Goal: Task Accomplishment & Management: Manage account settings

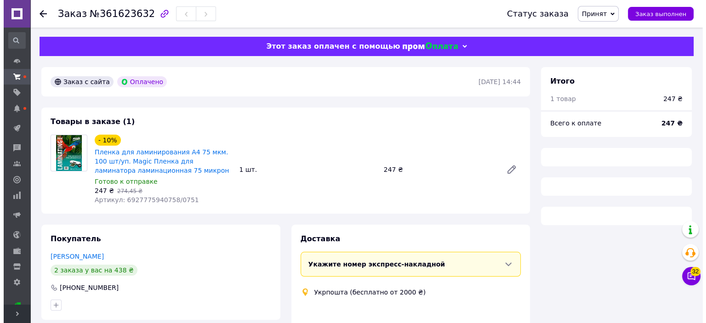
scroll to position [92, 0]
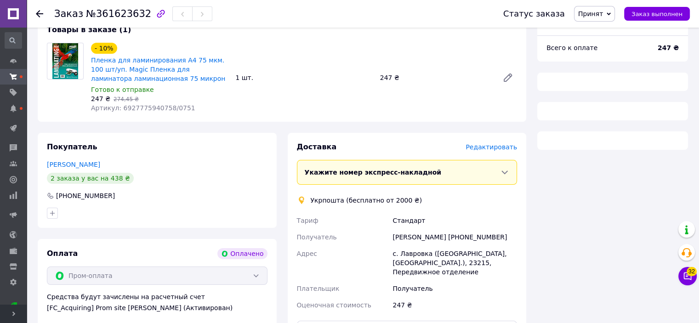
click at [509, 149] on span "Редактировать" at bounding box center [492, 146] width 52 height 7
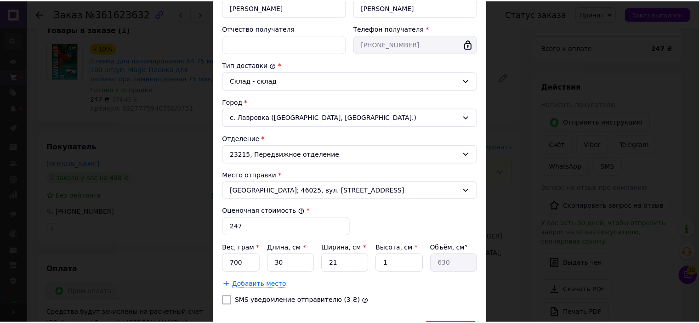
scroll to position [250, 0]
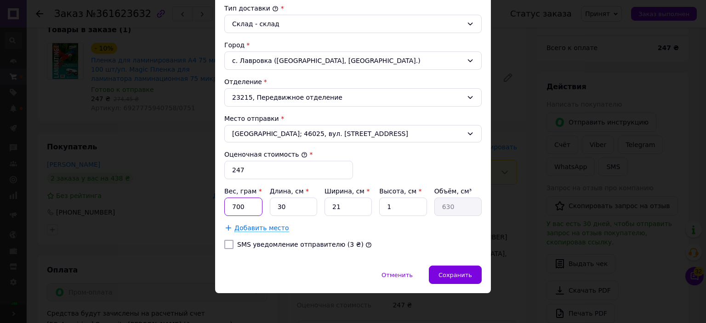
drag, startPoint x: 227, startPoint y: 204, endPoint x: 273, endPoint y: 211, distance: 46.4
click at [273, 211] on div "Вес, грам * 700 Длина, см * 30 Ширина, см * 21 Высота, см * 1 Объём, см³ 630" at bounding box center [353, 201] width 258 height 29
type input "1000"
drag, startPoint x: 384, startPoint y: 204, endPoint x: 406, endPoint y: 211, distance: 22.8
click at [406, 211] on input "1" at bounding box center [402, 207] width 47 height 18
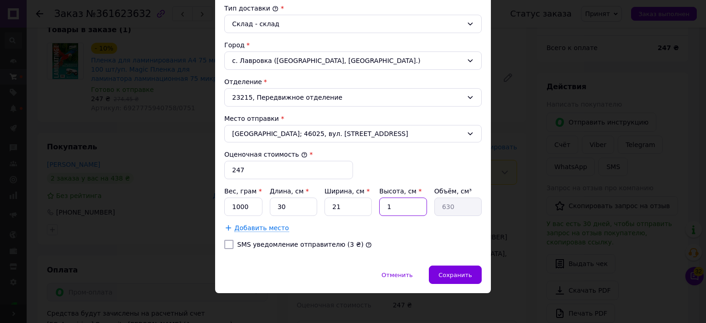
type input "2"
type input "1260"
type input "2"
click at [472, 274] on div "Сохранить" at bounding box center [455, 275] width 53 height 18
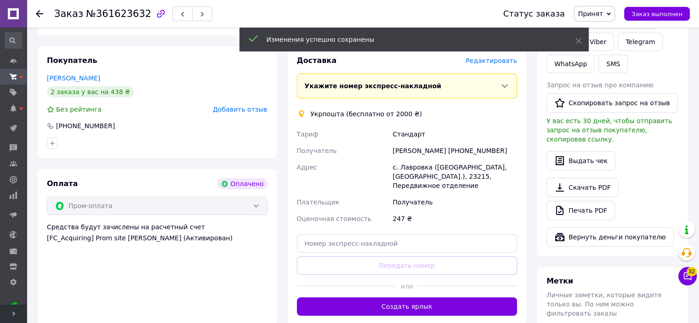
scroll to position [276, 0]
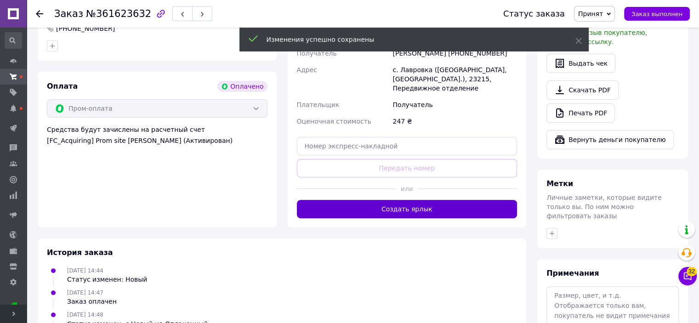
click at [421, 204] on button "Создать ярлык" at bounding box center [407, 209] width 221 height 18
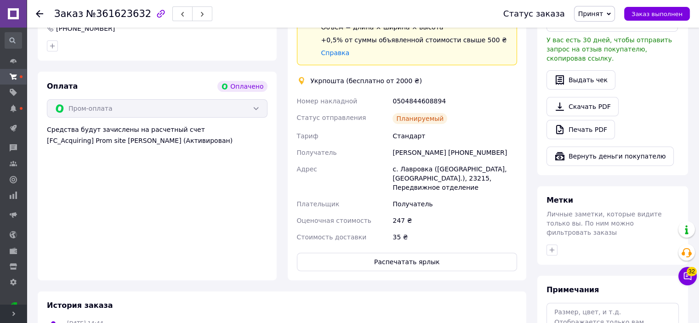
click at [401, 263] on div "Доставка Редактировать Спецтариф Укрпошта Стандарт 35 ₴ — до 30 кг и объёмом до…" at bounding box center [407, 115] width 239 height 332
click at [401, 254] on button "Распечатать ярлык" at bounding box center [407, 262] width 221 height 18
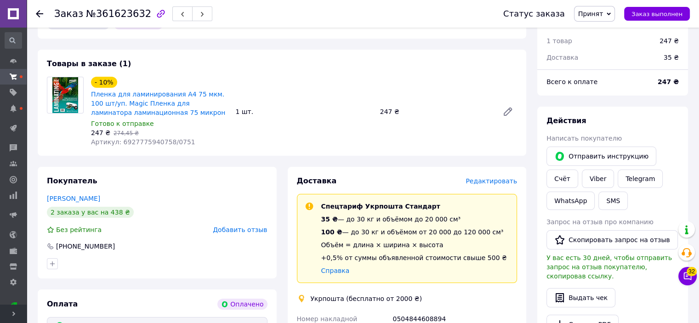
scroll to position [138, 0]
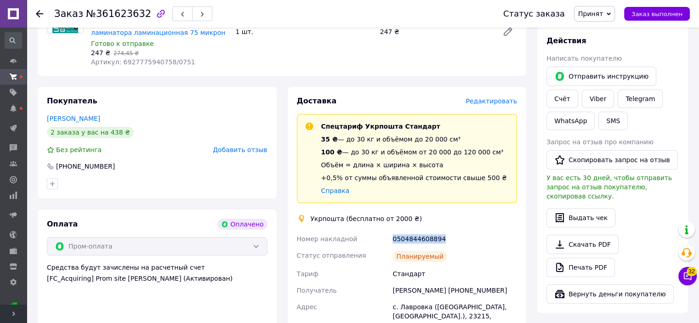
drag, startPoint x: 389, startPoint y: 241, endPoint x: 450, endPoint y: 245, distance: 60.8
click at [450, 245] on div "Номер накладной 0504844608894 Статус отправления Планируемый Тариф Стандарт Пол…" at bounding box center [407, 307] width 224 height 153
copy div "Номер накладной 0504844608894"
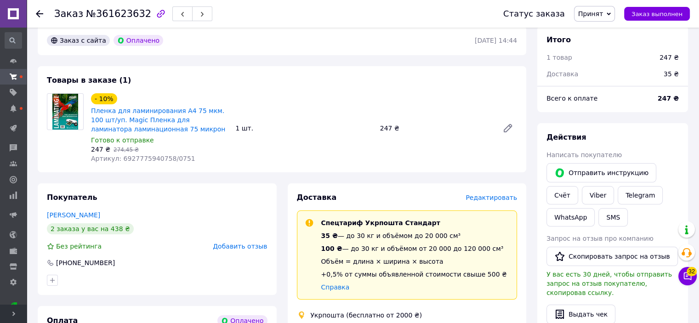
scroll to position [0, 0]
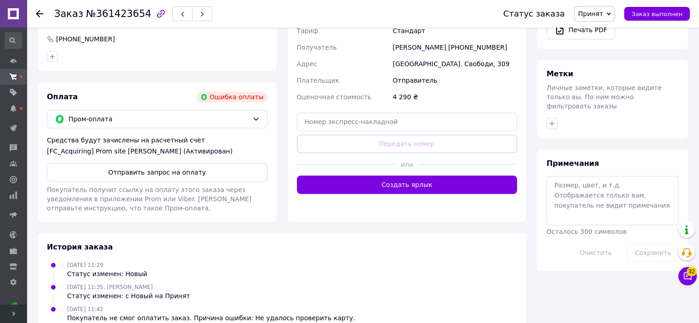
scroll to position [368, 0]
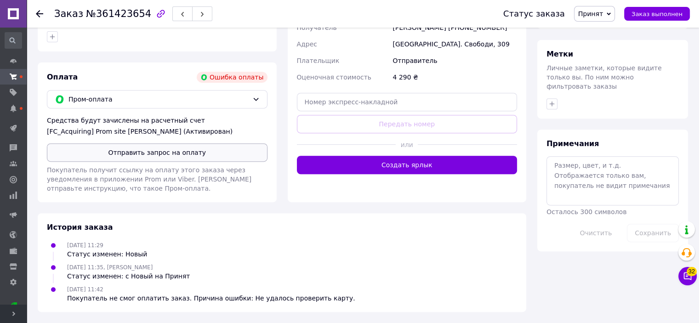
click at [183, 157] on button "Отправить запрос на оплату" at bounding box center [157, 152] width 221 height 18
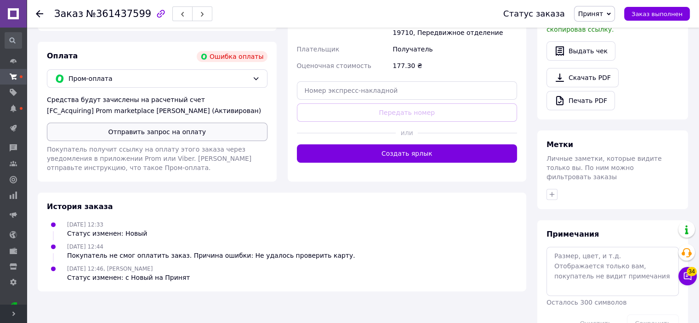
scroll to position [303, 0]
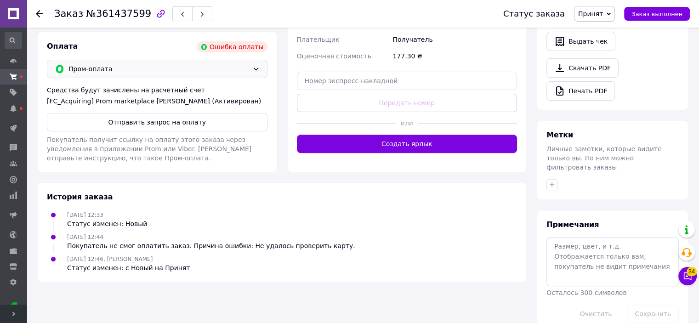
click at [114, 71] on span "Пром-оплата" at bounding box center [159, 69] width 180 height 10
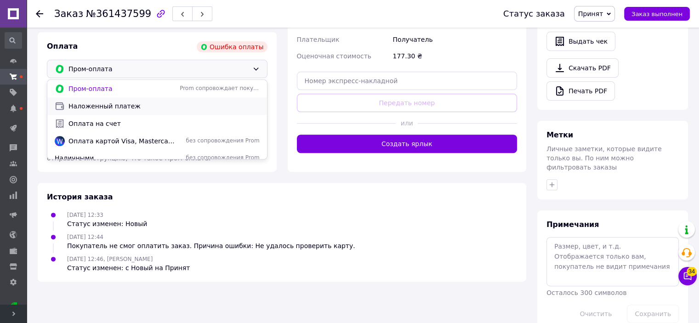
click at [96, 105] on span "Наложенный платеж" at bounding box center [164, 106] width 191 height 9
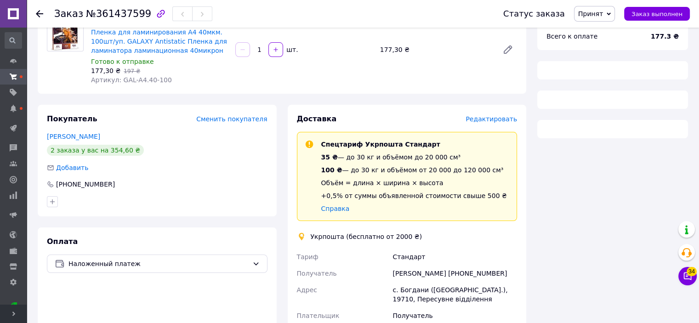
scroll to position [97, 0]
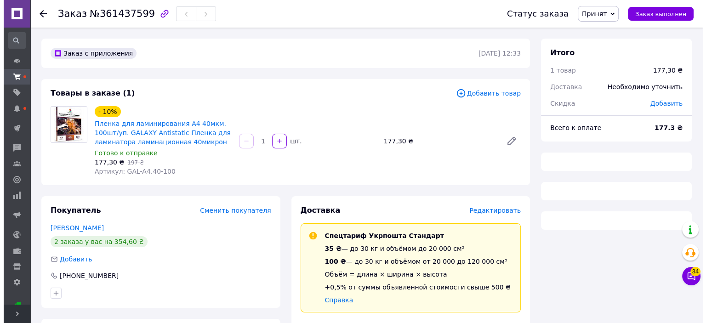
scroll to position [92, 0]
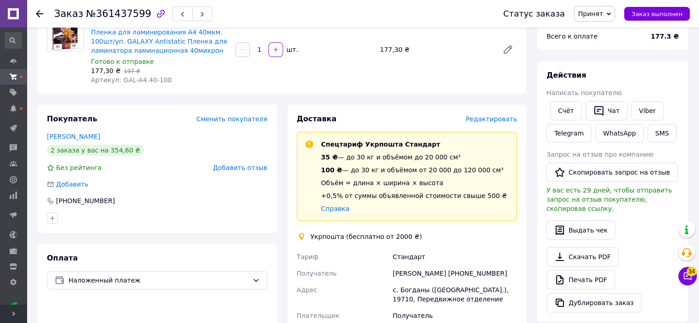
click at [487, 119] on span "Редактировать" at bounding box center [492, 118] width 52 height 7
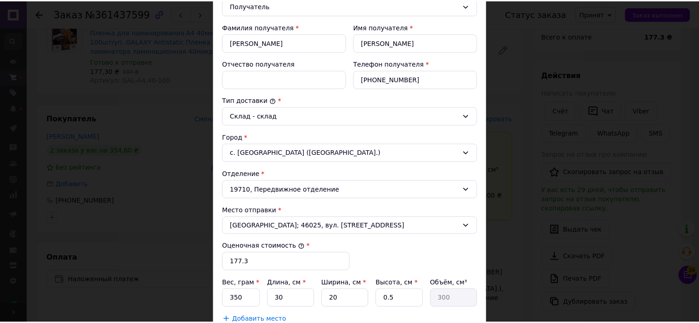
scroll to position [322, 0]
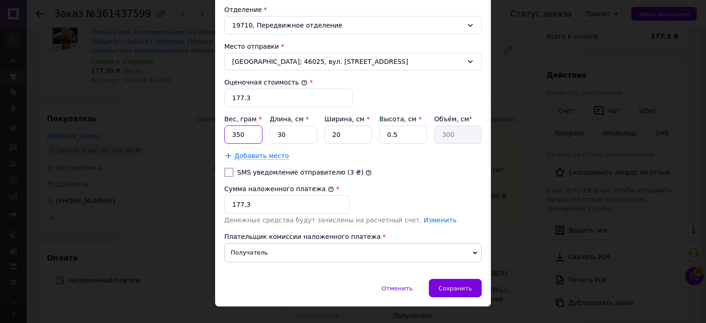
drag, startPoint x: 231, startPoint y: 136, endPoint x: 260, endPoint y: 139, distance: 29.2
click at [260, 139] on input "350" at bounding box center [243, 135] width 38 height 18
type input "500"
drag, startPoint x: 383, startPoint y: 138, endPoint x: 406, endPoint y: 137, distance: 23.5
click at [406, 137] on input "0.5" at bounding box center [402, 135] width 47 height 18
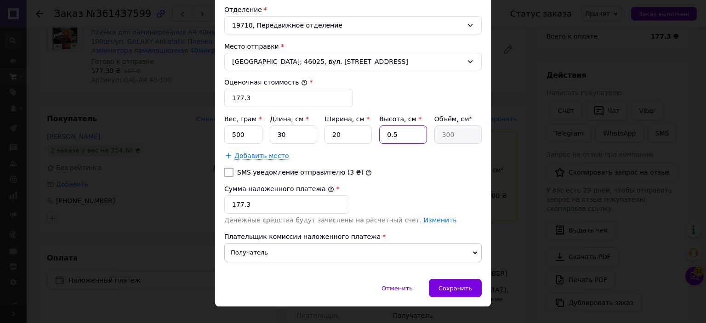
type input "2"
type input "1200"
type input "2"
click at [461, 288] on span "Сохранить" at bounding box center [456, 288] width 34 height 7
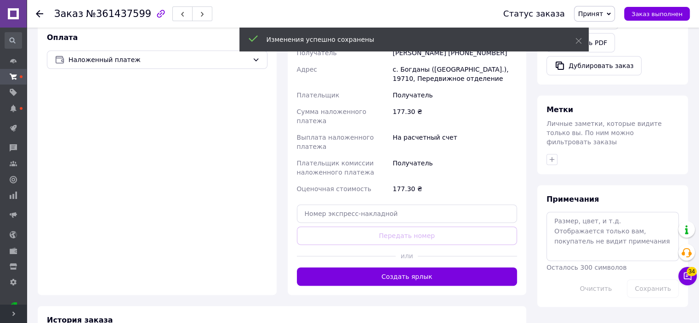
scroll to position [321, 0]
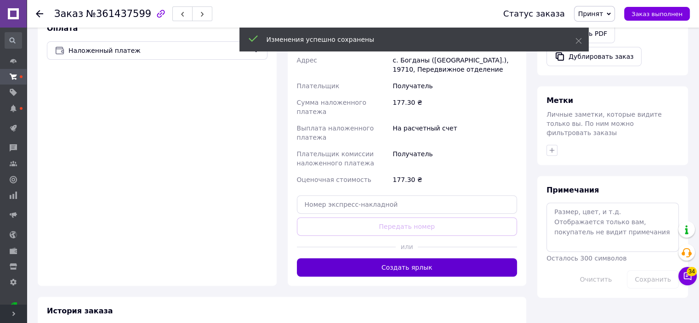
click at [408, 258] on button "Создать ярлык" at bounding box center [407, 267] width 221 height 18
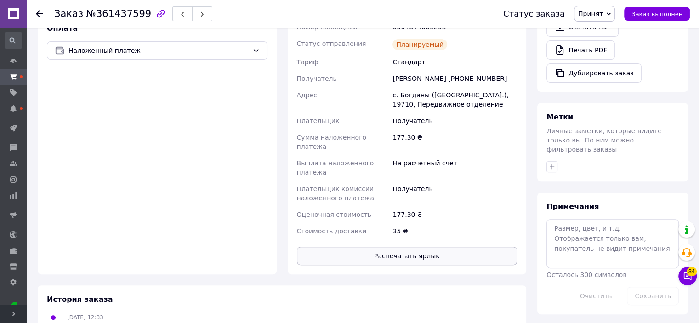
click at [417, 247] on button "Распечатать ярлык" at bounding box center [407, 256] width 221 height 18
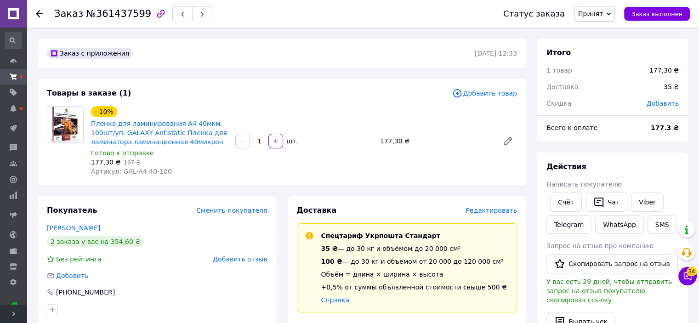
scroll to position [138, 0]
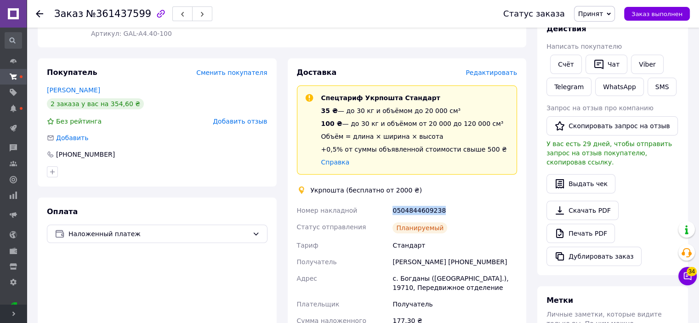
drag, startPoint x: 389, startPoint y: 209, endPoint x: 442, endPoint y: 211, distance: 52.5
click at [442, 211] on div "Номер накладной 0504844609238 Статус отправления Планируемый Тариф Стандарт Пол…" at bounding box center [407, 312] width 224 height 221
copy div "Номер накладной 0504844609238"
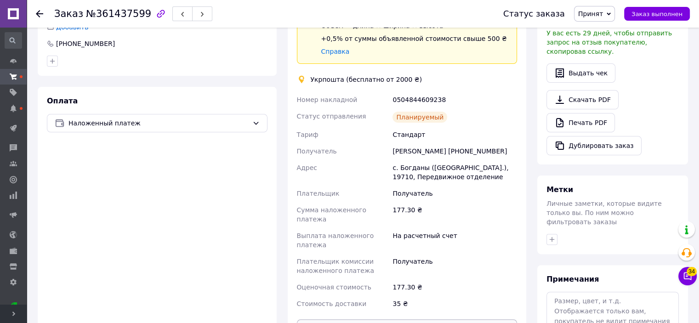
scroll to position [265, 0]
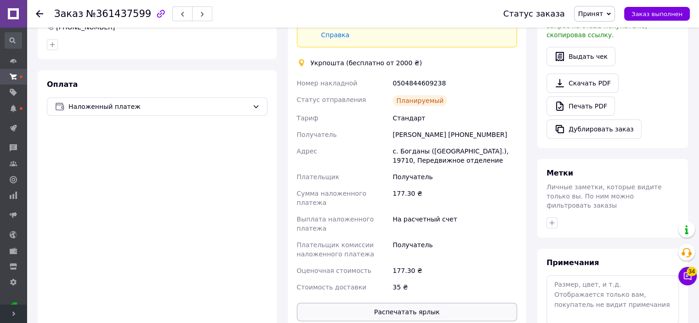
click at [398, 303] on button "Распечатать ярлык" at bounding box center [407, 312] width 221 height 18
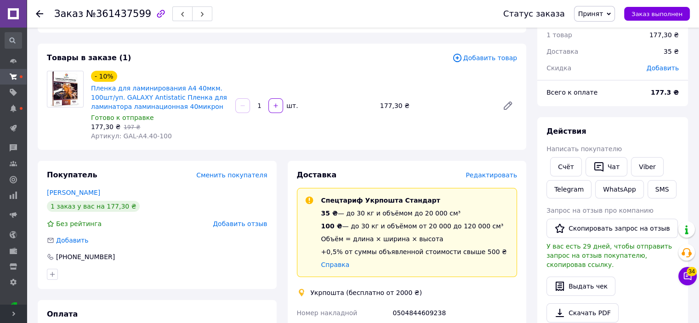
scroll to position [0, 0]
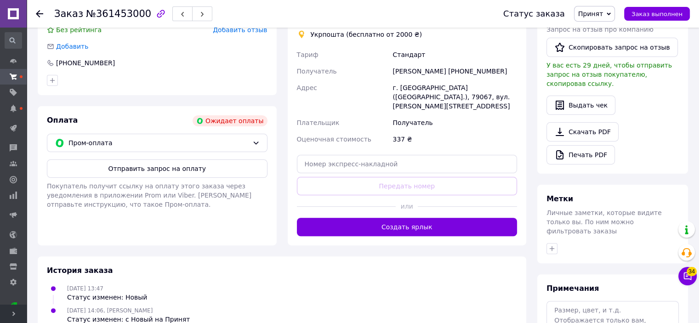
scroll to position [303, 0]
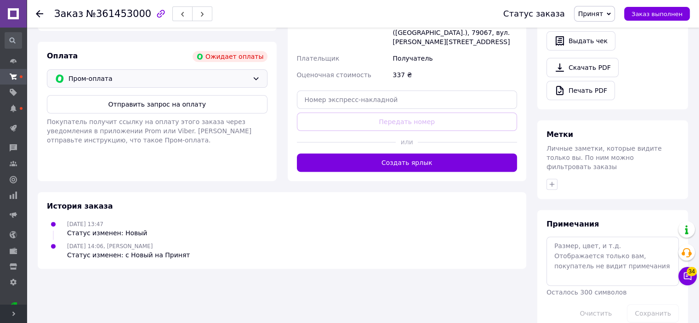
click at [100, 74] on span "Пром-оплата" at bounding box center [159, 79] width 180 height 10
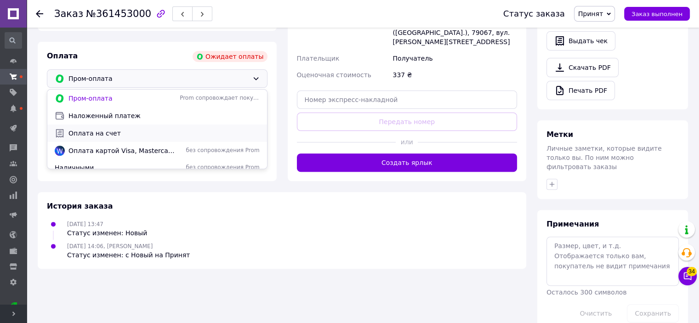
click at [96, 129] on span "Оплата на счет" at bounding box center [164, 133] width 191 height 9
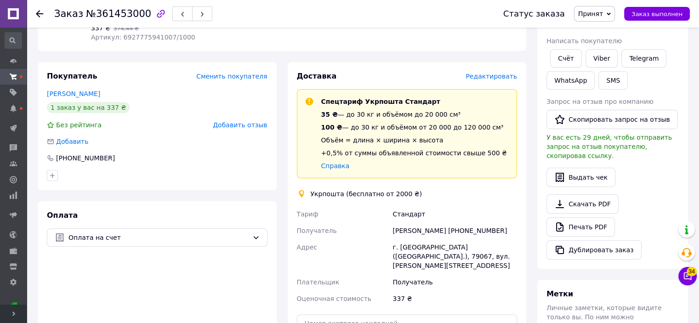
scroll to position [143, 0]
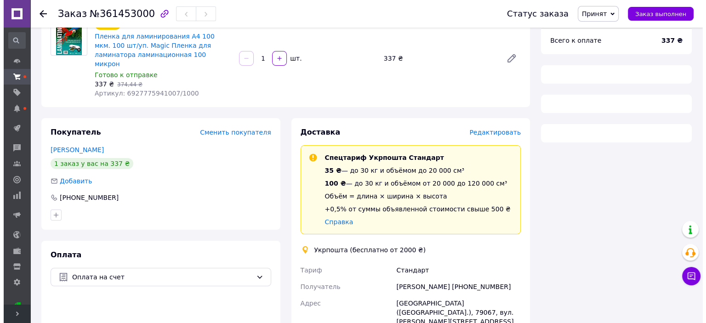
scroll to position [92, 0]
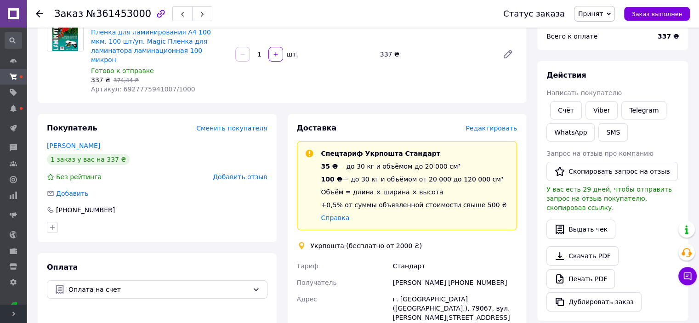
click at [487, 125] on span "Редактировать" at bounding box center [492, 128] width 52 height 7
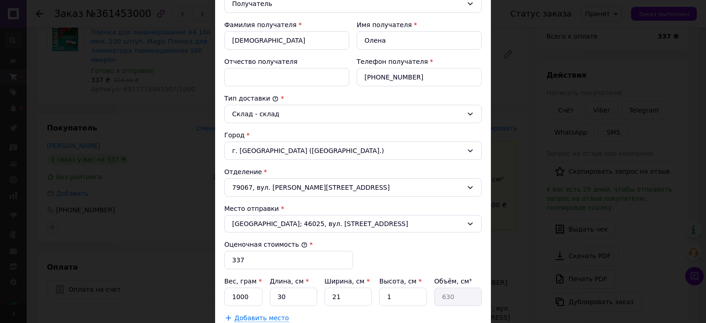
scroll to position [230, 0]
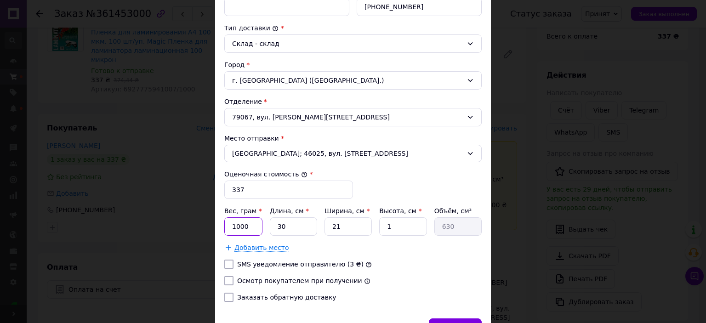
drag, startPoint x: 235, startPoint y: 227, endPoint x: 268, endPoint y: 239, distance: 34.8
click at [268, 239] on div "Вес, грам * 1000 Длина, см * 30 Ширина, см * 21 Высота, см * 1 Объём, см³ 630 Д…" at bounding box center [353, 229] width 258 height 46
type input "1300"
drag, startPoint x: 381, startPoint y: 229, endPoint x: 405, endPoint y: 233, distance: 23.7
click at [405, 233] on input "1" at bounding box center [402, 227] width 47 height 18
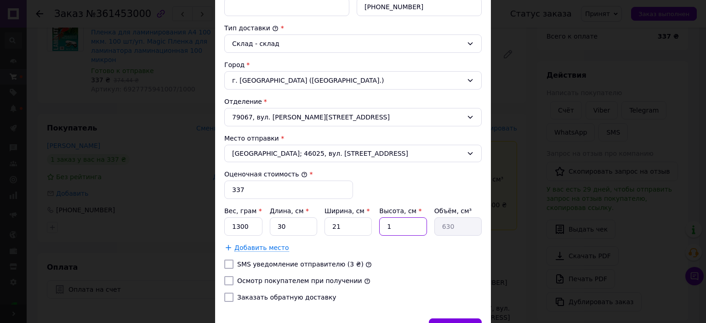
type input "3"
type input "1890"
type input "3"
click at [285, 281] on label "Осмотр покупателем при получении" at bounding box center [299, 280] width 125 height 7
click at [234, 281] on input "Осмотр покупателем при получении" at bounding box center [228, 280] width 9 height 9
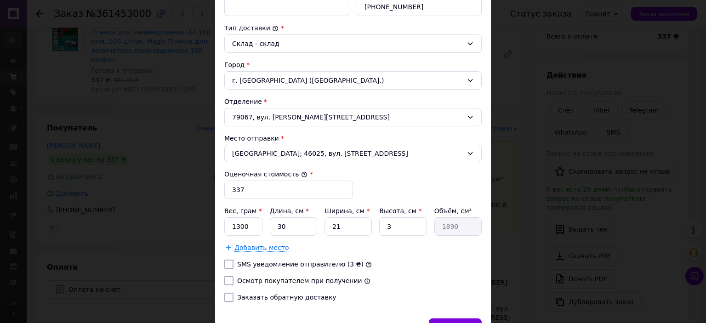
checkbox input "true"
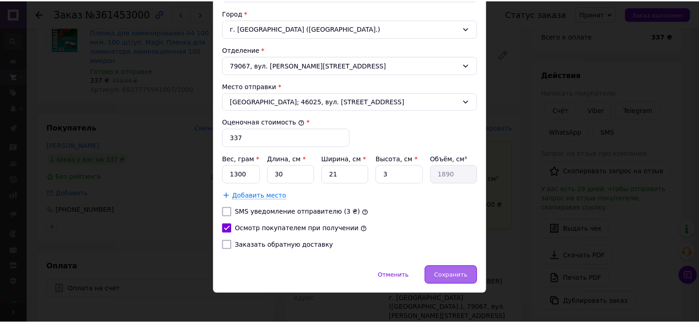
scroll to position [283, 0]
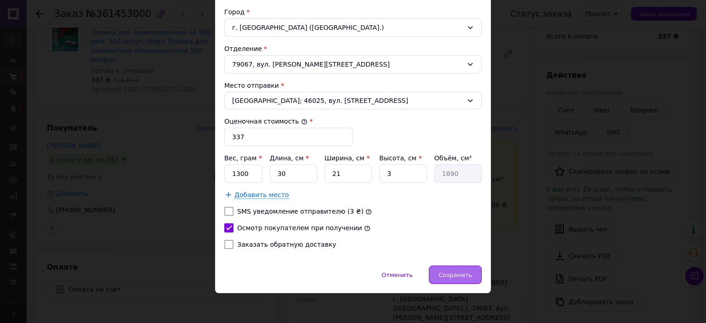
click at [443, 275] on span "Сохранить" at bounding box center [456, 275] width 34 height 7
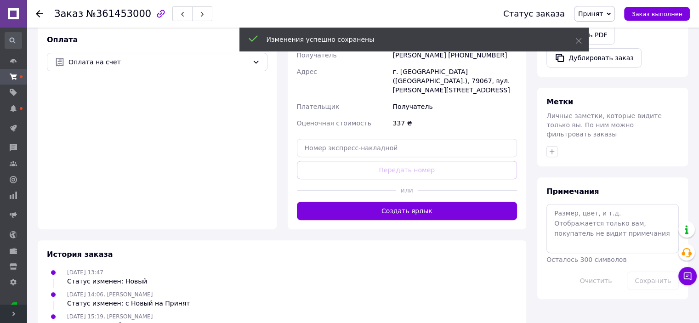
scroll to position [321, 0]
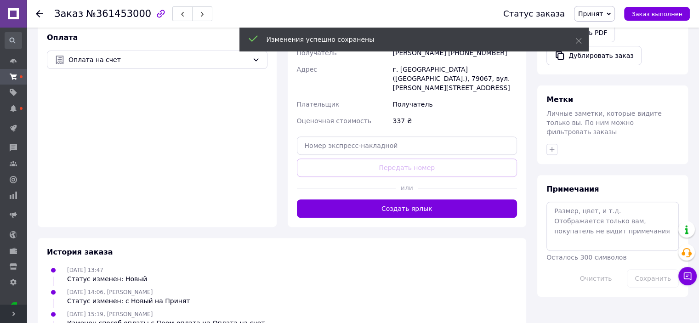
click at [390, 200] on button "Создать ярлык" at bounding box center [407, 209] width 221 height 18
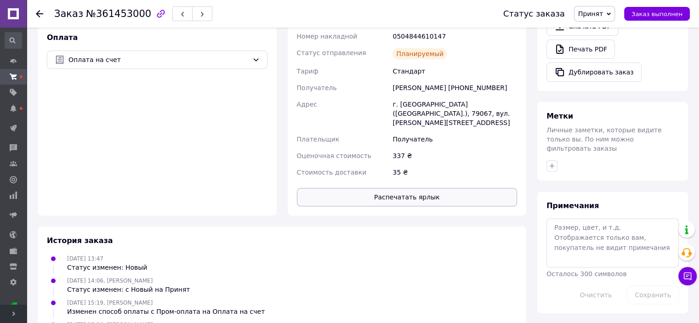
click at [382, 188] on button "Распечатать ярлык" at bounding box center [407, 197] width 221 height 18
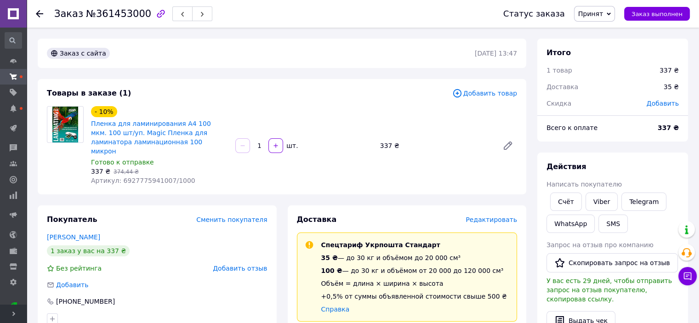
scroll to position [138, 0]
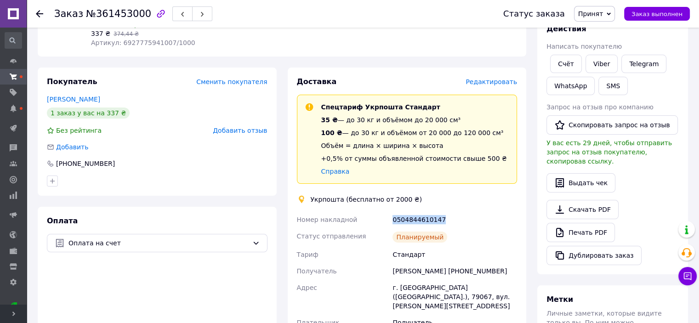
drag, startPoint x: 389, startPoint y: 213, endPoint x: 446, endPoint y: 211, distance: 57.0
click at [446, 212] on div "Номер накладной 0504844610147 Статус отправления Планируемый Тариф Стандарт Пол…" at bounding box center [407, 288] width 224 height 153
copy div "Номер накладной 0504844610147"
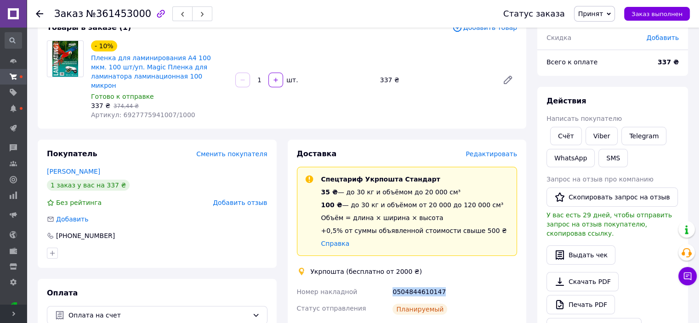
scroll to position [0, 0]
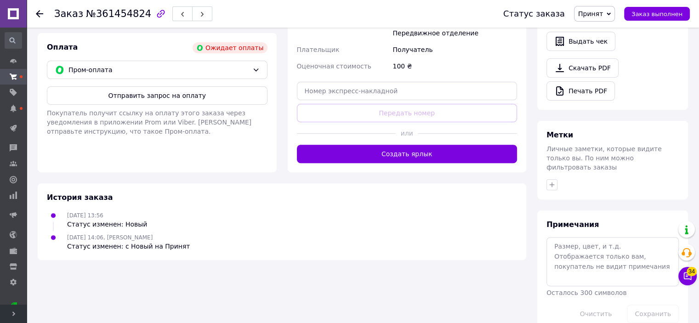
scroll to position [303, 0]
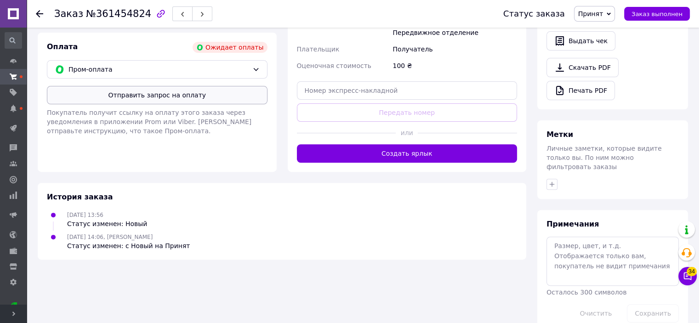
click at [175, 102] on button "Отправить запрос на оплату" at bounding box center [157, 95] width 221 height 18
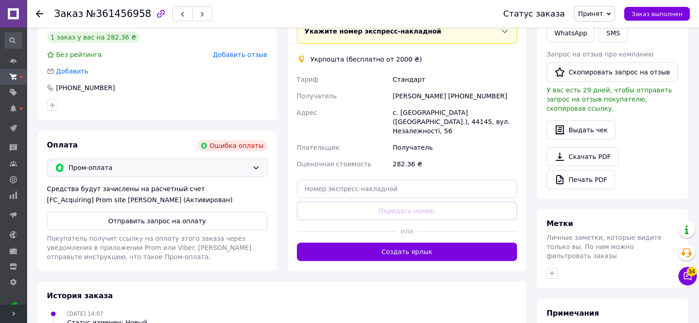
scroll to position [230, 0]
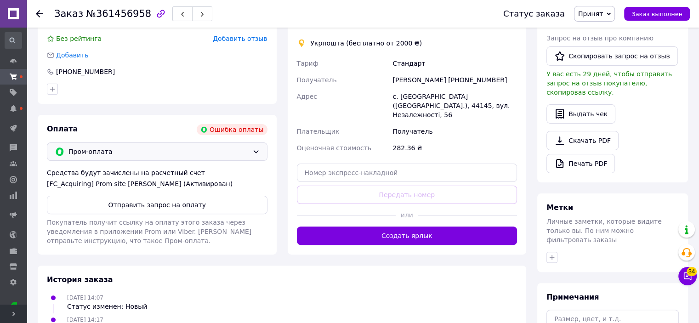
click at [94, 152] on span "Пром-оплата" at bounding box center [159, 152] width 180 height 10
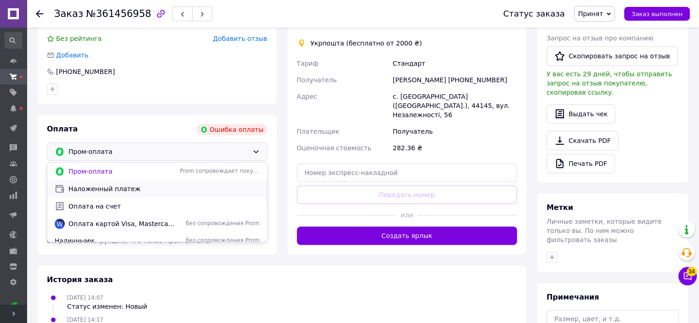
click at [116, 193] on span "Наложенный платеж" at bounding box center [164, 188] width 191 height 9
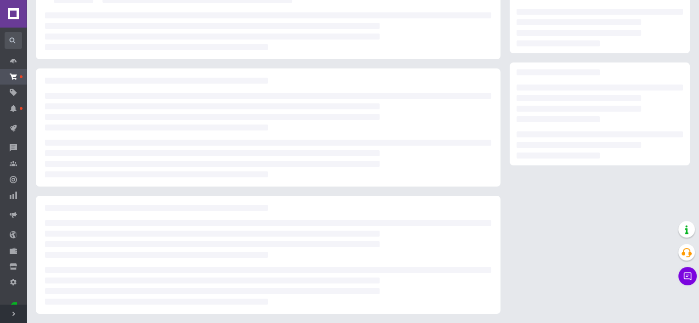
scroll to position [97, 0]
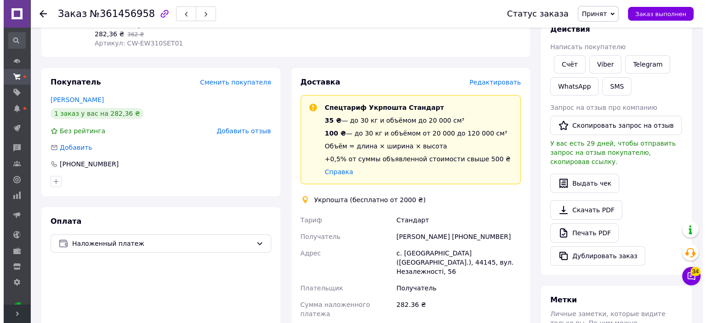
scroll to position [138, 0]
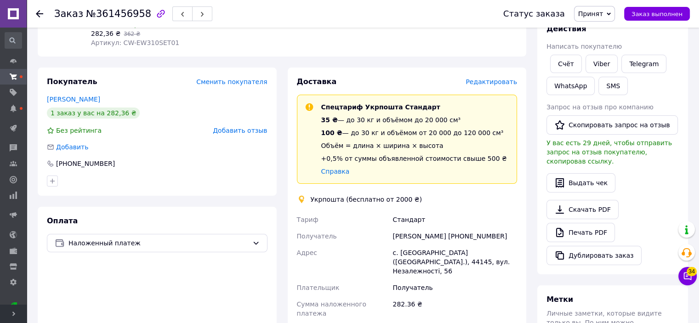
click at [492, 86] on span "Редактировать" at bounding box center [492, 81] width 52 height 7
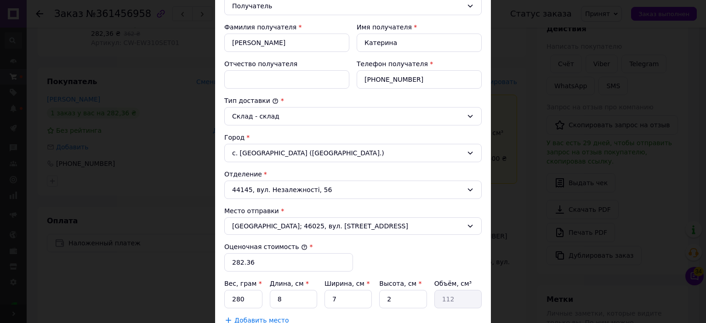
scroll to position [276, 0]
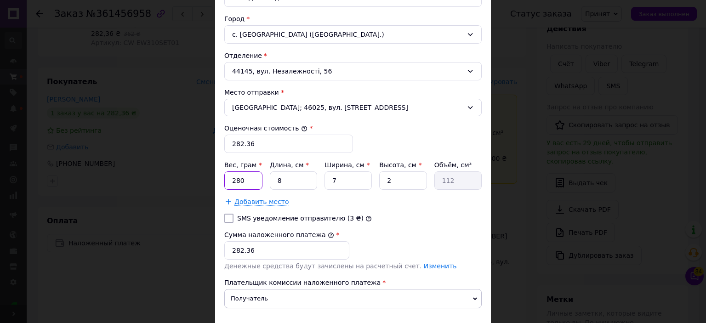
drag, startPoint x: 230, startPoint y: 177, endPoint x: 287, endPoint y: 150, distance: 62.8
click at [269, 186] on div "Вес, грам * 280 Длина, см * 8 Ширина, см * 7 Высота, см * 2 Объём, см³ 112" at bounding box center [353, 174] width 258 height 29
type input "400"
drag, startPoint x: 275, startPoint y: 181, endPoint x: 292, endPoint y: 181, distance: 17.0
click at [292, 181] on input "8" at bounding box center [293, 181] width 47 height 18
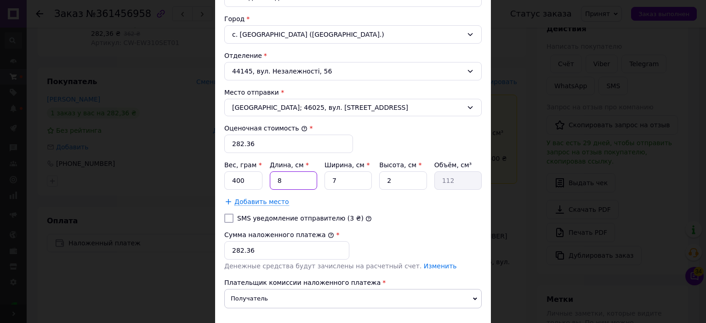
type input "1"
type input "14"
type input "10"
type input "140"
type input "10"
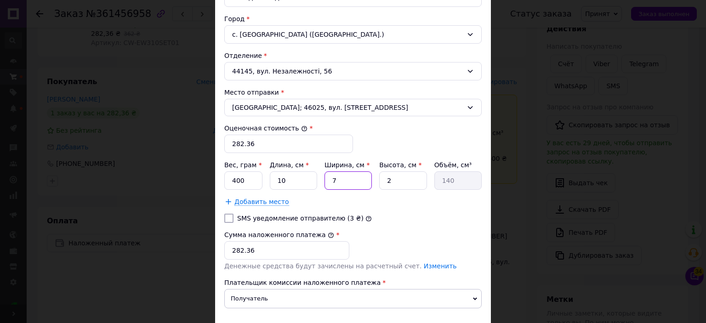
drag, startPoint x: 332, startPoint y: 182, endPoint x: 329, endPoint y: 185, distance: 4.9
click at [338, 183] on input "7" at bounding box center [348, 181] width 47 height 18
type input "8"
type input "160"
type input "8"
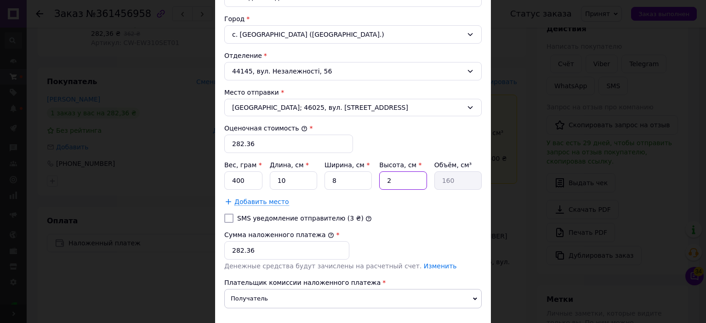
drag, startPoint x: 381, startPoint y: 183, endPoint x: 392, endPoint y: 182, distance: 11.1
click at [396, 182] on input "2" at bounding box center [402, 181] width 47 height 18
type input "3"
type input "240"
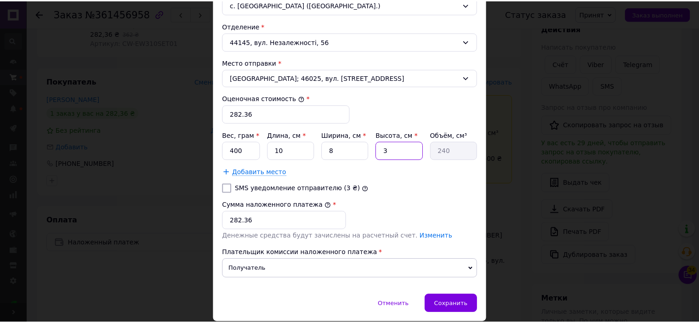
scroll to position [335, 0]
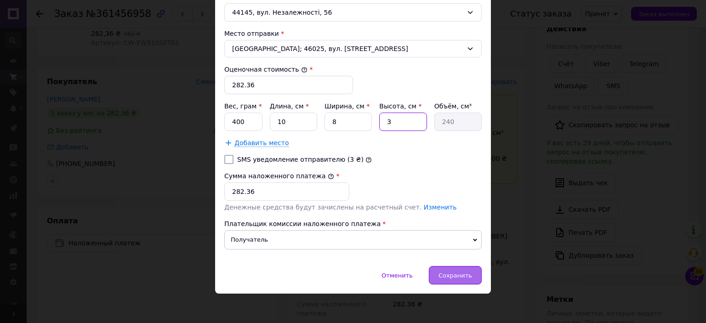
type input "3"
click at [460, 268] on div "Сохранить" at bounding box center [455, 275] width 53 height 18
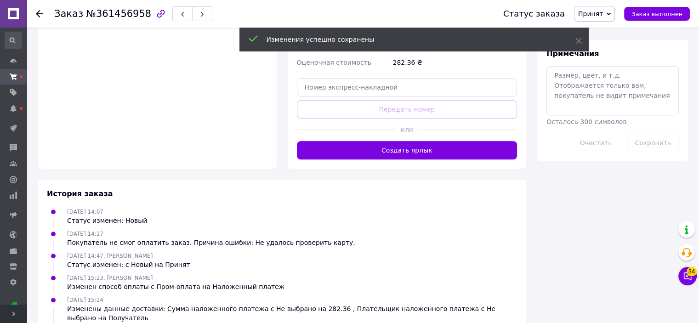
scroll to position [460, 0]
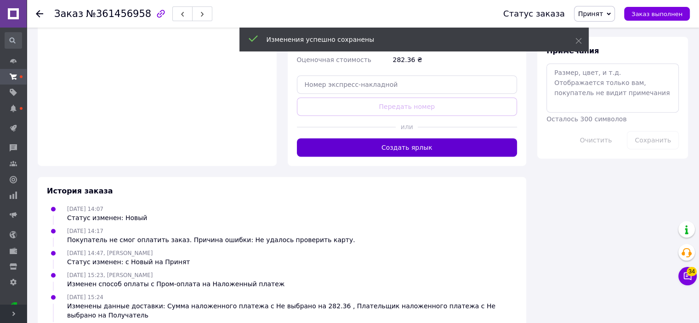
click at [453, 138] on button "Создать ярлык" at bounding box center [407, 147] width 221 height 18
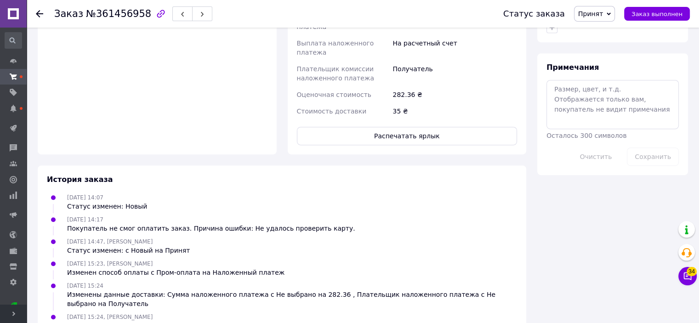
click at [439, 127] on button "Распечатать ярлык" at bounding box center [407, 136] width 221 height 18
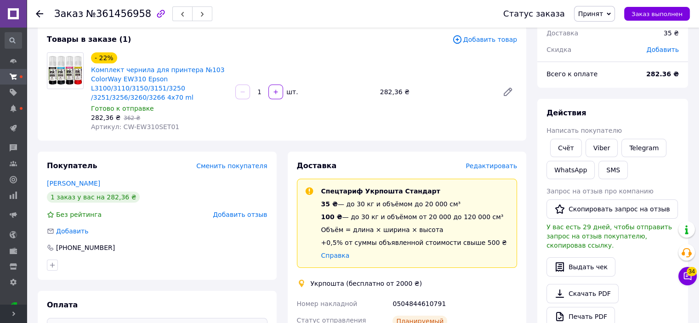
scroll to position [184, 0]
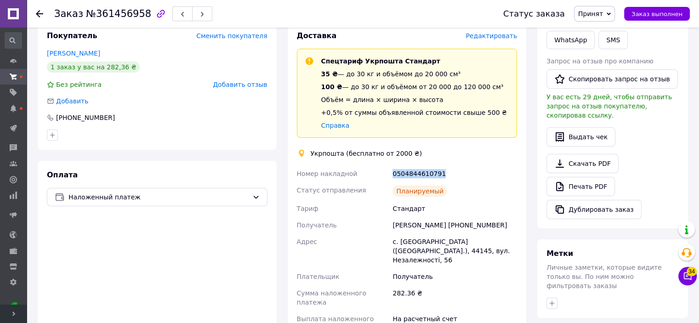
drag, startPoint x: 390, startPoint y: 177, endPoint x: 452, endPoint y: 176, distance: 62.5
click at [452, 176] on div "Номер накладной 0504844610791 Статус отправления Планируемый Тариф Стандарт Пол…" at bounding box center [407, 281] width 224 height 230
copy div "Номер накладной 0504844610791"
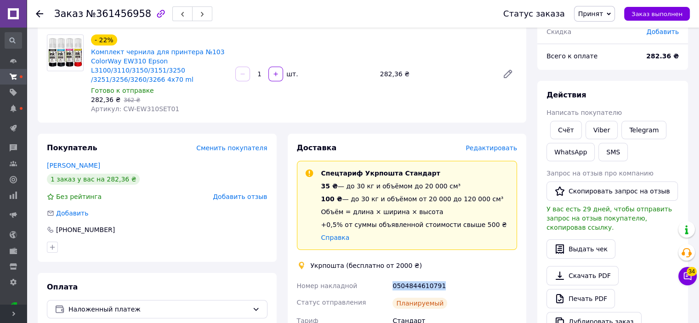
scroll to position [0, 0]
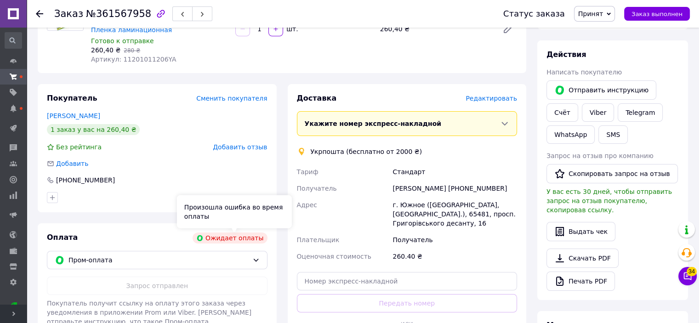
scroll to position [230, 0]
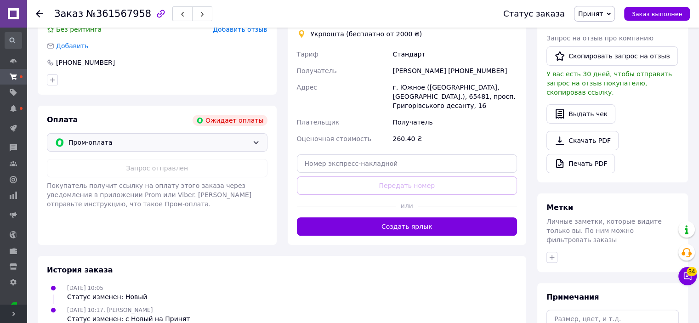
click at [97, 147] on span "Пром-оплата" at bounding box center [159, 142] width 180 height 10
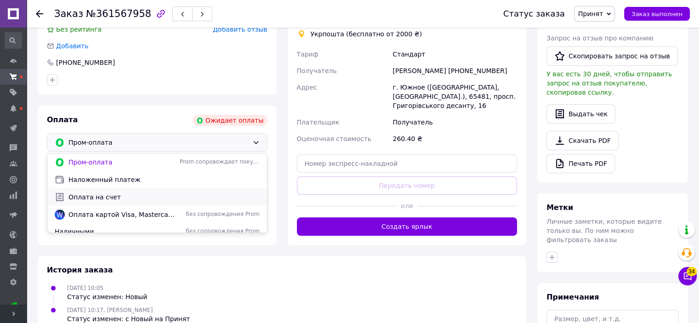
click at [96, 198] on span "Оплата на счет" at bounding box center [164, 197] width 191 height 9
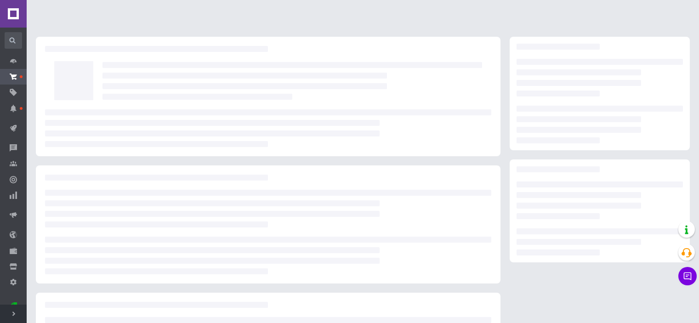
scroll to position [97, 0]
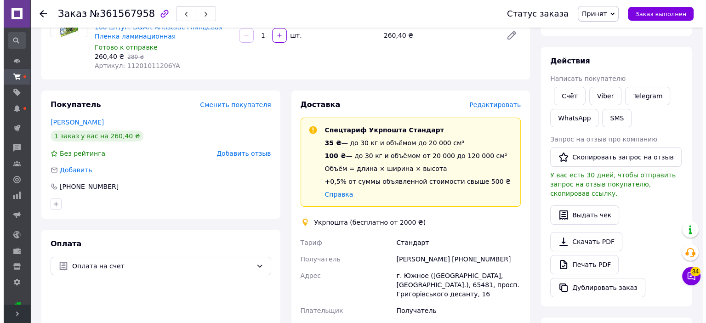
scroll to position [97, 0]
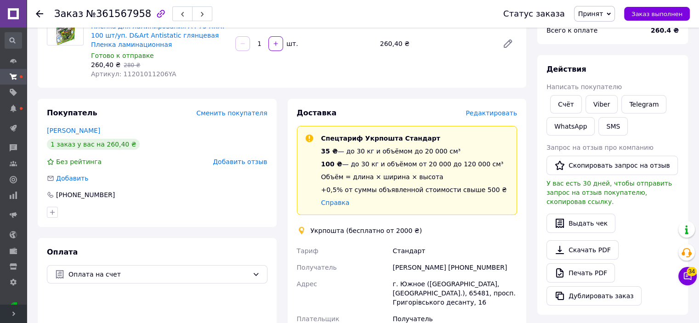
click at [503, 112] on span "Редактировать" at bounding box center [492, 112] width 52 height 7
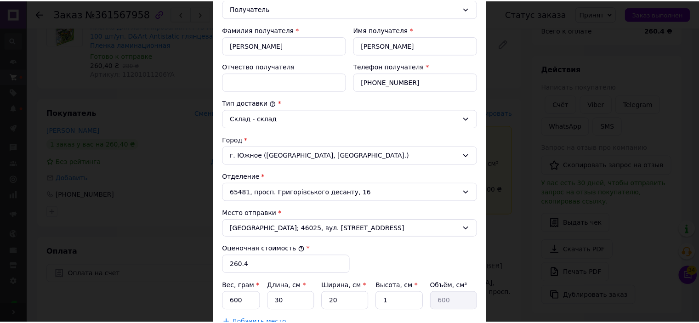
scroll to position [276, 0]
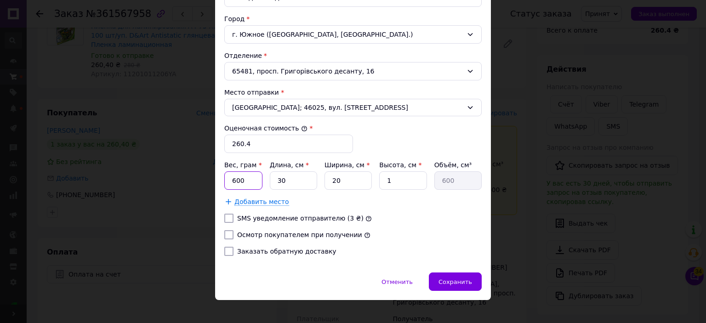
drag, startPoint x: 229, startPoint y: 181, endPoint x: 266, endPoint y: 187, distance: 37.3
click at [266, 187] on div "Вес, грам * 600 Длина, см * 30 Ширина, см * 20 Высота, см * 1 Объём, см³ 600" at bounding box center [353, 174] width 258 height 29
type input "1000"
drag, startPoint x: 383, startPoint y: 182, endPoint x: 395, endPoint y: 183, distance: 12.6
click at [395, 183] on input "1" at bounding box center [402, 181] width 47 height 18
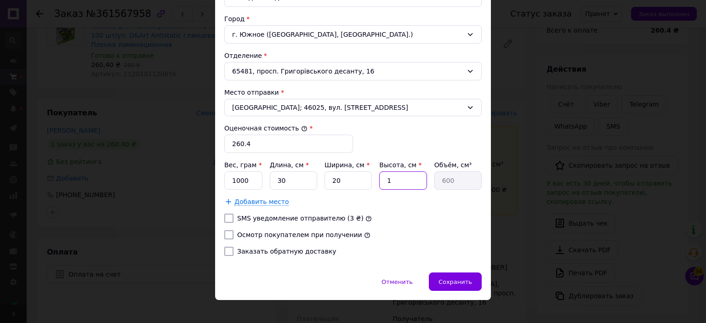
type input "3"
type input "1800"
type input "3"
click at [291, 236] on label "Осмотр покупателем при получении" at bounding box center [299, 234] width 125 height 7
click at [234, 236] on input "Осмотр покупателем при получении" at bounding box center [228, 234] width 9 height 9
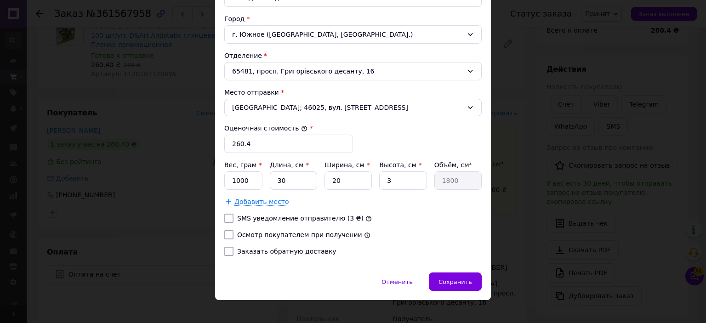
checkbox input "true"
click at [454, 285] on div "Сохранить" at bounding box center [455, 282] width 53 height 18
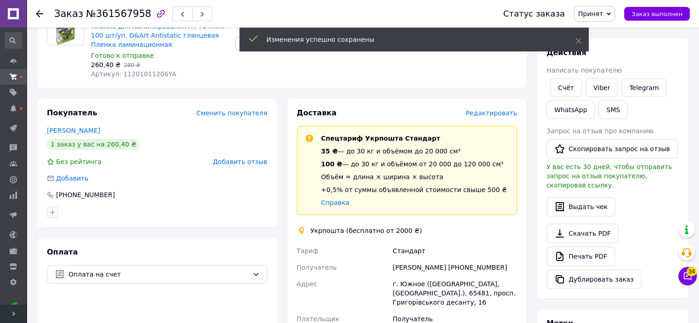
scroll to position [327, 0]
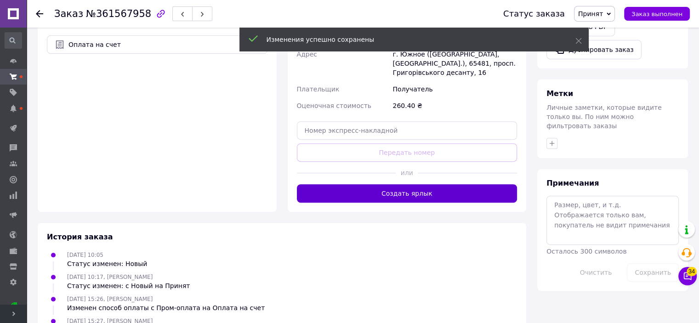
click at [401, 187] on button "Создать ярлык" at bounding box center [407, 193] width 221 height 18
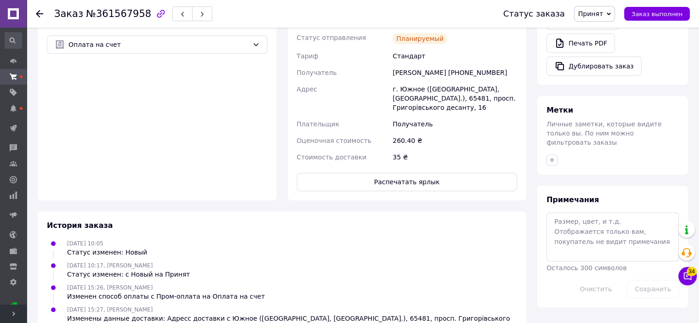
click at [414, 182] on div "Доставка Редактировать Спецтариф Укрпошта Стандарт 35 ₴ — до 30 кг и объёмом до…" at bounding box center [407, 35] width 239 height 332
click at [414, 182] on button "Распечатать ярлык" at bounding box center [407, 182] width 221 height 18
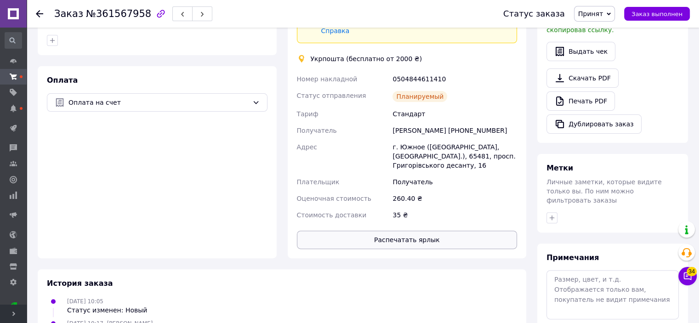
scroll to position [143, 0]
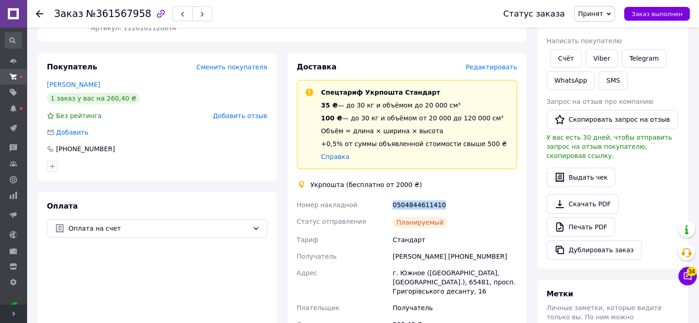
drag, startPoint x: 388, startPoint y: 208, endPoint x: 442, endPoint y: 207, distance: 54.3
click at [442, 207] on div "Номер накладной 0504844611410 Статус отправления Планируемый Тариф Стандарт Пол…" at bounding box center [407, 273] width 224 height 153
copy div "Номер накладной 0504844611410"
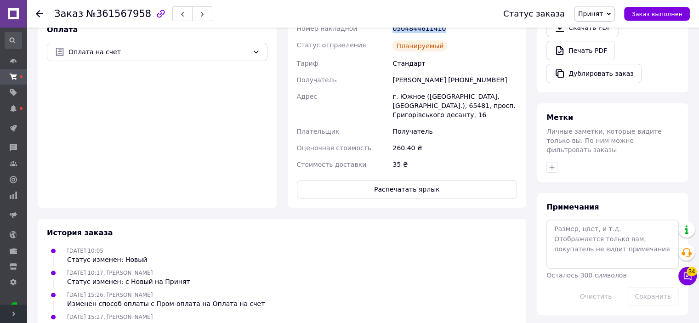
scroll to position [357, 0]
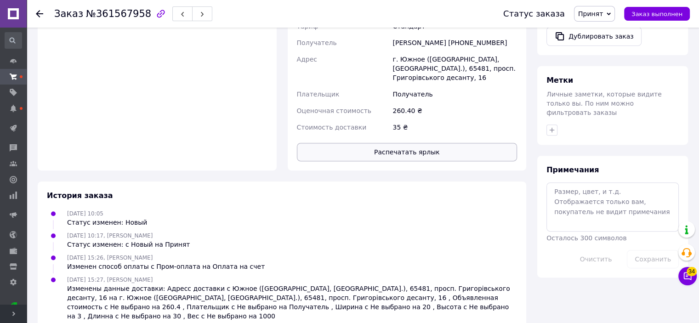
click at [432, 143] on button "Распечатать ярлык" at bounding box center [407, 152] width 221 height 18
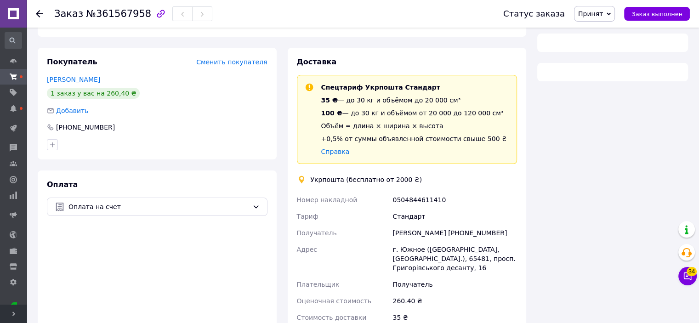
scroll to position [217, 0]
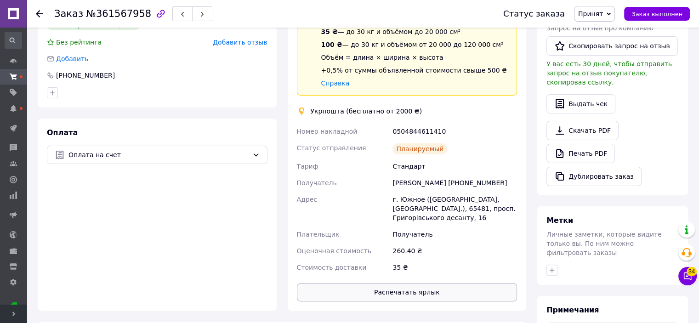
click at [386, 283] on button "Распечатать ярлык" at bounding box center [407, 292] width 221 height 18
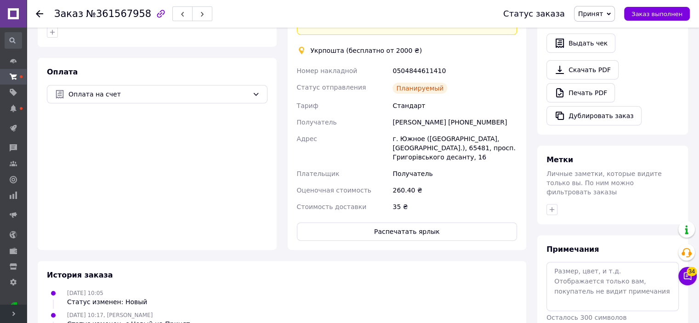
scroll to position [230, 0]
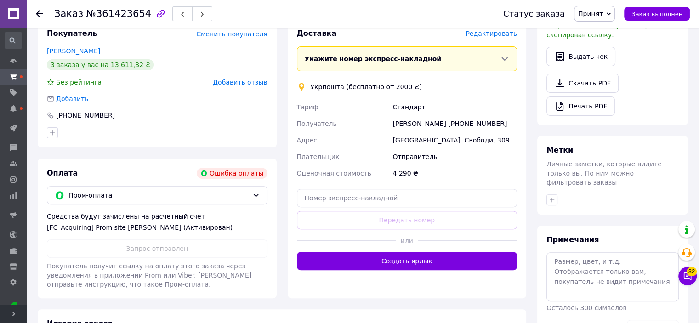
scroll to position [368, 0]
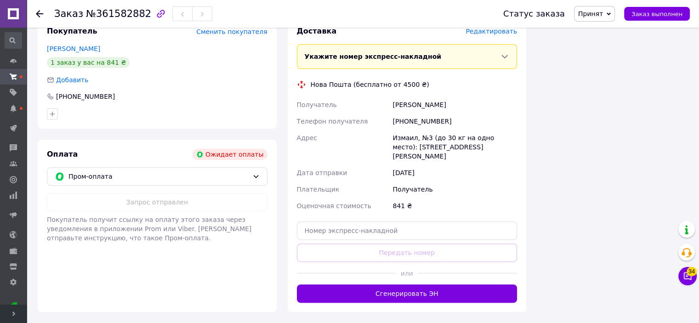
scroll to position [284, 0]
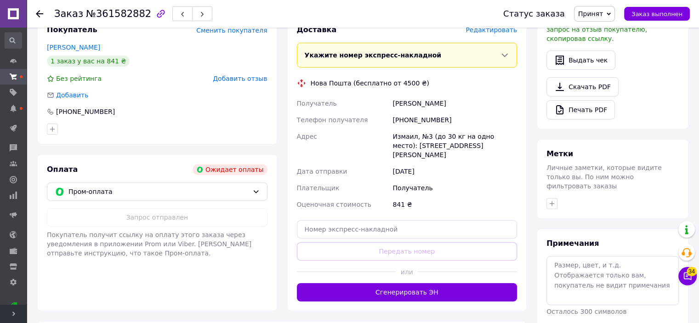
click at [141, 164] on div "Оплата Ожидает оплаты" at bounding box center [157, 169] width 221 height 11
click at [129, 183] on div "Пром-оплата" at bounding box center [157, 192] width 221 height 18
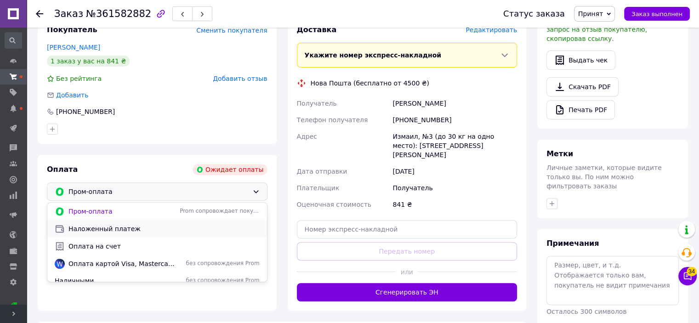
click at [109, 224] on span "Наложенный платеж" at bounding box center [164, 228] width 191 height 9
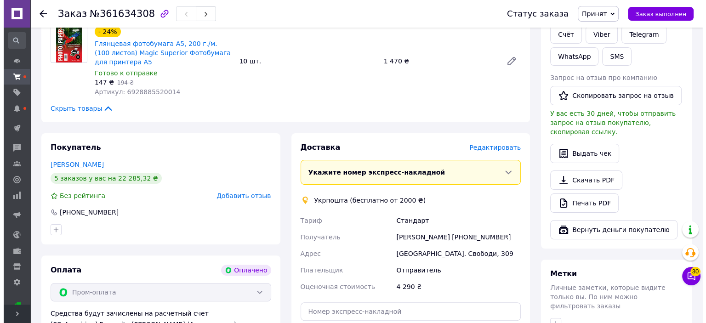
scroll to position [184, 0]
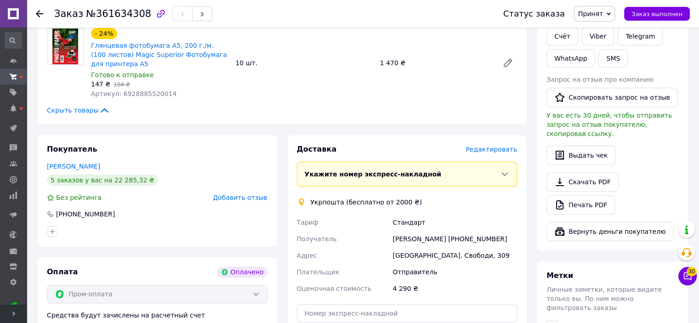
click at [484, 150] on span "Редактировать" at bounding box center [492, 149] width 52 height 7
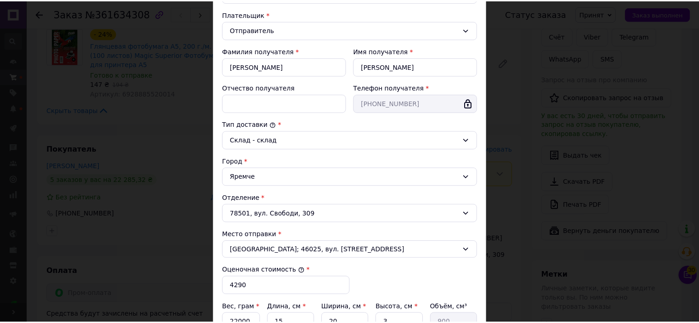
scroll to position [250, 0]
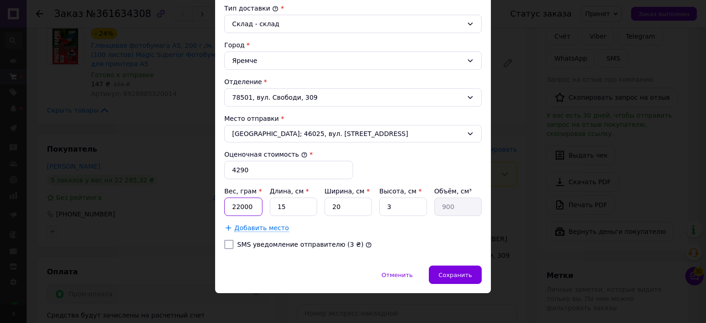
drag, startPoint x: 235, startPoint y: 206, endPoint x: 263, endPoint y: 206, distance: 28.5
click at [263, 206] on div "Вес, грам * 22000 Длина, см * 15 Ширина, см * 20 Высота, см * 3 Объём, см³ 900" at bounding box center [353, 201] width 258 height 29
type input "19000"
drag, startPoint x: 275, startPoint y: 204, endPoint x: 295, endPoint y: 210, distance: 20.7
click at [295, 210] on input "15" at bounding box center [293, 207] width 47 height 18
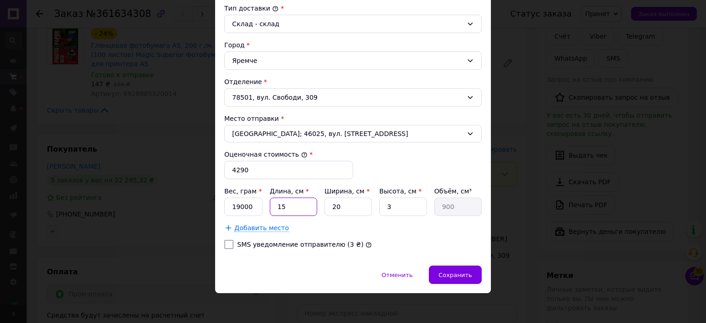
type input "3"
type input "180"
type input "30"
type input "1800"
type input "30"
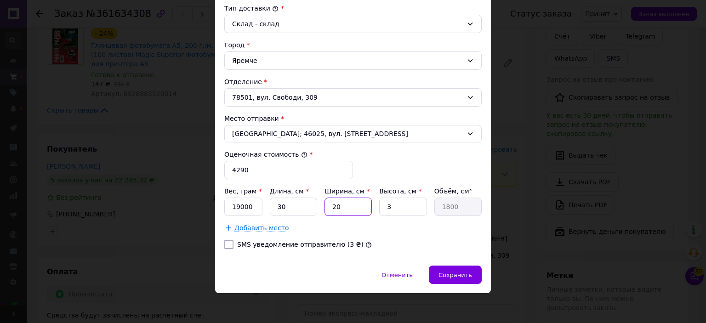
drag, startPoint x: 331, startPoint y: 207, endPoint x: 349, endPoint y: 213, distance: 18.5
click at [349, 213] on input "20" at bounding box center [348, 207] width 47 height 18
type input "2"
type input "180"
type input "21"
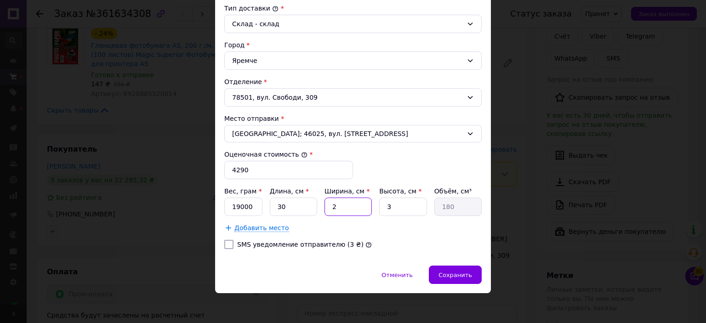
type input "1890"
type input "21"
drag, startPoint x: 383, startPoint y: 207, endPoint x: 401, endPoint y: 208, distance: 17.5
click at [401, 208] on input "3" at bounding box center [402, 207] width 47 height 18
type input "2"
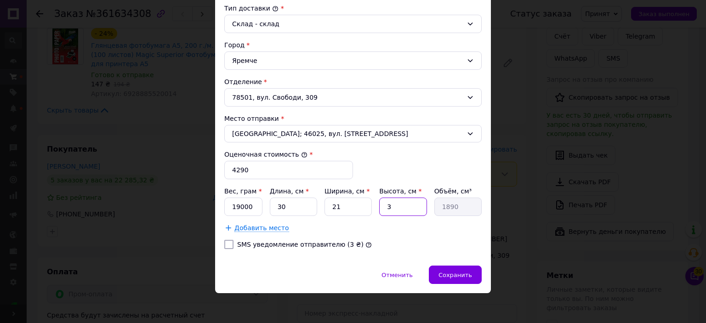
type input "1260"
type input "20"
type input "12600"
type input "20"
click at [451, 273] on span "Сохранить" at bounding box center [456, 275] width 34 height 7
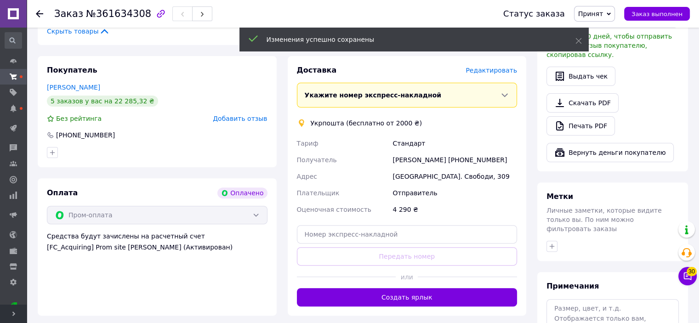
scroll to position [414, 0]
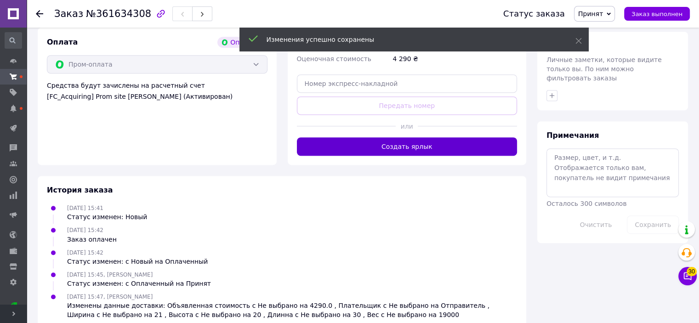
click at [408, 149] on button "Создать ярлык" at bounding box center [407, 146] width 221 height 18
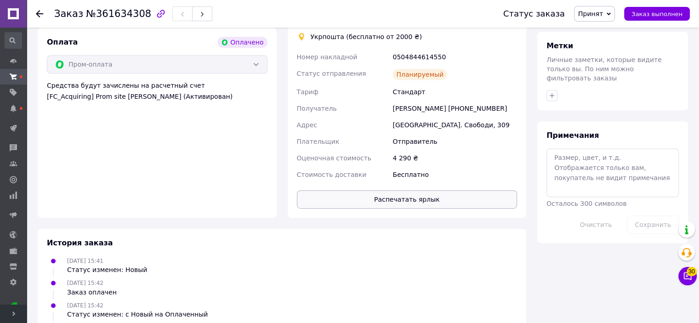
click at [405, 204] on button "Распечатать ярлык" at bounding box center [407, 199] width 221 height 18
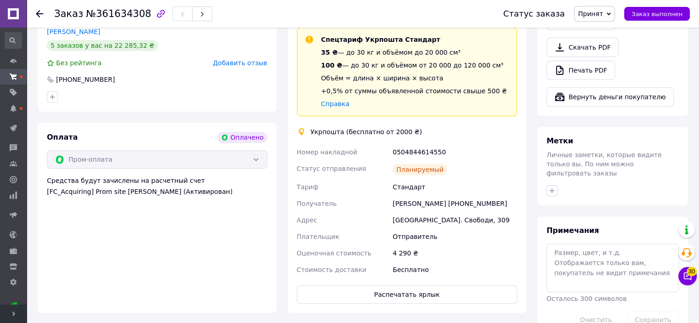
scroll to position [322, 0]
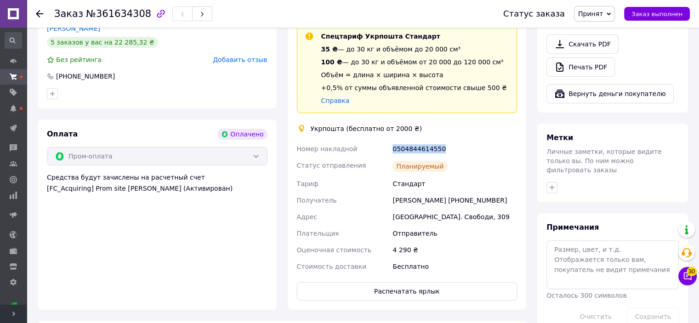
drag, startPoint x: 389, startPoint y: 150, endPoint x: 442, endPoint y: 150, distance: 52.9
click at [442, 150] on div "Номер накладной 0504844614550 Статус отправления Планируемый Тариф Стандарт Пол…" at bounding box center [407, 208] width 224 height 134
copy div "Номер накладной 0504844614550"
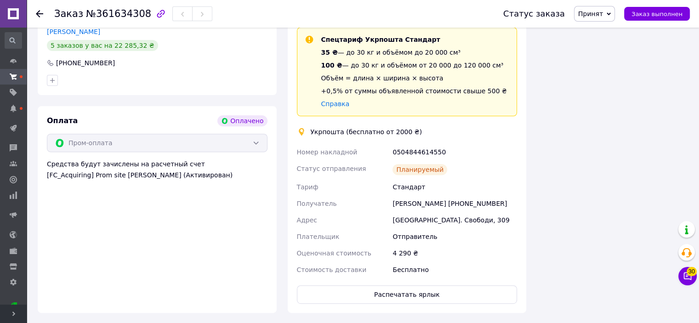
scroll to position [350, 0]
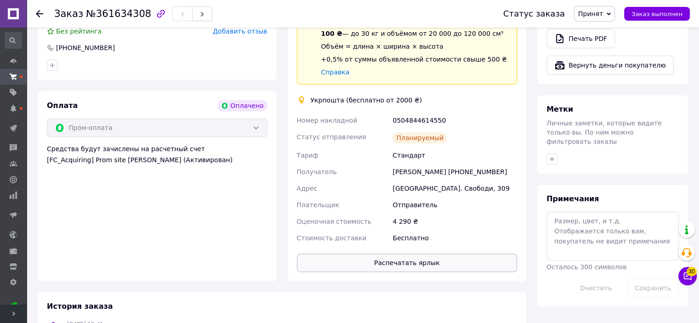
click at [413, 264] on button "Распечатать ярлык" at bounding box center [407, 263] width 221 height 18
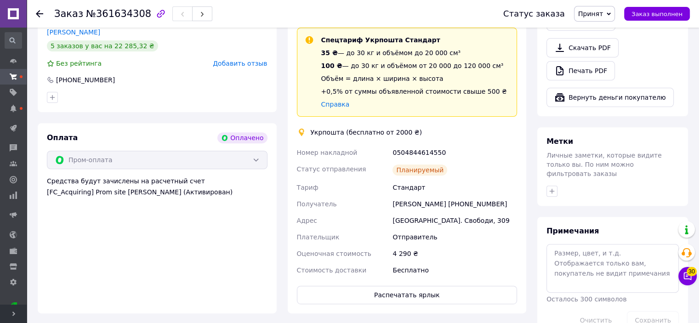
scroll to position [322, 0]
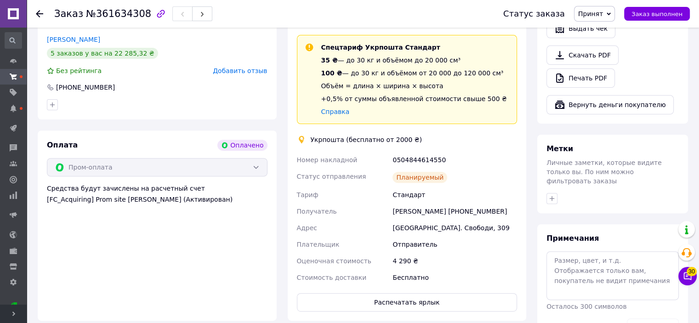
scroll to position [350, 0]
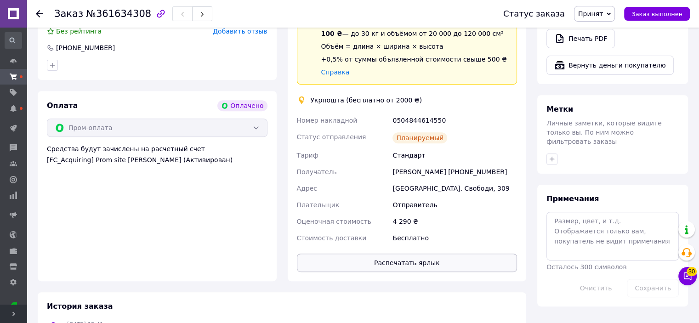
click at [416, 268] on button "Распечатать ярлык" at bounding box center [407, 263] width 221 height 18
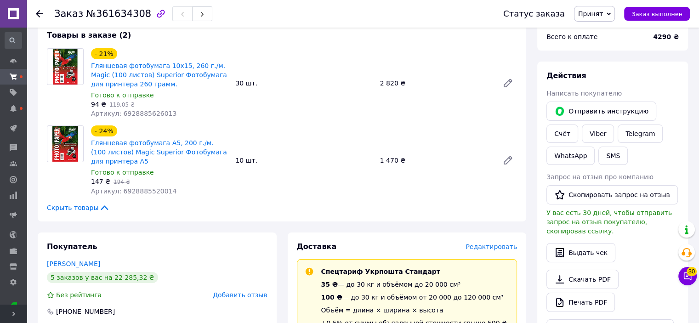
scroll to position [0, 0]
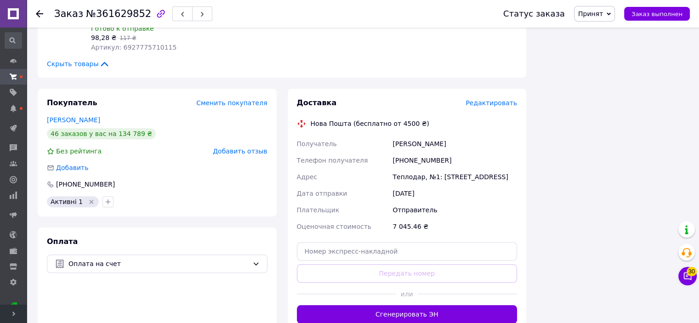
scroll to position [1050, 0]
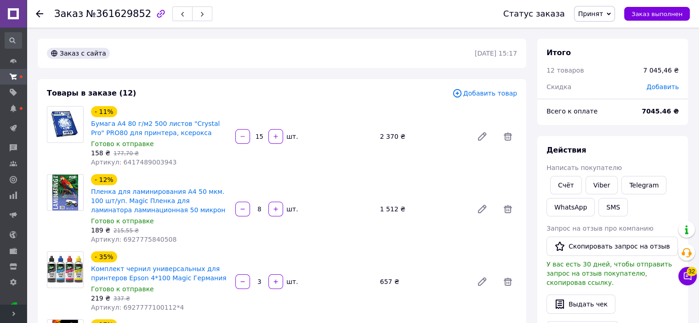
click at [486, 96] on span "Добавить товар" at bounding box center [484, 93] width 65 height 10
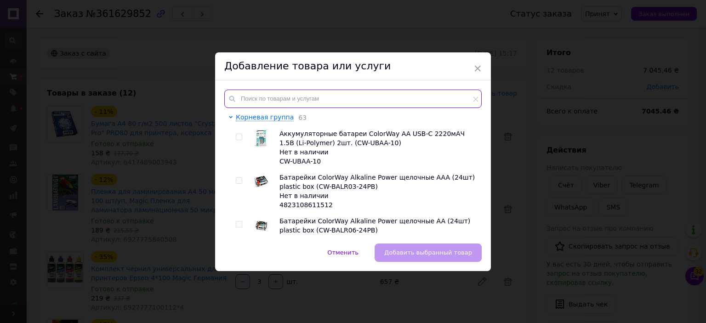
click at [272, 98] on input "text" at bounding box center [353, 99] width 258 height 18
paste input "А4250/100"
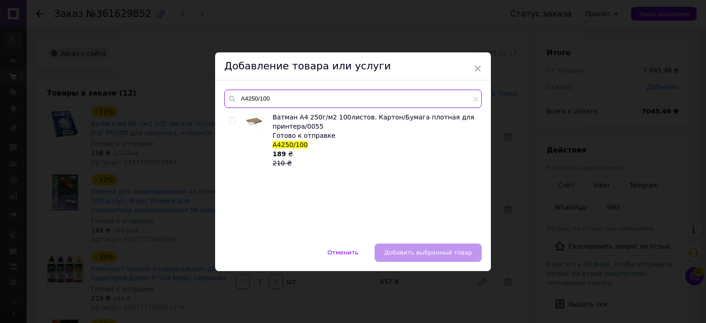
type input "А4250/100"
click at [231, 122] on input "checkbox" at bounding box center [232, 121] width 6 height 6
checkbox input "true"
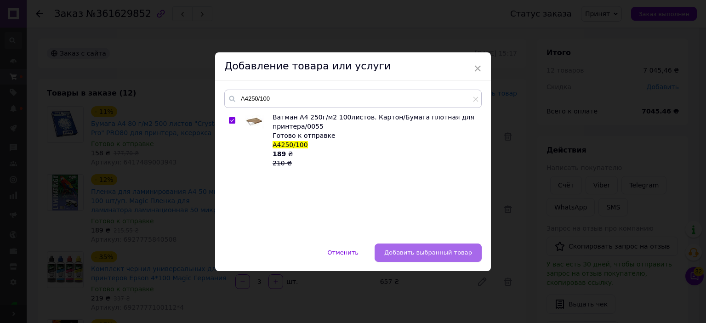
click at [468, 258] on button "Добавить выбранный товар" at bounding box center [428, 253] width 107 height 18
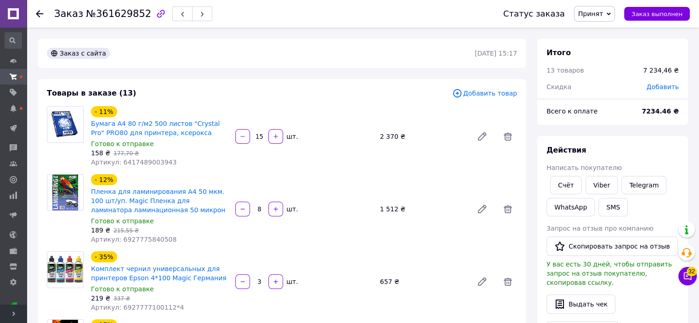
click at [486, 91] on span "Добавить товар" at bounding box center [484, 93] width 65 height 10
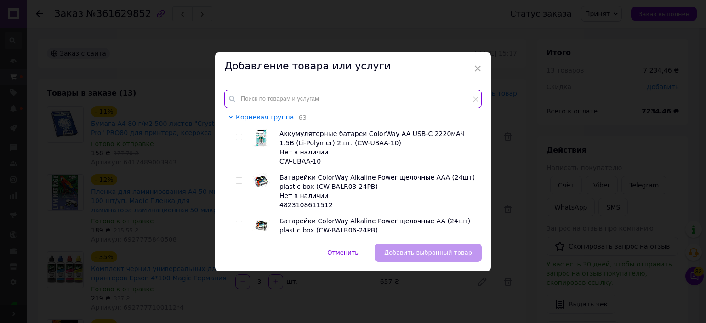
click at [259, 95] on input "text" at bounding box center [353, 99] width 258 height 18
paste input "6927777100310*4"
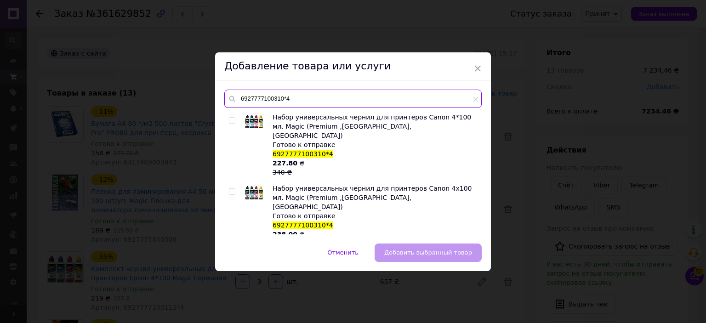
type input "6927777100310*4"
click at [232, 120] on input "checkbox" at bounding box center [232, 121] width 6 height 6
checkbox input "true"
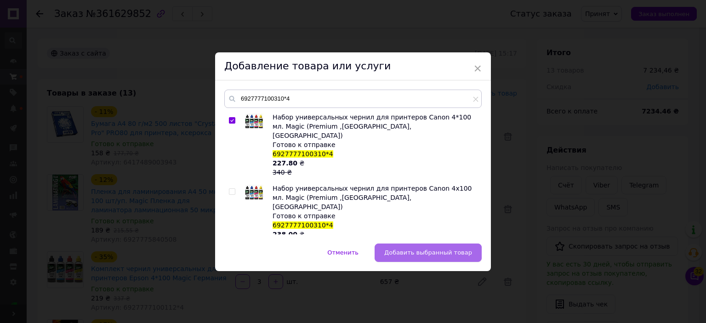
click at [427, 250] on span "Добавить выбранный товар" at bounding box center [428, 252] width 88 height 7
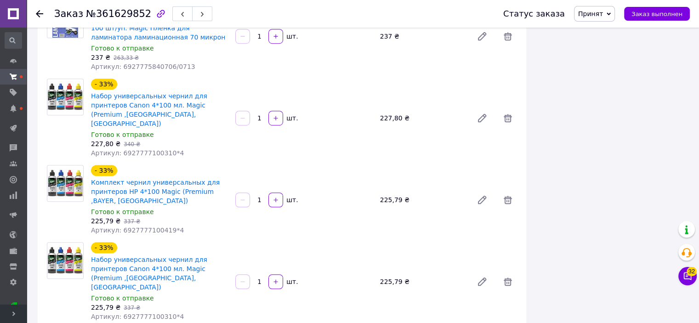
scroll to position [690, 0]
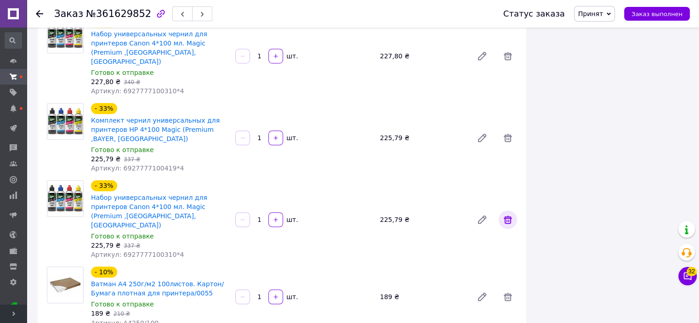
click at [511, 214] on icon at bounding box center [508, 219] width 11 height 11
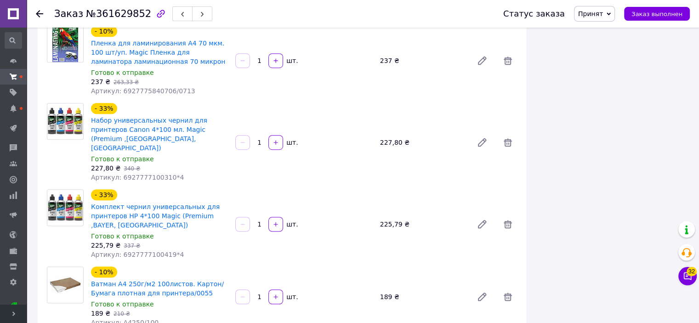
scroll to position [598, 0]
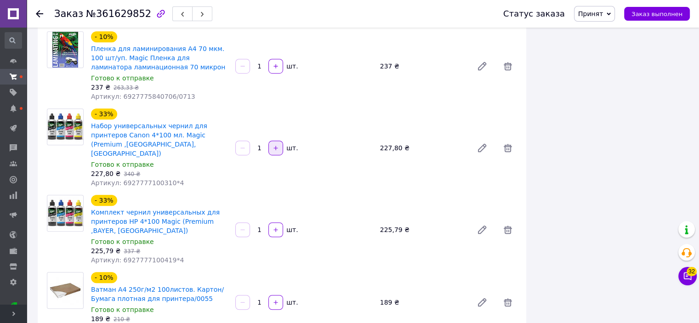
click at [278, 142] on button "button" at bounding box center [276, 148] width 15 height 15
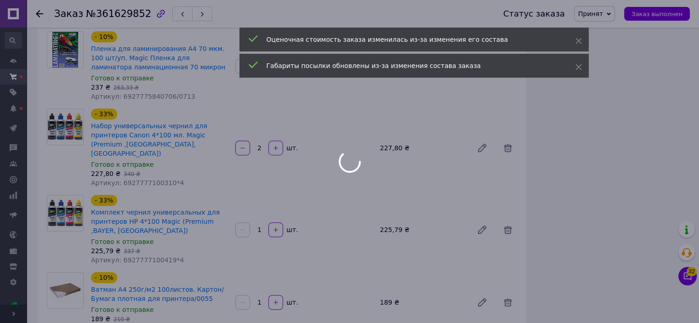
scroll to position [287, 0]
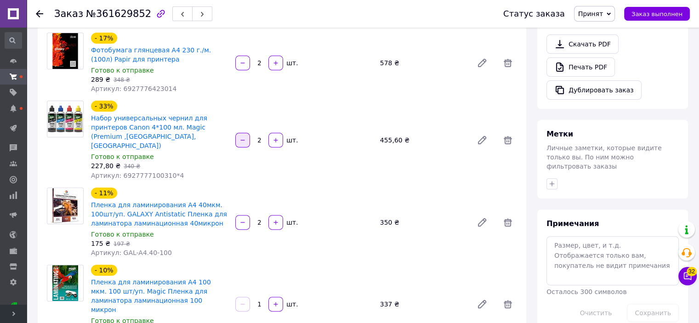
click at [243, 141] on button "button" at bounding box center [242, 140] width 15 height 15
type input "1"
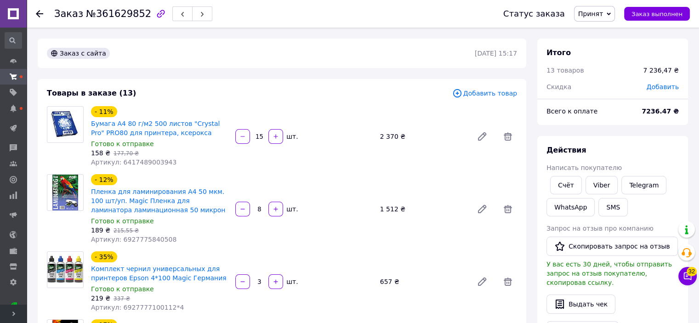
scroll to position [0, 0]
click at [471, 90] on span "Добавить товар" at bounding box center [484, 93] width 65 height 10
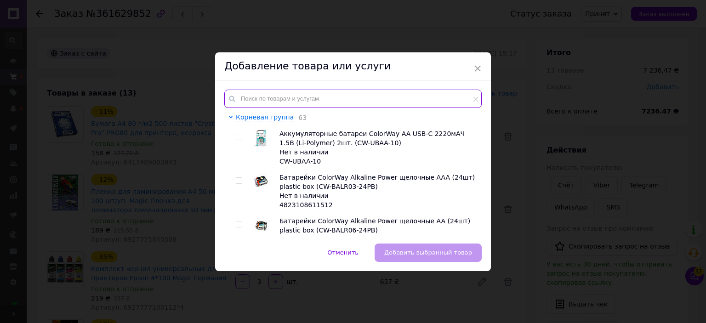
click at [276, 103] on input "text" at bounding box center [353, 99] width 258 height 18
paste input "6927777100310*4"
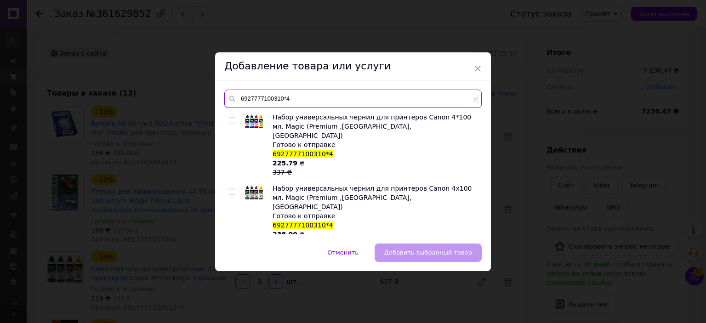
type input "6927777100310*4"
click at [229, 120] on input "checkbox" at bounding box center [232, 121] width 6 height 6
checkbox input "true"
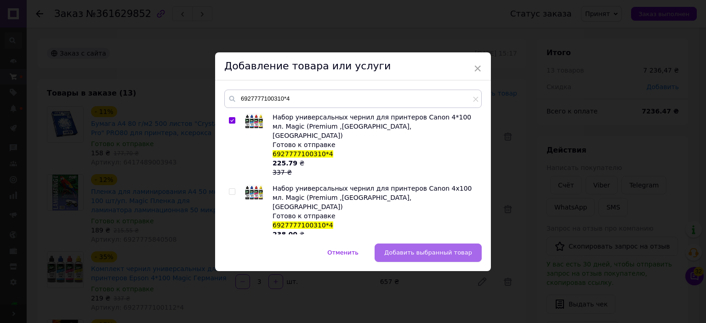
click at [441, 251] on span "Добавить выбранный товар" at bounding box center [428, 252] width 88 height 7
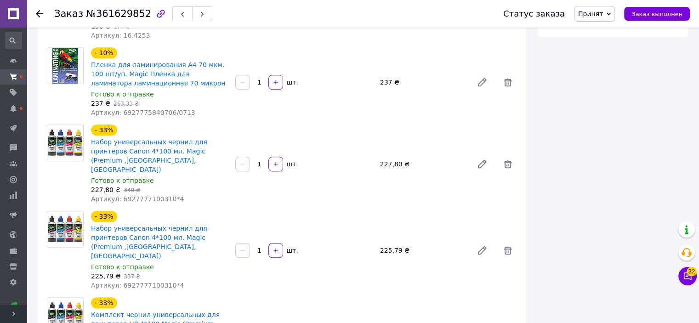
scroll to position [598, 0]
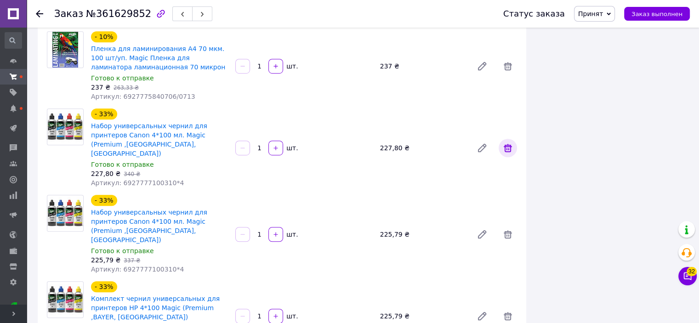
click at [510, 144] on icon at bounding box center [508, 148] width 8 height 8
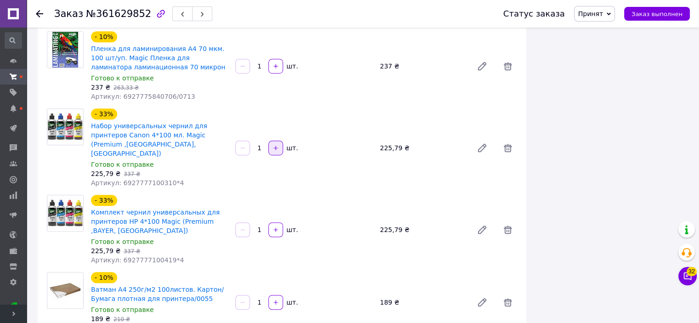
click at [278, 141] on button "button" at bounding box center [276, 148] width 15 height 15
type input "2"
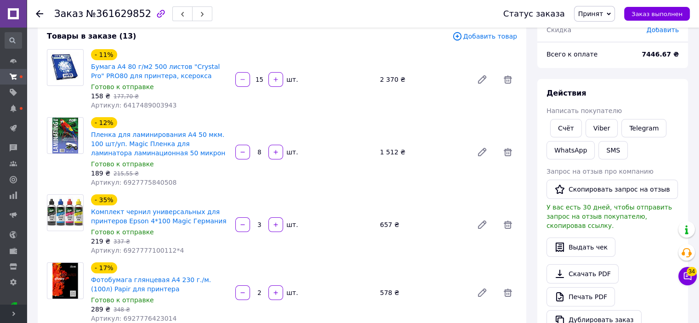
scroll to position [0, 0]
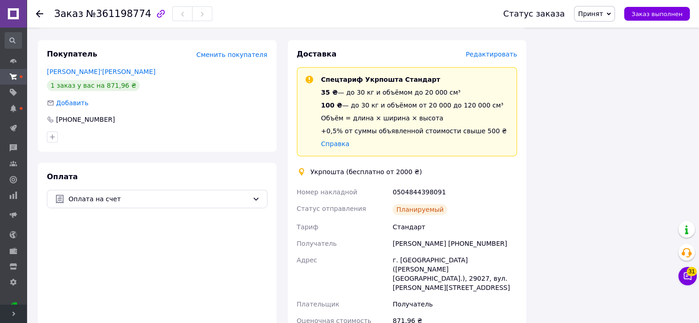
scroll to position [508, 0]
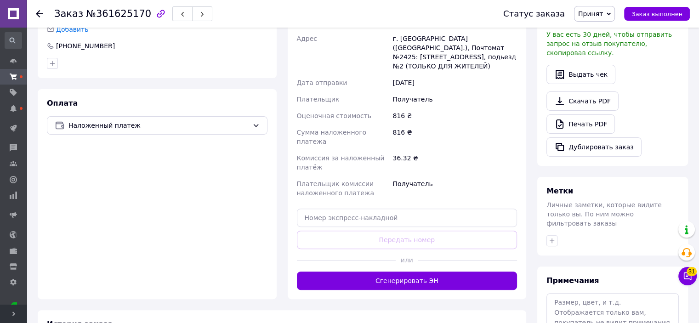
scroll to position [303, 0]
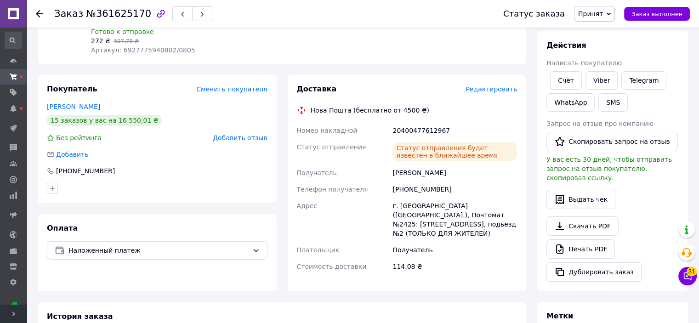
scroll to position [303, 0]
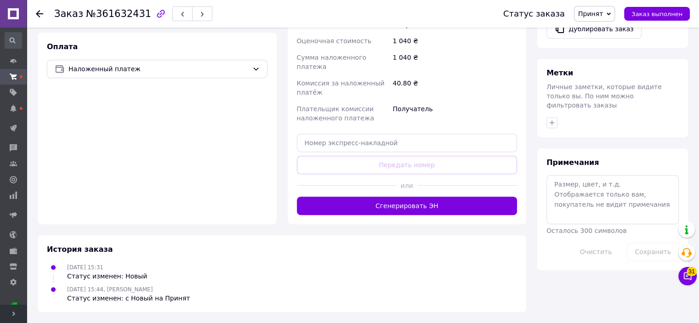
scroll to position [397, 0]
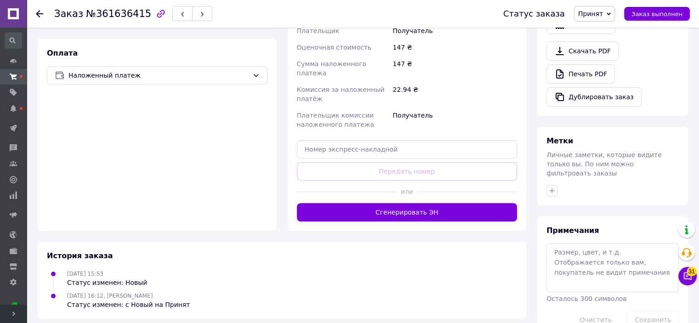
scroll to position [303, 0]
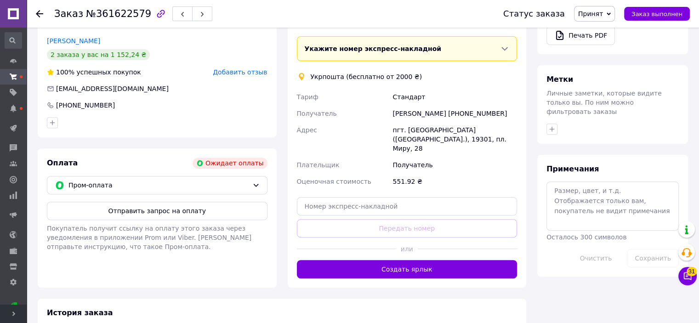
scroll to position [404, 0]
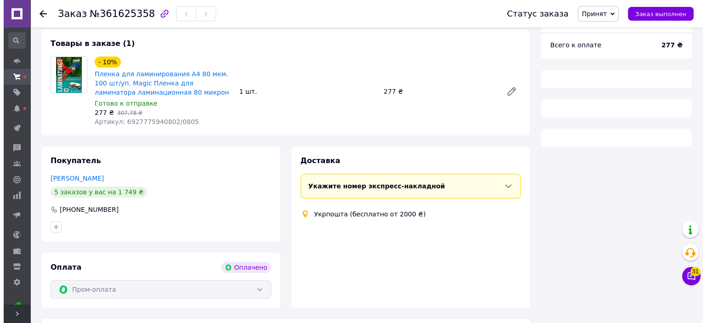
scroll to position [105, 0]
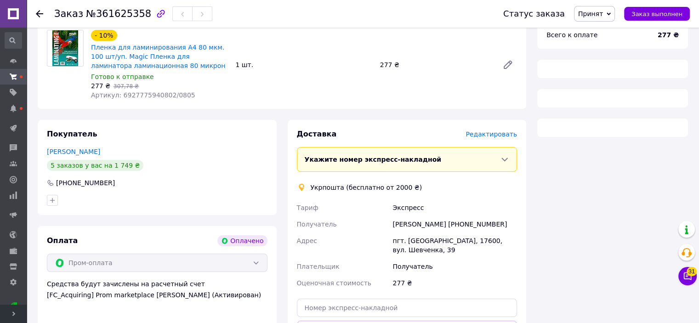
click at [484, 136] on span "Редактировать" at bounding box center [492, 134] width 52 height 7
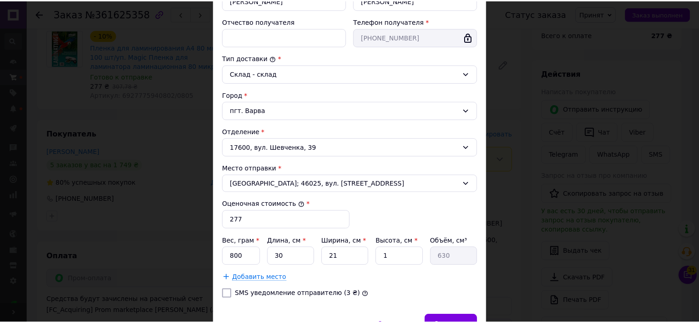
scroll to position [230, 0]
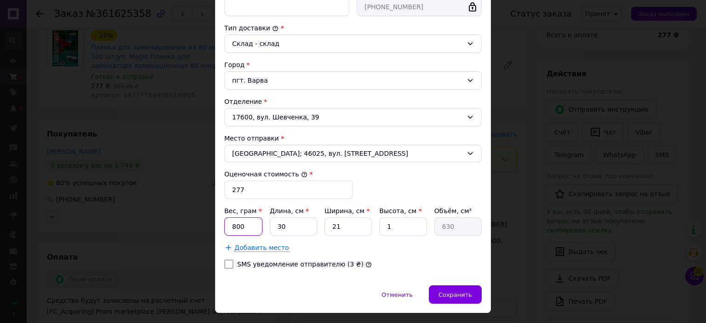
click at [246, 230] on input "800" at bounding box center [243, 227] width 38 height 18
type input "1000"
drag, startPoint x: 384, startPoint y: 227, endPoint x: 396, endPoint y: 229, distance: 12.3
click at [396, 229] on input "1" at bounding box center [402, 227] width 47 height 18
type input "3"
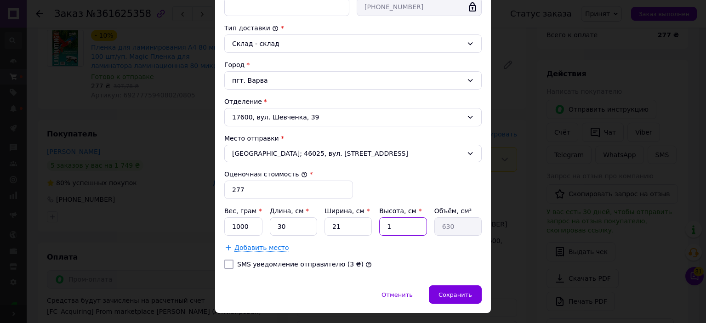
type input "1890"
type input "3"
click at [464, 294] on span "Сохранить" at bounding box center [456, 295] width 34 height 7
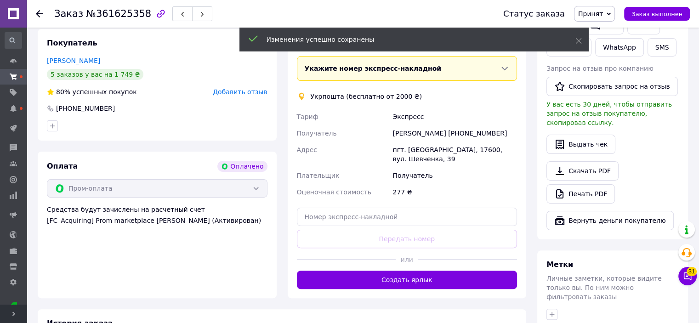
scroll to position [289, 0]
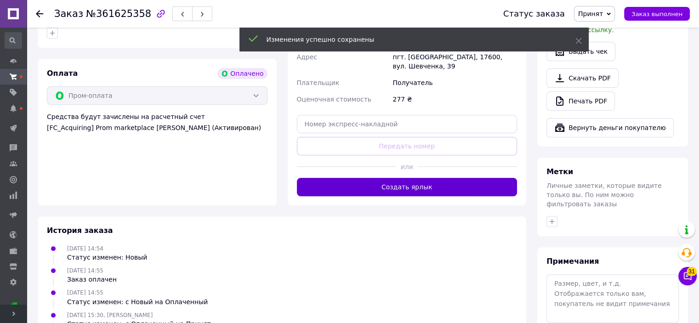
click at [395, 182] on button "Создать ярлык" at bounding box center [407, 187] width 221 height 18
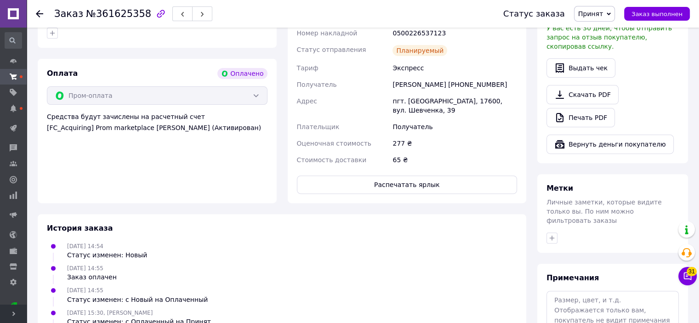
click at [394, 183] on button "Распечатать ярлык" at bounding box center [407, 185] width 221 height 18
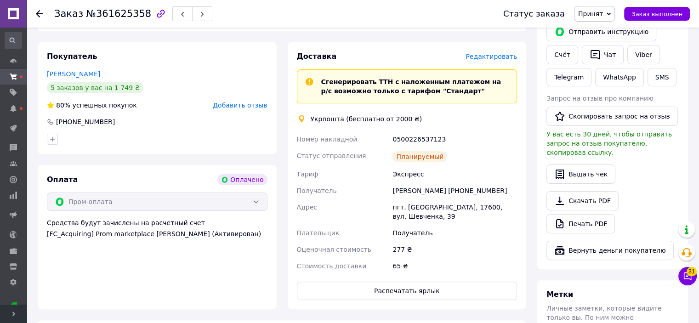
scroll to position [184, 0]
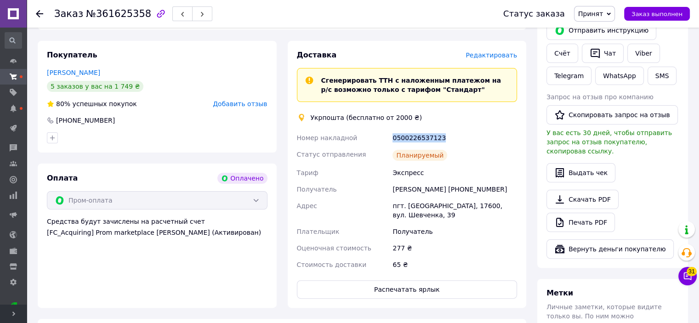
drag, startPoint x: 390, startPoint y: 139, endPoint x: 449, endPoint y: 139, distance: 58.9
click at [449, 139] on div "Номер накладной 0500226537123 Статус отправления Планируемый Тариф Экспресс Пол…" at bounding box center [407, 201] width 224 height 143
copy div "Номер накладной 0500226537123"
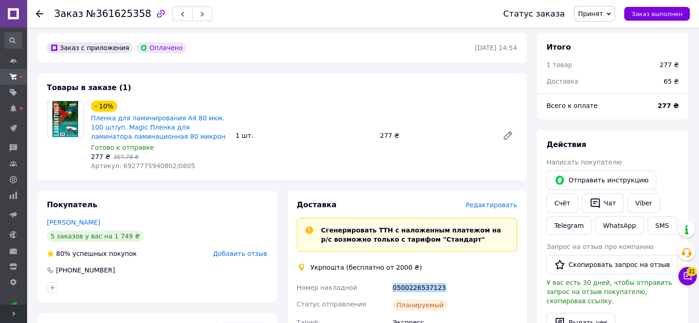
scroll to position [0, 0]
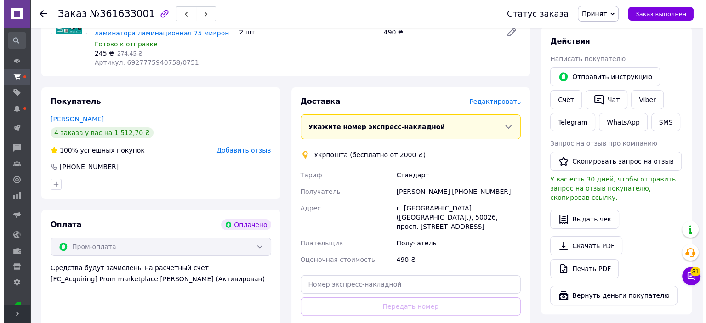
scroll to position [138, 0]
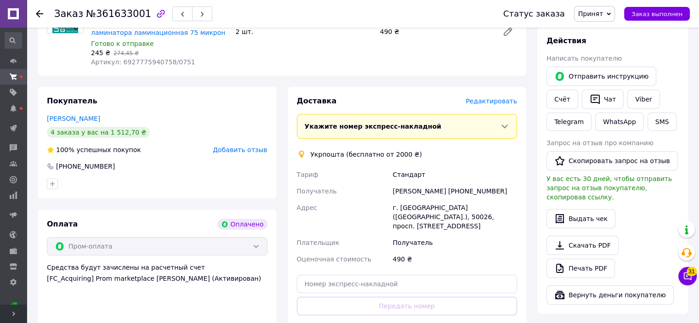
click at [495, 102] on span "Редактировать" at bounding box center [492, 100] width 52 height 7
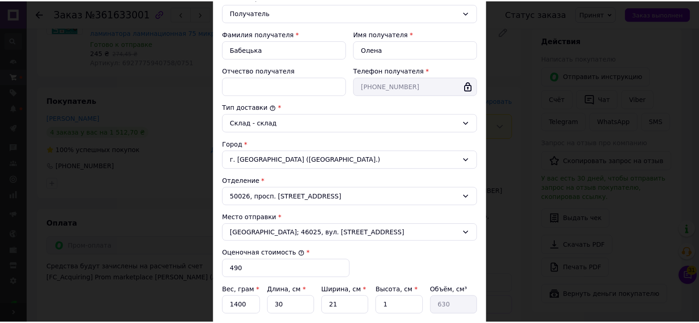
scroll to position [250, 0]
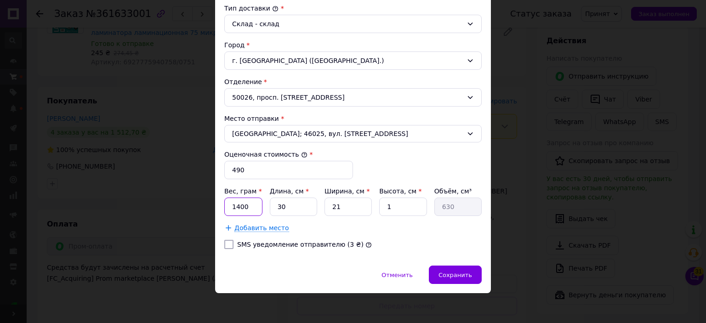
drag, startPoint x: 230, startPoint y: 205, endPoint x: 286, endPoint y: 211, distance: 56.9
click at [286, 211] on div "Вес, грам * 1400 Длина, см * 30 Ширина, см * 21 Высота, см * 1 Объём, см³ 630" at bounding box center [353, 201] width 258 height 29
type input "2000"
drag, startPoint x: 381, startPoint y: 207, endPoint x: 415, endPoint y: 215, distance: 34.9
click at [415, 215] on div "Вес, грам * 2000 Длина, см * 30 Ширина, см * 21 Высота, см * 1 Объём, см³ 630 Д…" at bounding box center [353, 210] width 258 height 46
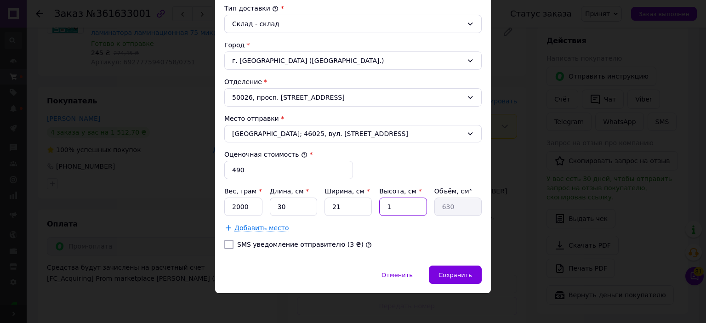
type input "4"
type input "2520"
type input "4"
click at [464, 272] on span "Сохранить" at bounding box center [456, 275] width 34 height 7
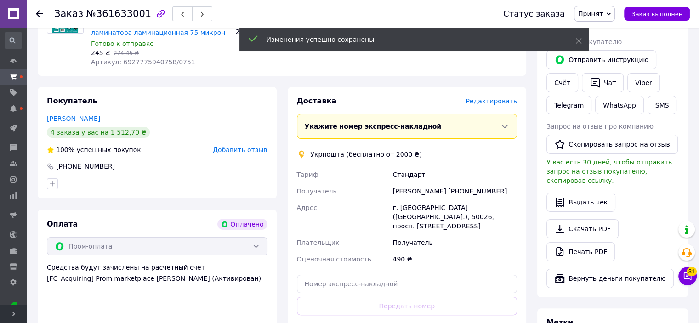
scroll to position [355, 0]
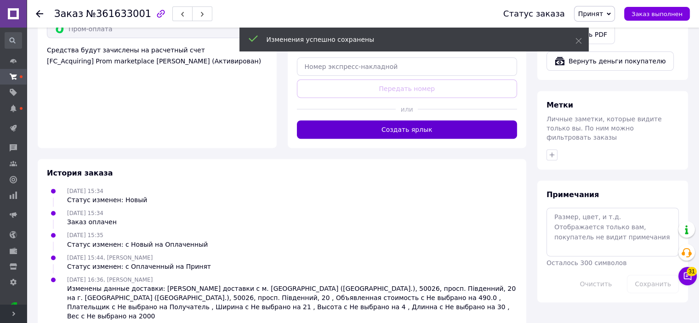
click at [404, 122] on button "Создать ярлык" at bounding box center [407, 129] width 221 height 18
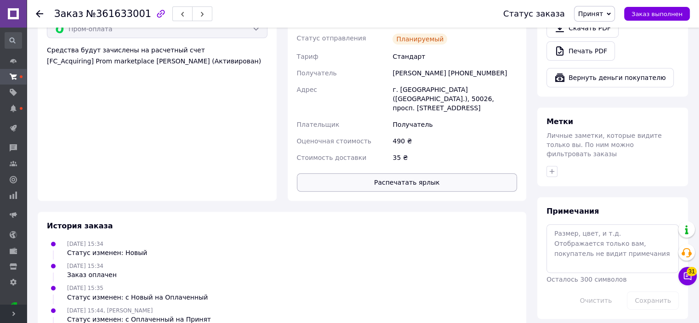
click at [375, 180] on button "Распечатать ярлык" at bounding box center [407, 182] width 221 height 18
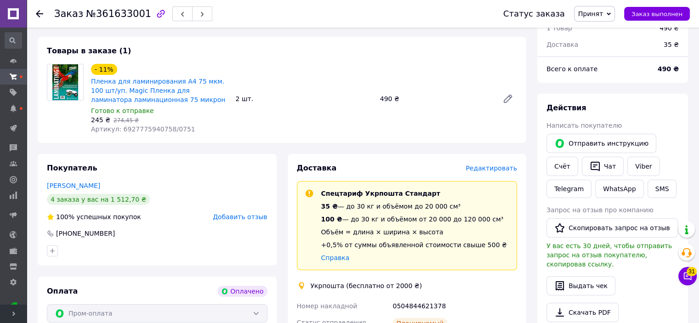
scroll to position [184, 0]
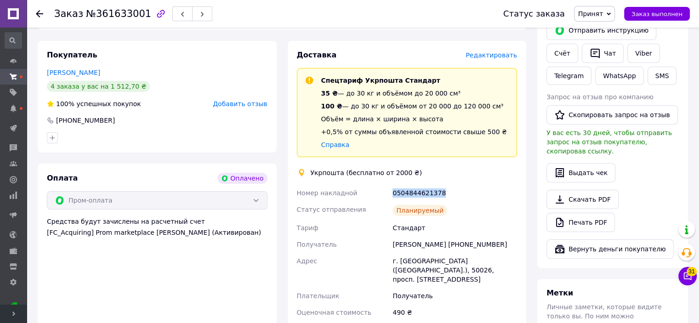
drag, startPoint x: 388, startPoint y: 195, endPoint x: 447, endPoint y: 195, distance: 59.3
click at [447, 195] on div "Номер накладной 0504844621378 Статус отправления Планируемый Тариф Стандарт Пол…" at bounding box center [407, 261] width 224 height 153
copy div "Номер накладной 0504844621378"
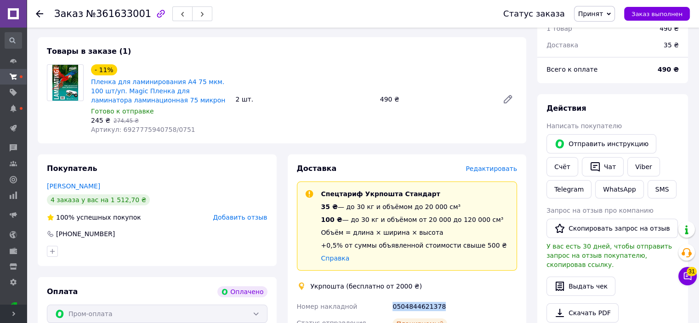
scroll to position [0, 0]
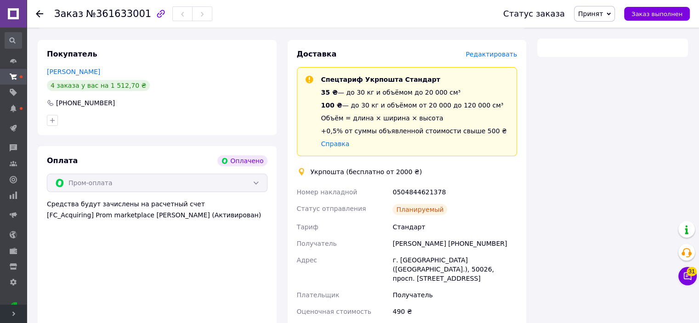
scroll to position [265, 0]
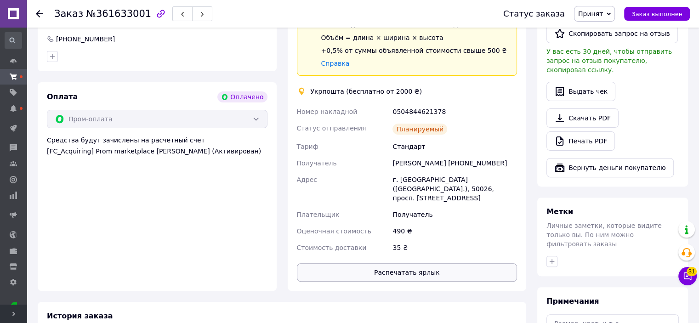
click at [408, 263] on button "Распечатать ярлык" at bounding box center [407, 272] width 221 height 18
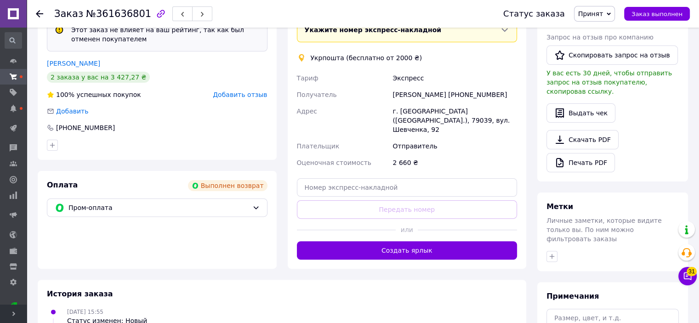
scroll to position [413, 0]
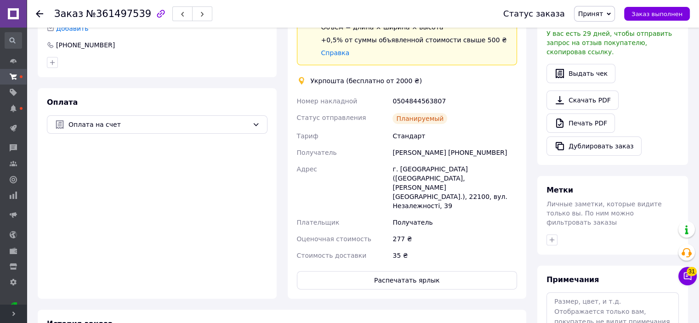
scroll to position [263, 0]
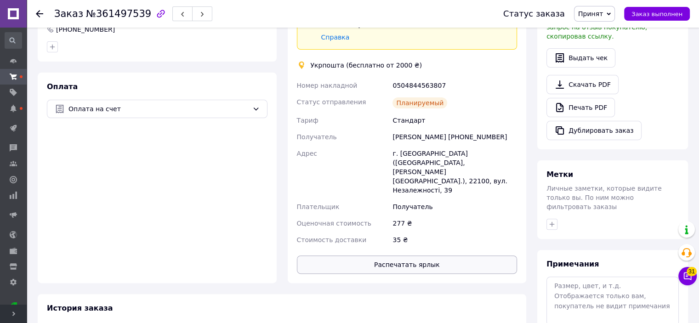
click at [410, 256] on button "Распечатать ярлык" at bounding box center [407, 265] width 221 height 18
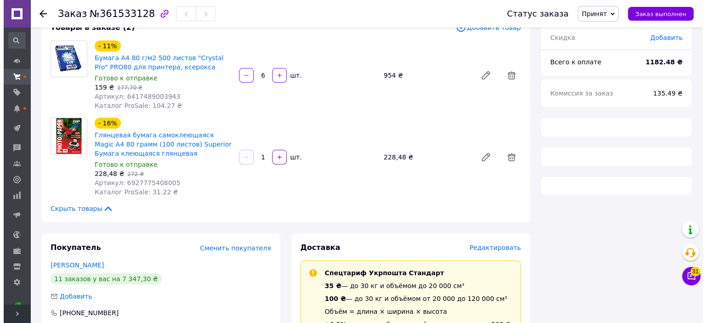
scroll to position [184, 0]
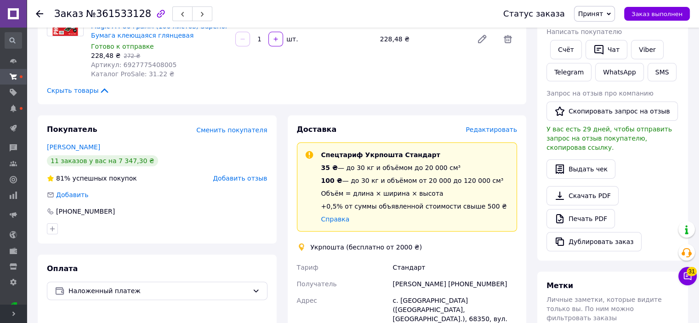
click at [484, 132] on span "Редактировать" at bounding box center [492, 129] width 52 height 7
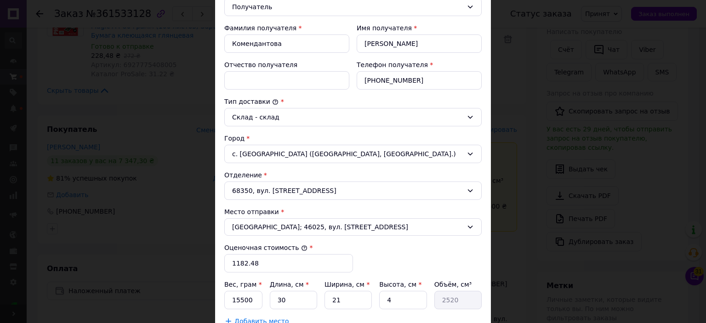
scroll to position [276, 0]
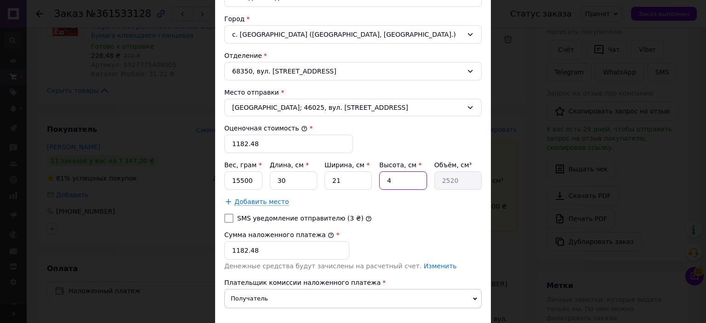
drag, startPoint x: 389, startPoint y: 180, endPoint x: 406, endPoint y: 181, distance: 18.0
click at [406, 181] on input "4" at bounding box center [402, 181] width 47 height 18
type input "2"
type input "1260"
type input "25"
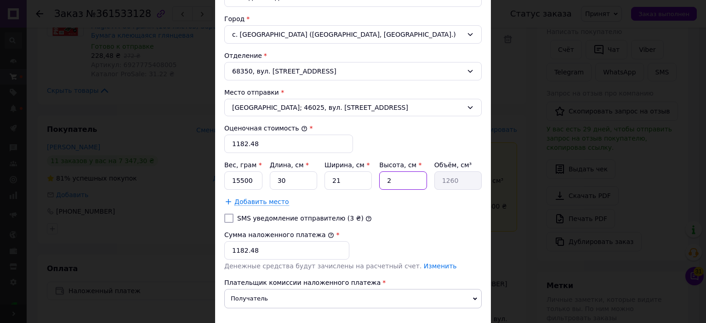
type input "15750"
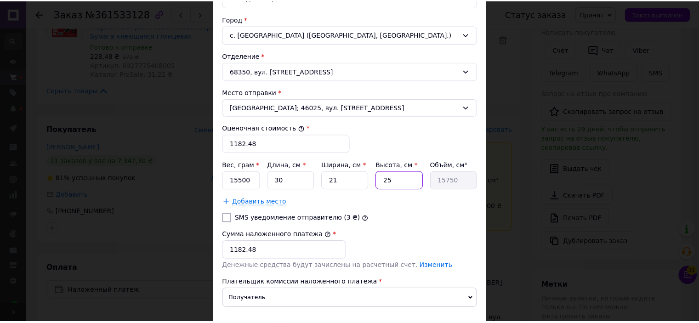
scroll to position [335, 0]
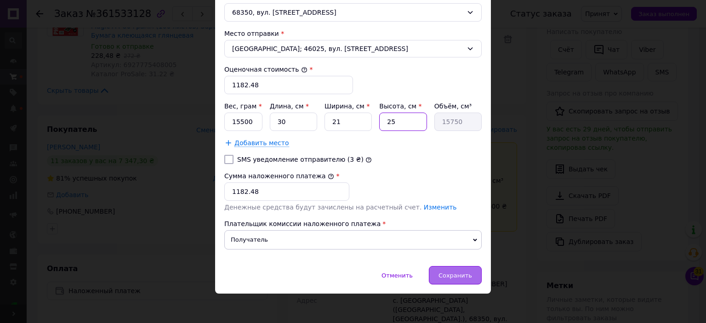
type input "25"
click at [458, 267] on div "Сохранить" at bounding box center [455, 275] width 53 height 18
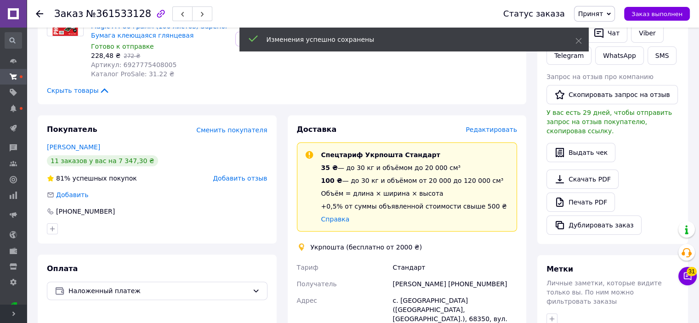
scroll to position [414, 0]
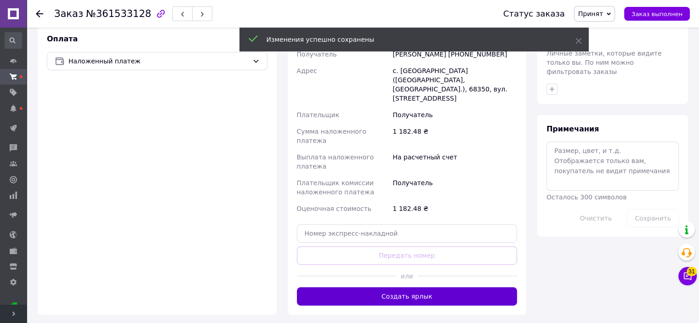
click at [402, 287] on button "Создать ярлык" at bounding box center [407, 296] width 221 height 18
click at [384, 287] on button "Создать ярлык" at bounding box center [407, 296] width 221 height 18
click at [387, 287] on button "Создать ярлык" at bounding box center [407, 296] width 221 height 18
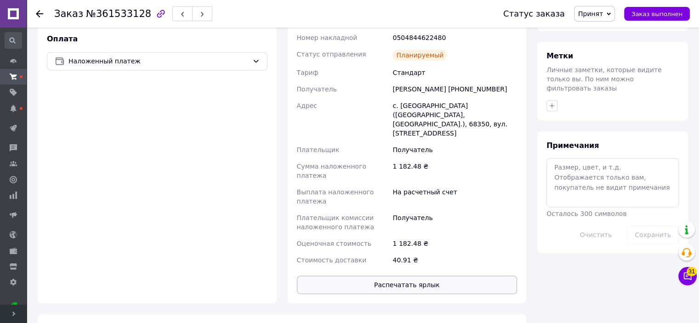
click at [401, 276] on button "Распечатать ярлык" at bounding box center [407, 285] width 221 height 18
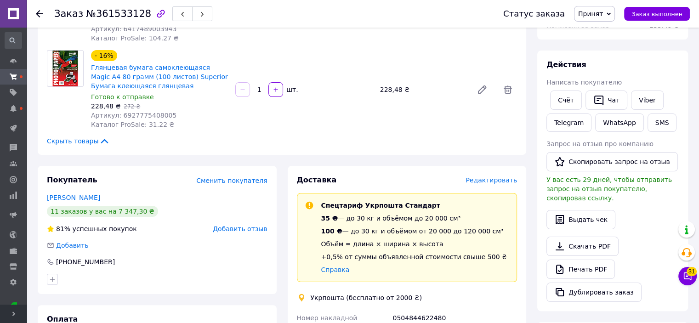
scroll to position [230, 0]
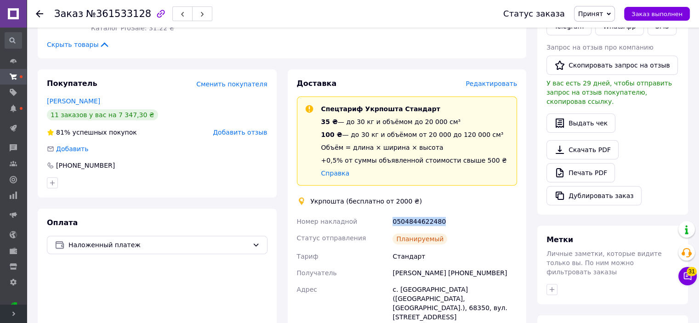
drag, startPoint x: 389, startPoint y: 224, endPoint x: 452, endPoint y: 220, distance: 63.1
copy div "Номер накладной 0504844622480"
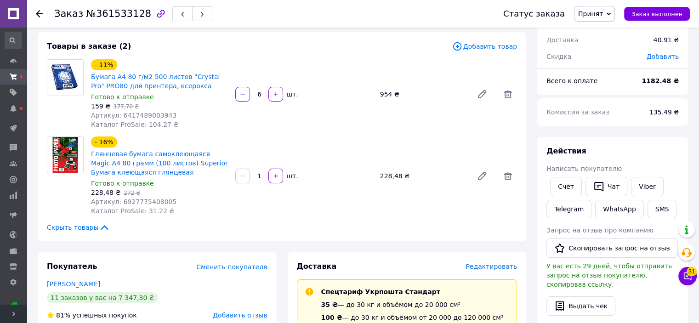
scroll to position [0, 0]
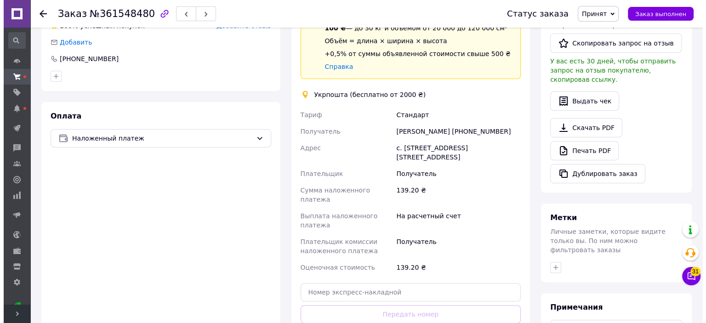
scroll to position [88, 0]
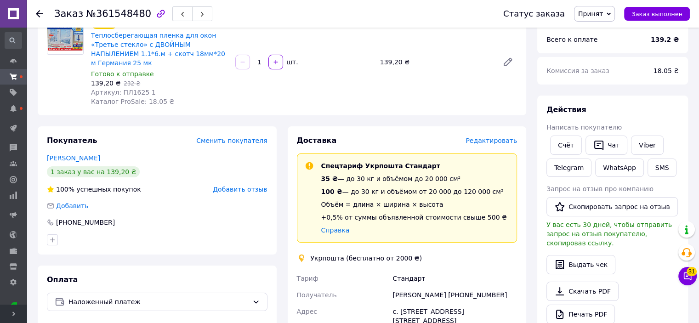
click at [502, 137] on span "Редактировать" at bounding box center [492, 140] width 52 height 7
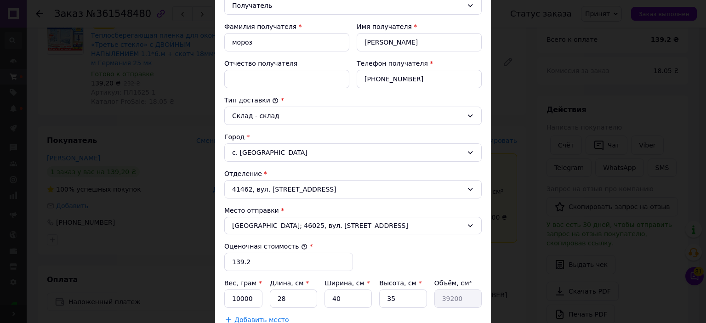
scroll to position [276, 0]
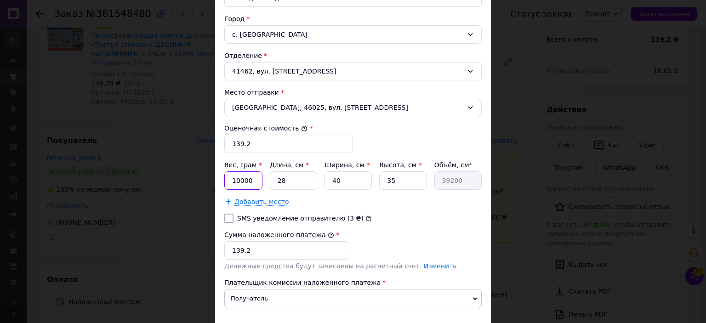
drag, startPoint x: 228, startPoint y: 178, endPoint x: 261, endPoint y: 179, distance: 32.7
click at [261, 179] on input "10000" at bounding box center [243, 181] width 38 height 18
type input "200"
drag, startPoint x: 274, startPoint y: 178, endPoint x: 292, endPoint y: 182, distance: 18.3
click at [292, 182] on input "28" at bounding box center [293, 181] width 47 height 18
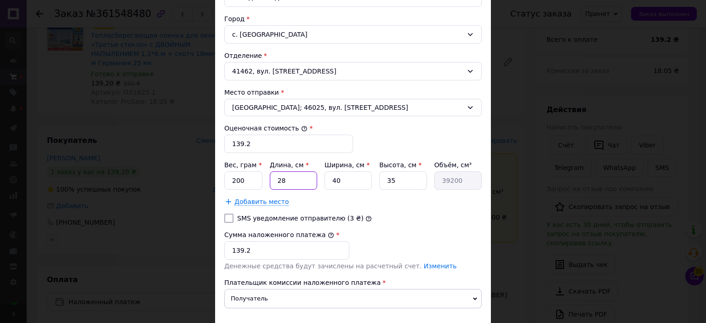
type input "1"
type input "1400"
type input "15"
type input "21000"
type input "15"
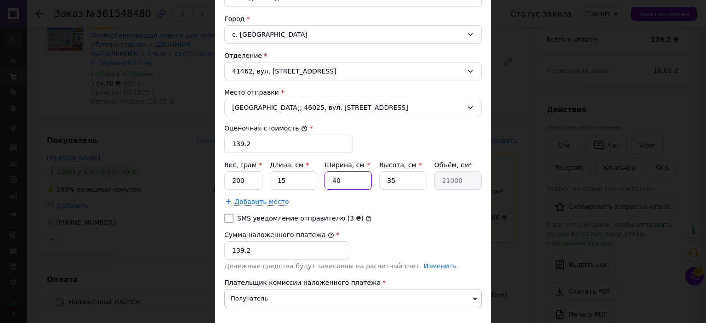
drag, startPoint x: 329, startPoint y: 176, endPoint x: 355, endPoint y: 188, distance: 28.6
click at [355, 188] on div "Вес, грам * 200 Длина, см * 15 Ширина, см * 40 Высота, см * 35 Объём, см³ 21000…" at bounding box center [353, 183] width 258 height 46
type input "1"
type input "525"
type input "10"
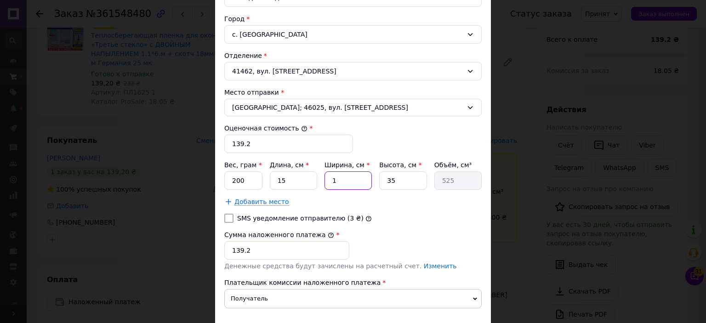
type input "5250"
type input "10"
click at [401, 179] on input "35" at bounding box center [402, 181] width 47 height 18
type input "3"
type input "450"
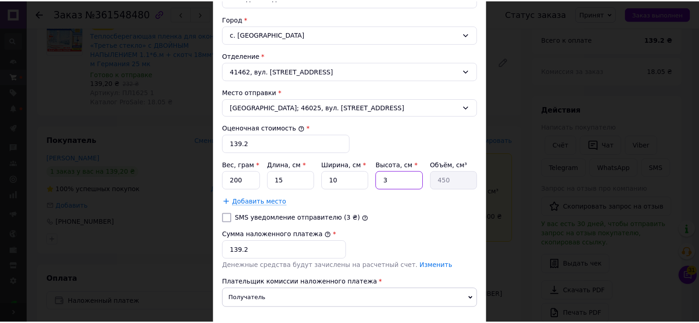
scroll to position [322, 0]
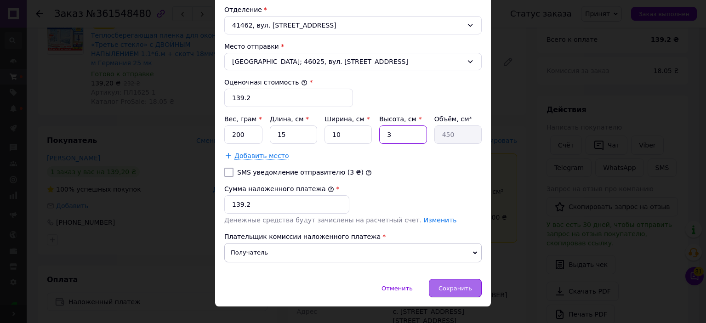
type input "3"
click at [448, 292] on div "Сохранить" at bounding box center [455, 288] width 53 height 18
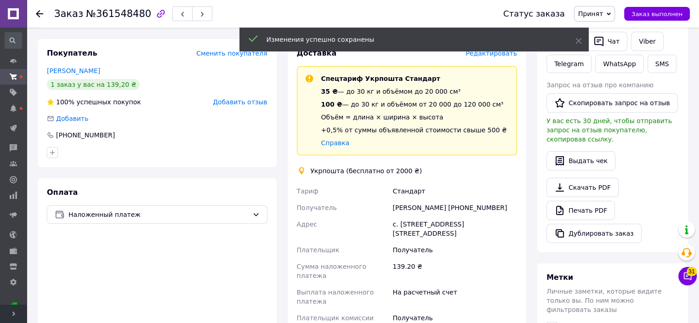
scroll to position [318, 0]
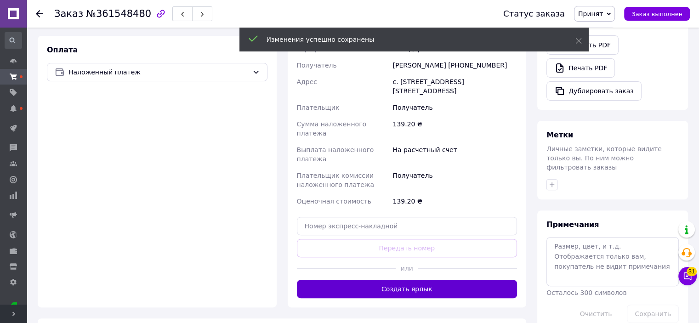
click at [370, 280] on button "Создать ярлык" at bounding box center [407, 289] width 221 height 18
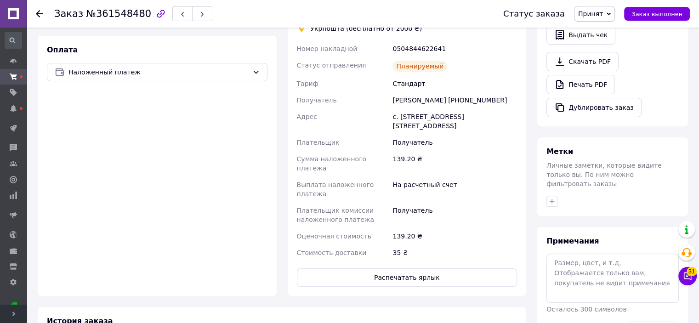
click at [371, 269] on button "Распечатать ярлык" at bounding box center [407, 278] width 221 height 18
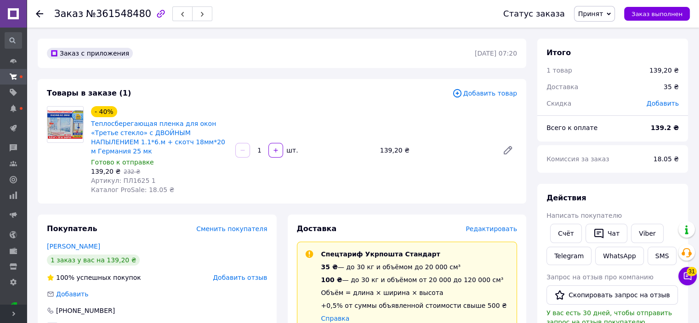
scroll to position [184, 0]
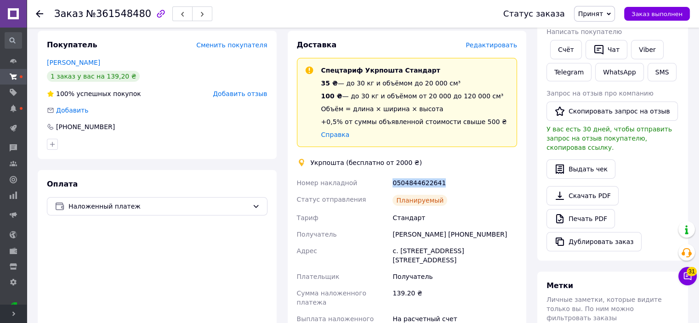
drag, startPoint x: 386, startPoint y: 176, endPoint x: 443, endPoint y: 176, distance: 57.5
click at [443, 176] on div "Номер накладной 0504844622641 Статус отправления Планируемый Тариф Стандарт Пол…" at bounding box center [407, 285] width 224 height 221
copy div "Номер накладной 0504844622641"
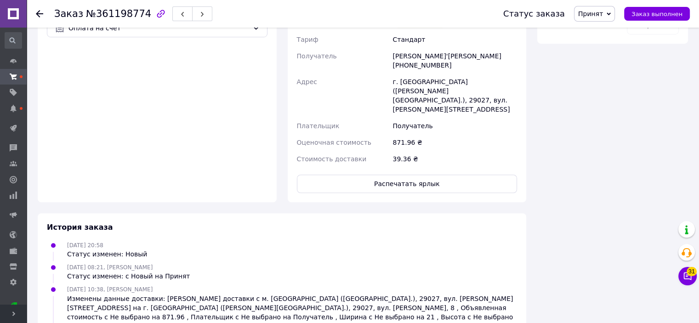
scroll to position [629, 0]
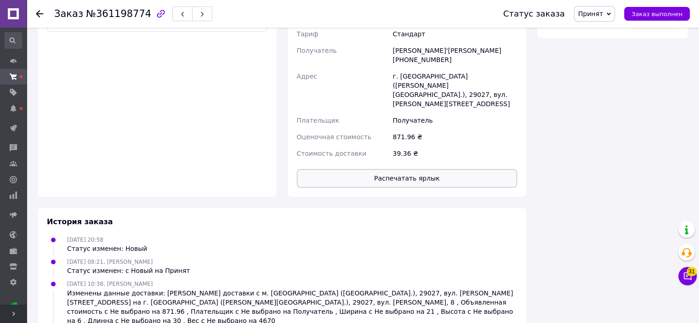
click at [412, 169] on button "Распечатать ярлык" at bounding box center [407, 178] width 221 height 18
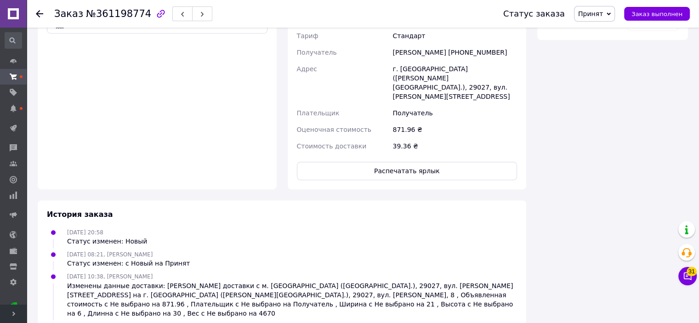
scroll to position [629, 0]
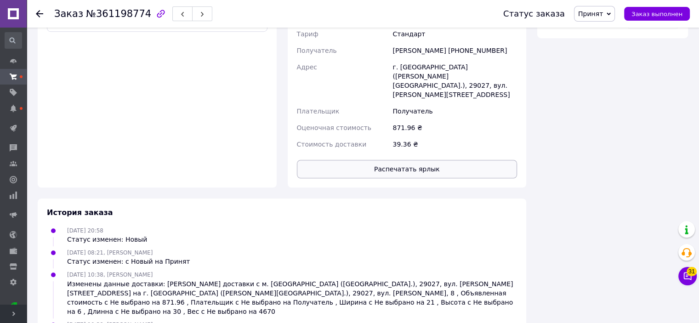
click at [403, 160] on button "Распечатать ярлык" at bounding box center [407, 169] width 221 height 18
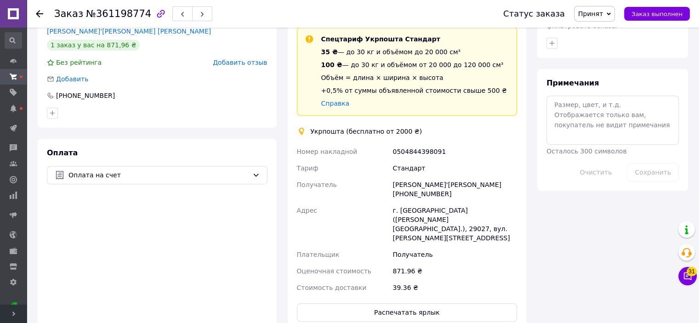
scroll to position [552, 0]
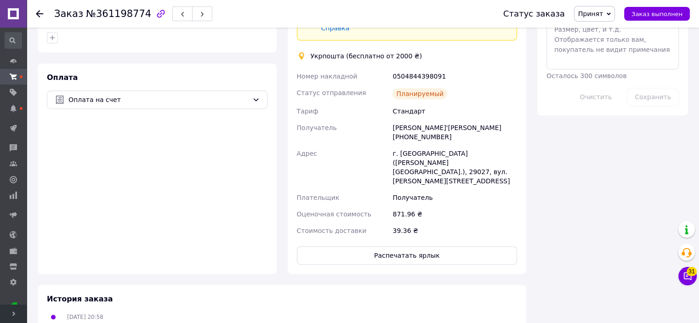
click at [408, 229] on div "Доставка Редактировать Спецтариф Укрпошта Стандарт 35 ₴ — до 30 кг и объёмом до…" at bounding box center [407, 99] width 239 height 350
click at [408, 246] on button "Распечатать ярлык" at bounding box center [407, 255] width 221 height 18
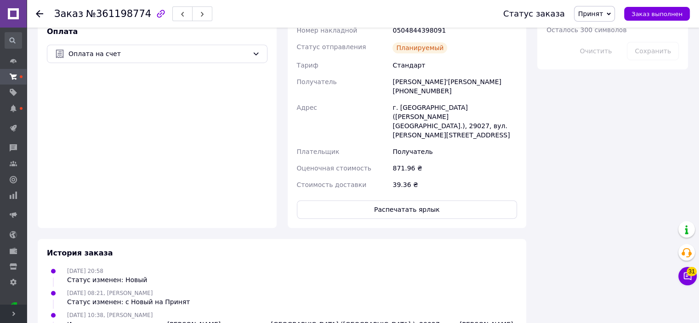
scroll to position [460, 0]
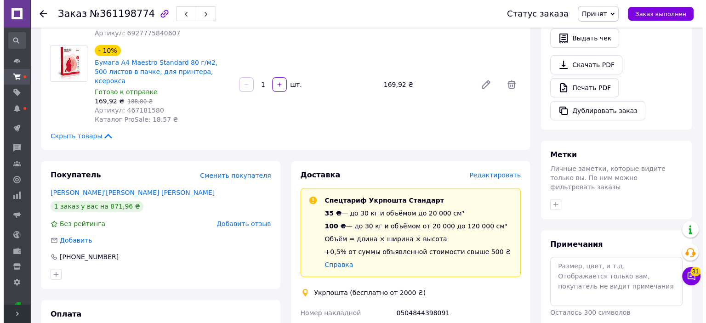
scroll to position [368, 0]
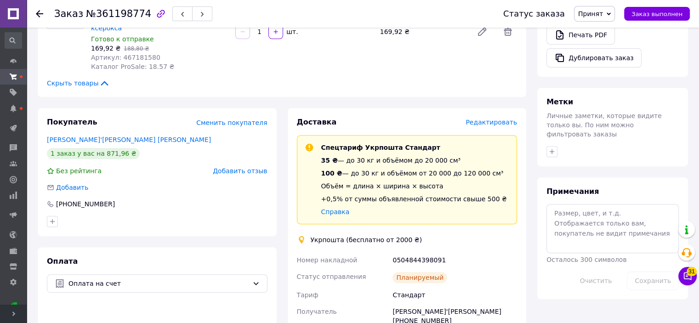
click at [502, 119] on span "Редактировать" at bounding box center [492, 122] width 52 height 7
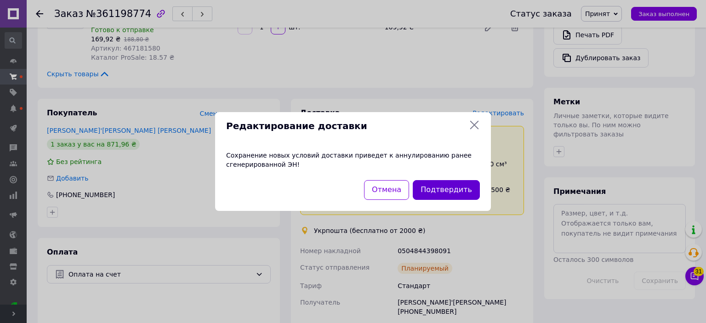
click at [442, 187] on button "Подтвердить" at bounding box center [446, 190] width 67 height 20
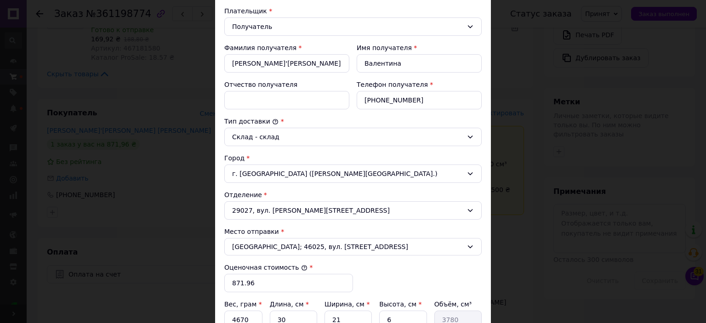
scroll to position [138, 0]
click at [291, 171] on div "г. [GEOGRAPHIC_DATA] ([PERSON_NAME][GEOGRAPHIC_DATA].)" at bounding box center [353, 172] width 258 height 18
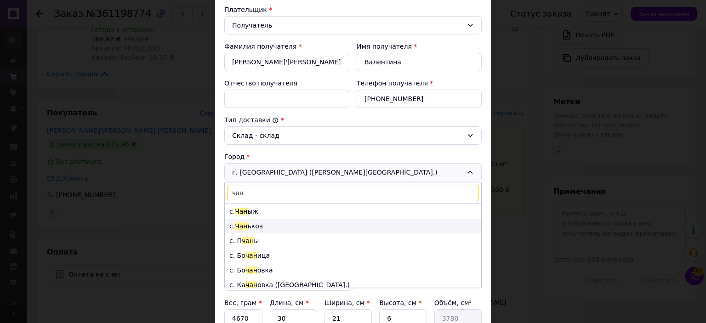
type input "чан"
click at [247, 226] on li "с. Чан ьков" at bounding box center [353, 226] width 257 height 15
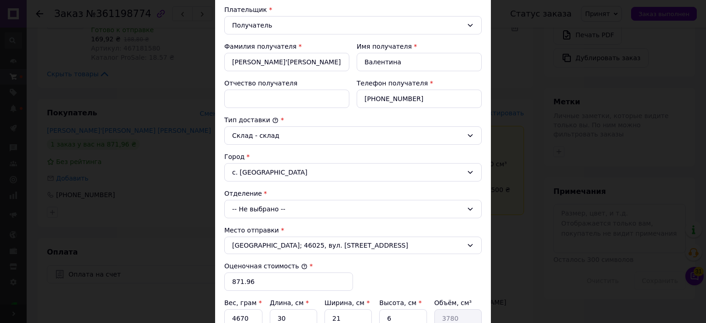
click at [255, 203] on div "-- Не выбрано --" at bounding box center [353, 209] width 258 height 18
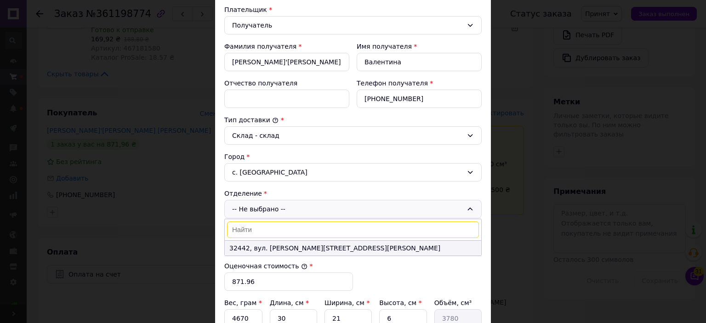
click at [284, 252] on li "32442, вул. [PERSON_NAME][STREET_ADDRESS][PERSON_NAME]" at bounding box center [353, 248] width 257 height 15
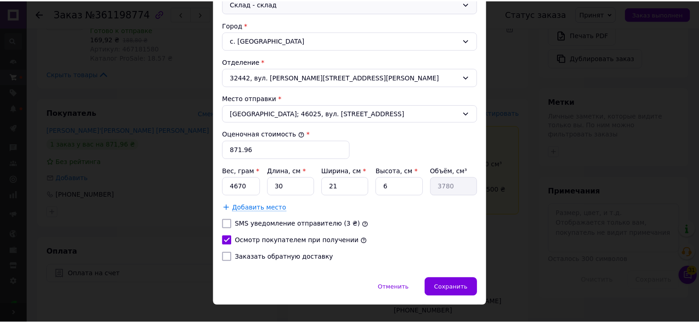
scroll to position [283, 0]
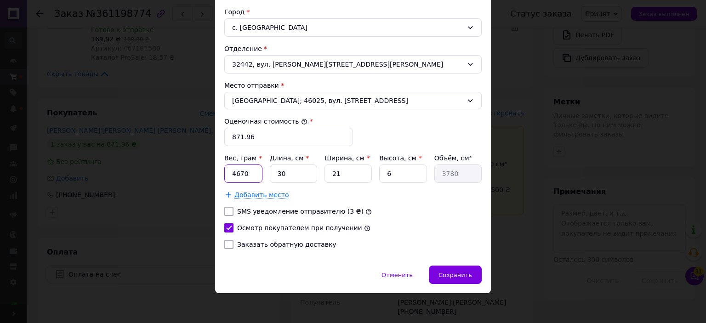
drag, startPoint x: 230, startPoint y: 174, endPoint x: 255, endPoint y: 172, distance: 24.9
click at [255, 172] on input "4670" at bounding box center [243, 174] width 38 height 18
type input "5200"
drag, startPoint x: 387, startPoint y: 174, endPoint x: 397, endPoint y: 177, distance: 10.6
click at [397, 177] on input "6" at bounding box center [402, 174] width 47 height 18
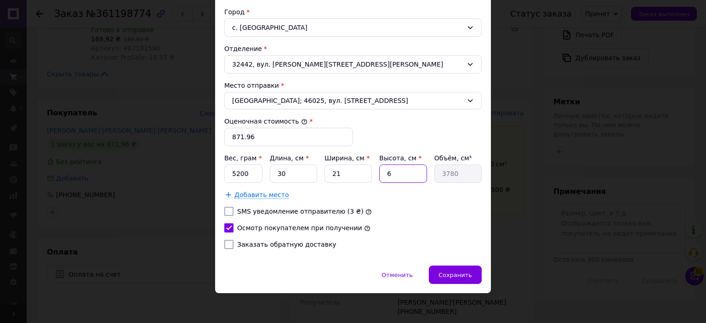
type input "8"
type input "5040"
type input "8"
click at [452, 275] on span "Сохранить" at bounding box center [456, 275] width 34 height 7
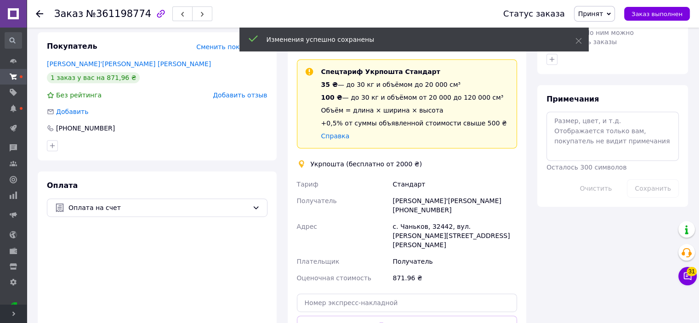
scroll to position [644, 0]
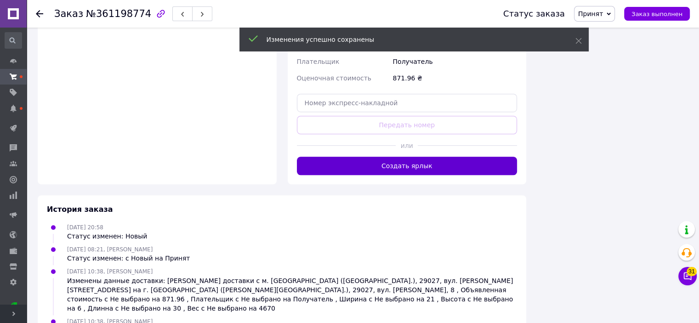
click at [399, 157] on button "Создать ярлык" at bounding box center [407, 166] width 221 height 18
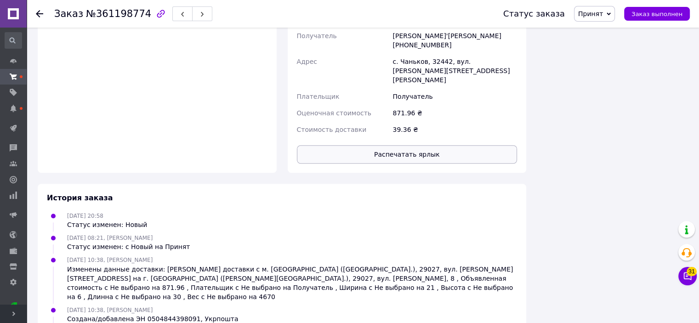
click at [404, 145] on button "Распечатать ярлык" at bounding box center [407, 154] width 221 height 18
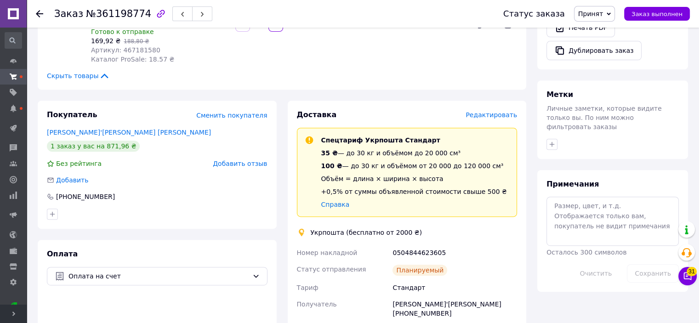
scroll to position [414, 0]
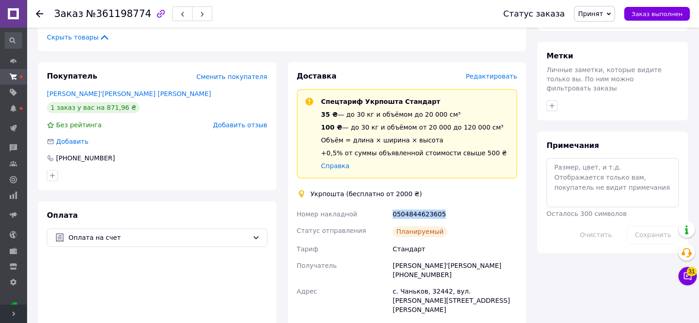
drag, startPoint x: 387, startPoint y: 206, endPoint x: 442, endPoint y: 206, distance: 55.2
click at [442, 206] on div "Номер накладной 0504844623605 Статус отправления Планируемый [PERSON_NAME] Полу…" at bounding box center [407, 287] width 224 height 162
copy div "Номер накладной 0504844623605"
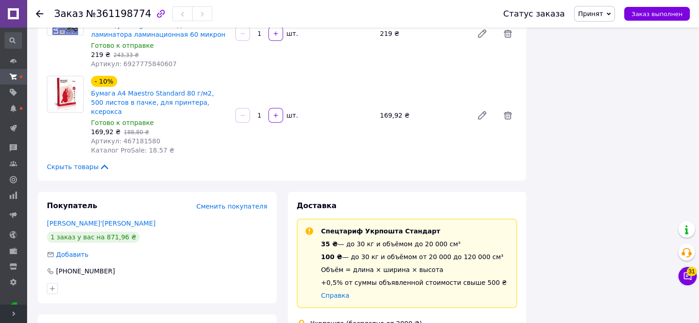
scroll to position [480, 0]
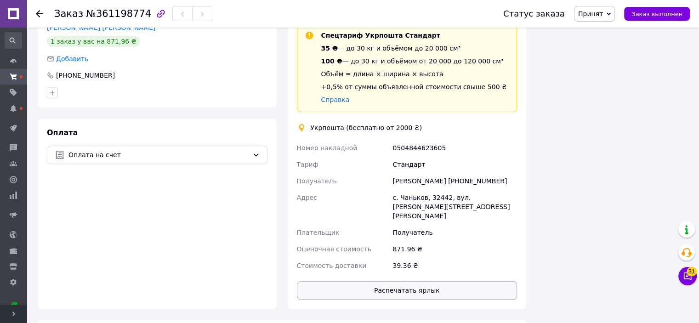
click at [395, 281] on button "Распечатать ярлык" at bounding box center [407, 290] width 221 height 18
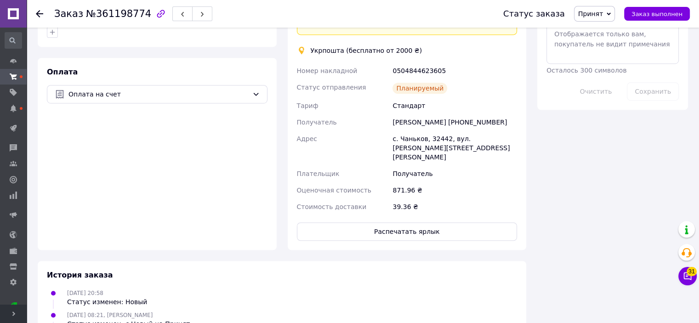
scroll to position [506, 0]
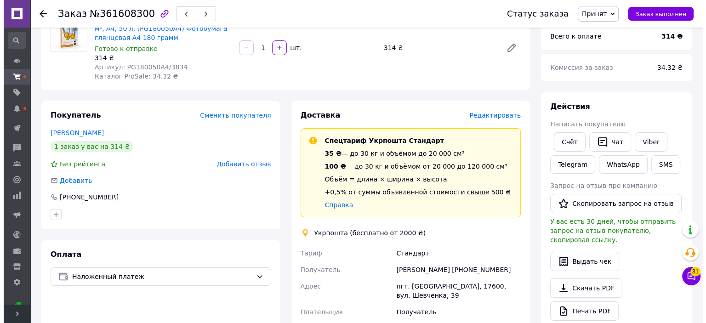
scroll to position [92, 0]
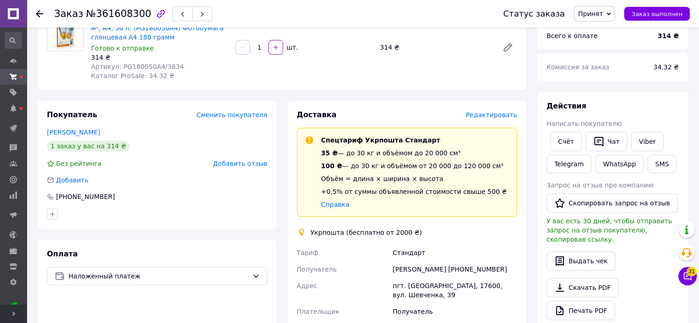
click at [489, 113] on span "Редактировать" at bounding box center [492, 114] width 52 height 7
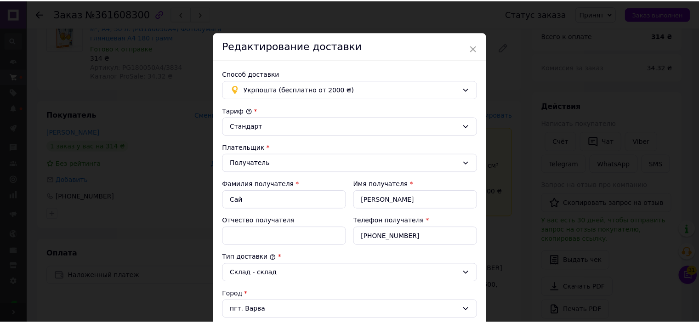
scroll to position [322, 0]
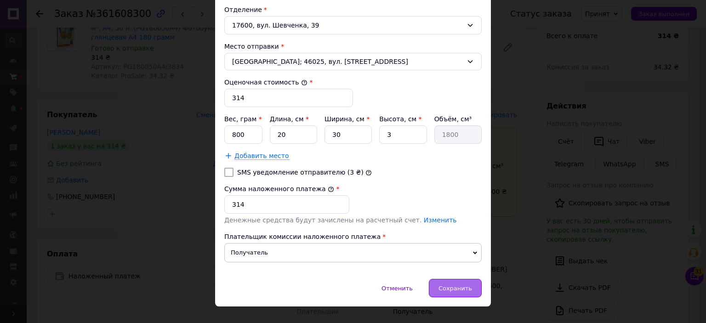
click at [451, 285] on span "Сохранить" at bounding box center [456, 288] width 34 height 7
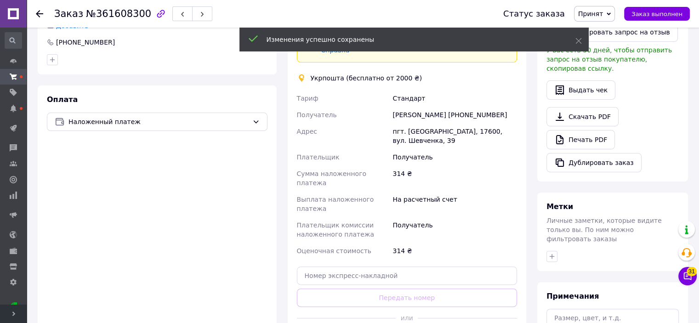
scroll to position [405, 0]
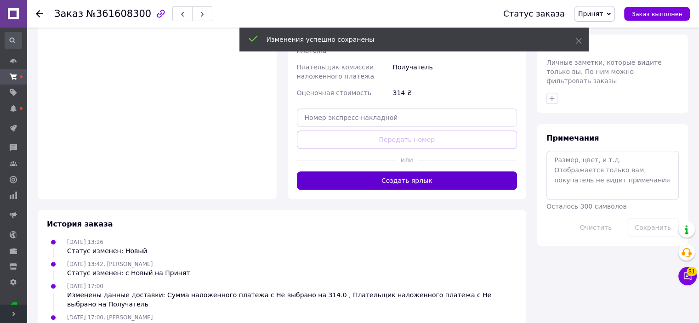
click at [371, 172] on button "Создать ярлык" at bounding box center [407, 181] width 221 height 18
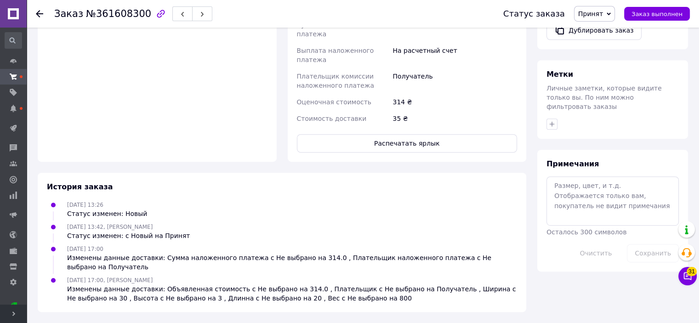
scroll to position [394, 0]
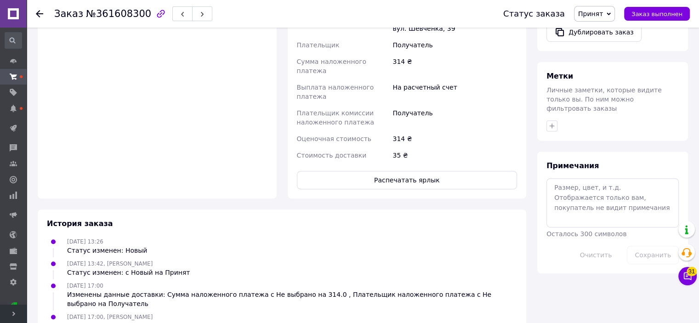
click at [370, 171] on button "Распечатать ярлык" at bounding box center [407, 180] width 221 height 18
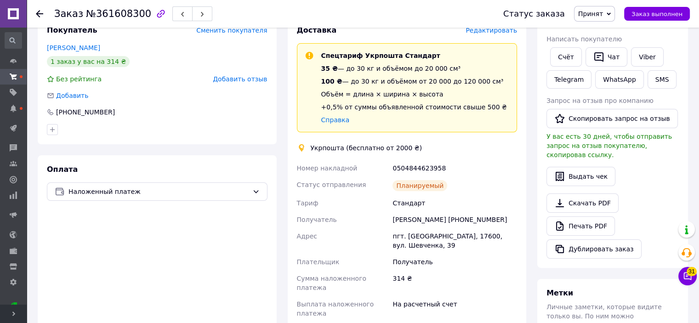
scroll to position [184, 0]
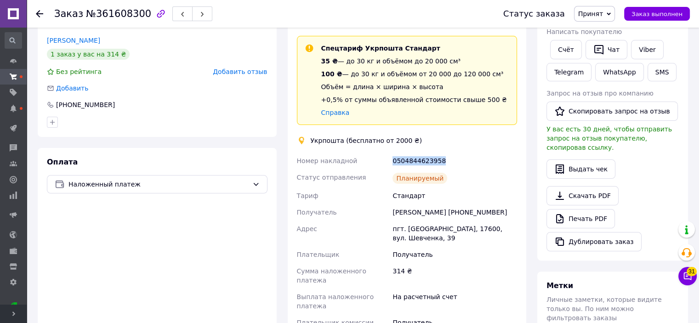
drag, startPoint x: 389, startPoint y: 160, endPoint x: 440, endPoint y: 158, distance: 50.7
click at [440, 158] on div "Номер накладной 0504844623958 Статус отправления Планируемый Тариф Стандарт Пол…" at bounding box center [407, 263] width 224 height 221
copy div "Номер накладной 0504844623958"
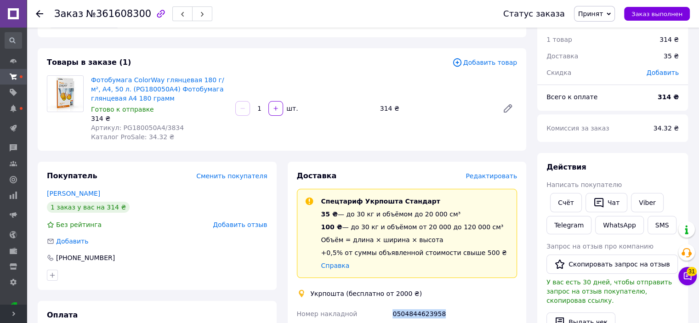
scroll to position [0, 0]
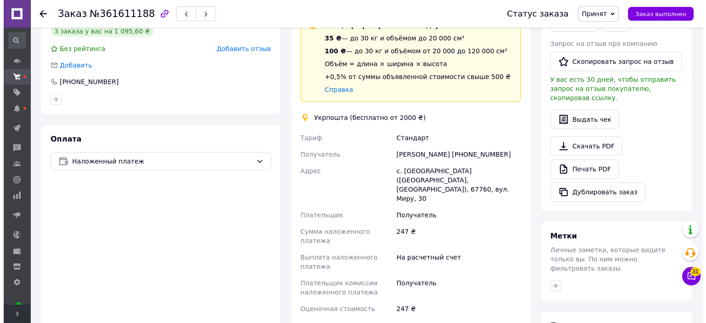
scroll to position [42, 0]
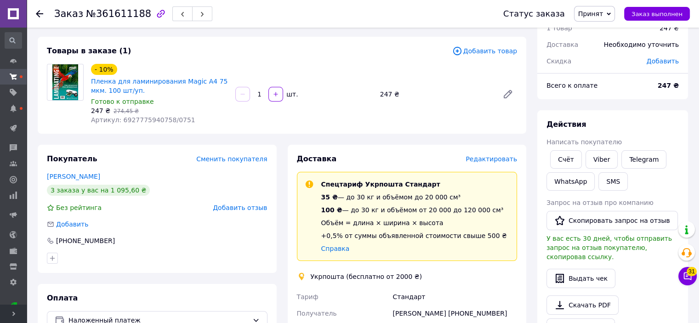
click at [486, 158] on span "Редактировать" at bounding box center [492, 158] width 52 height 7
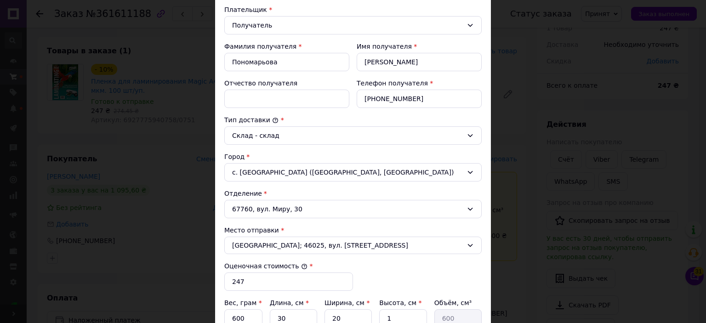
scroll to position [276, 0]
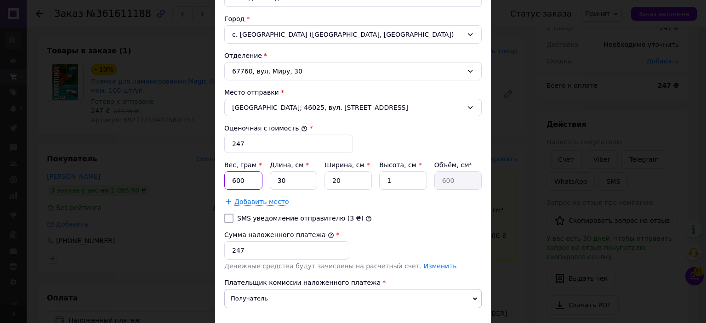
click at [267, 190] on div "Вес, грам * 600 Длина, см * 30 Ширина, см * 20 Высота, см * 1 Объём, см³ 600" at bounding box center [353, 174] width 258 height 29
type input "1000"
drag, startPoint x: 383, startPoint y: 189, endPoint x: 392, endPoint y: 191, distance: 9.3
click at [392, 190] on input "1" at bounding box center [402, 181] width 47 height 18
type input "2"
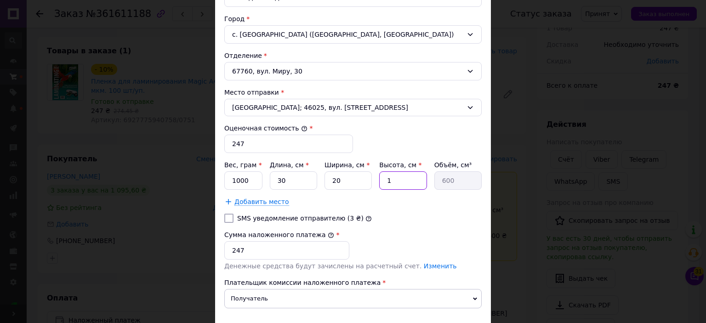
type input "1200"
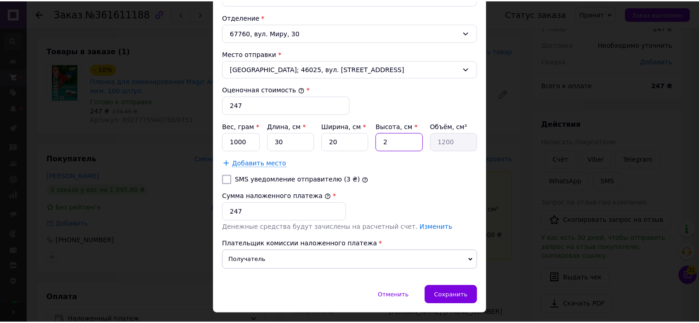
scroll to position [345, 0]
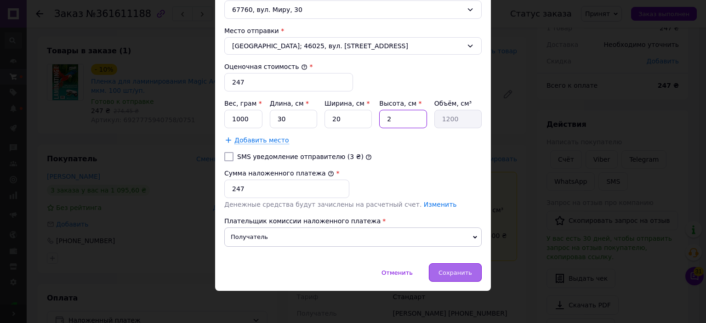
type input "2"
click at [447, 269] on span "Сохранить" at bounding box center [456, 272] width 34 height 7
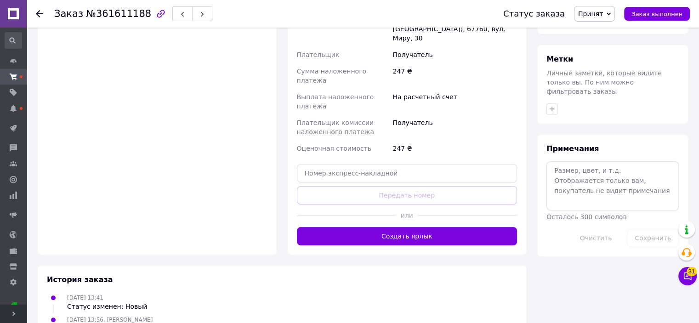
scroll to position [410, 0]
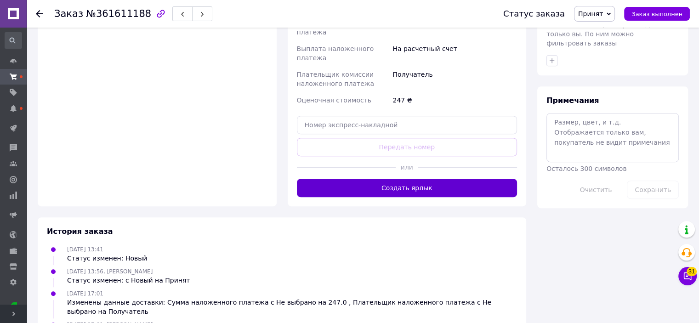
click at [389, 179] on button "Создать ярлык" at bounding box center [407, 188] width 221 height 18
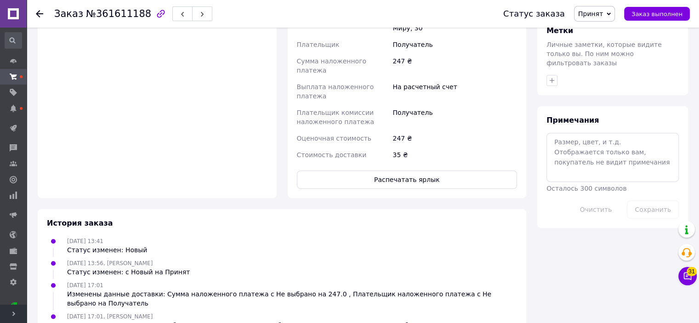
click at [389, 171] on button "Распечатать ярлык" at bounding box center [407, 180] width 221 height 18
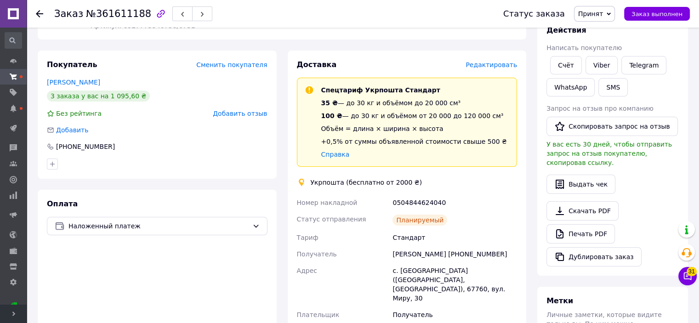
scroll to position [138, 0]
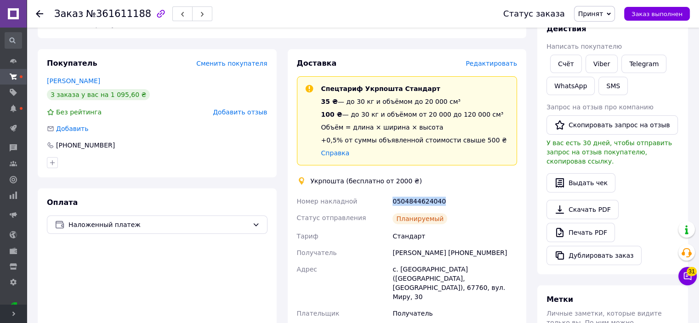
drag, startPoint x: 389, startPoint y: 202, endPoint x: 441, endPoint y: 201, distance: 52.9
click at [441, 201] on div "Номер накладной 0504844624040 Статус отправления Планируемый Тариф Стандарт Пол…" at bounding box center [407, 312] width 224 height 239
copy div "Номер накладной 0504844624040"
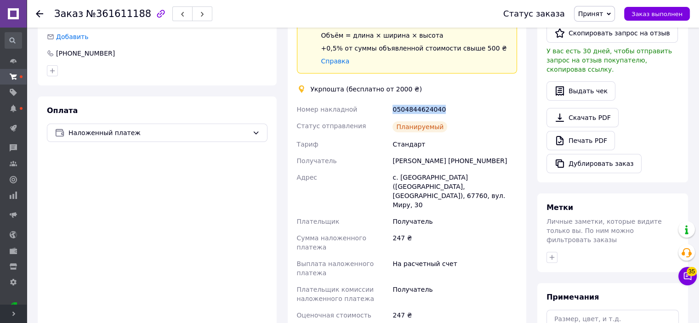
scroll to position [0, 0]
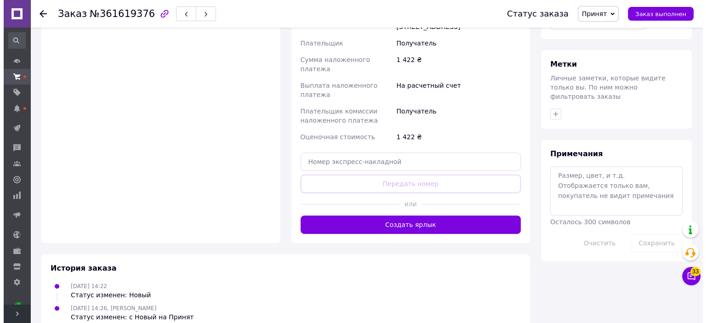
scroll to position [97, 0]
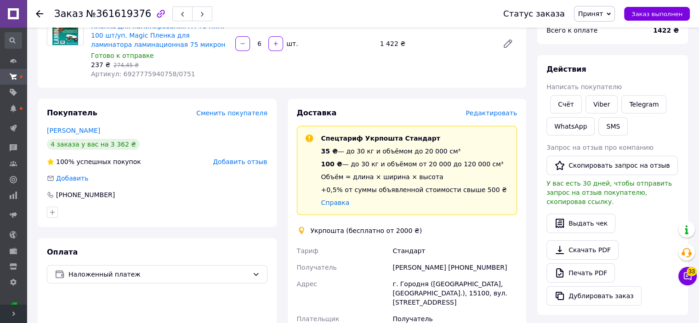
click at [481, 114] on span "Редактировать" at bounding box center [492, 112] width 52 height 7
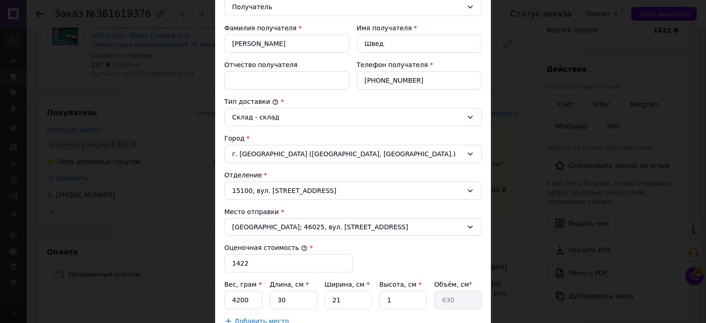
scroll to position [276, 0]
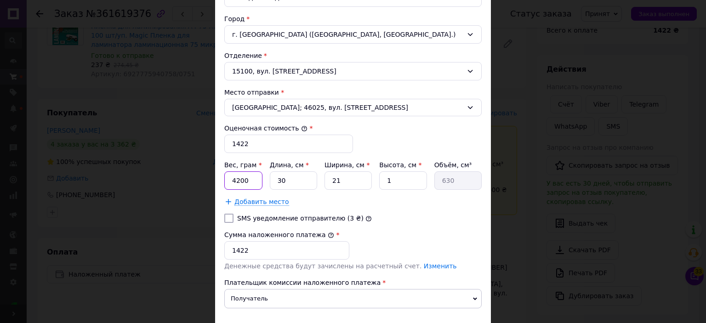
drag, startPoint x: 230, startPoint y: 181, endPoint x: 290, endPoint y: 149, distance: 68.1
click at [263, 184] on div "Вес, грам * 4200 Длина, см * 30 Ширина, см * 21 Высота, см * 1 Объём, см³ 630" at bounding box center [353, 174] width 258 height 29
type input "6000"
drag, startPoint x: 386, startPoint y: 182, endPoint x: 395, endPoint y: 182, distance: 8.7
click at [395, 182] on input "1" at bounding box center [402, 181] width 47 height 18
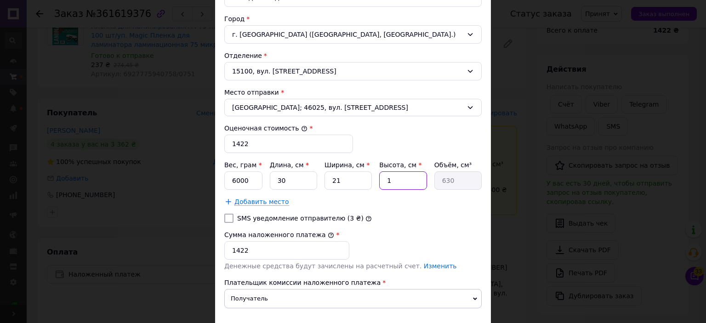
type input "9"
type input "5670"
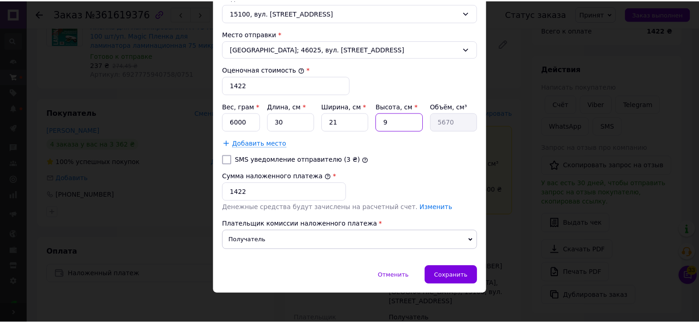
scroll to position [335, 0]
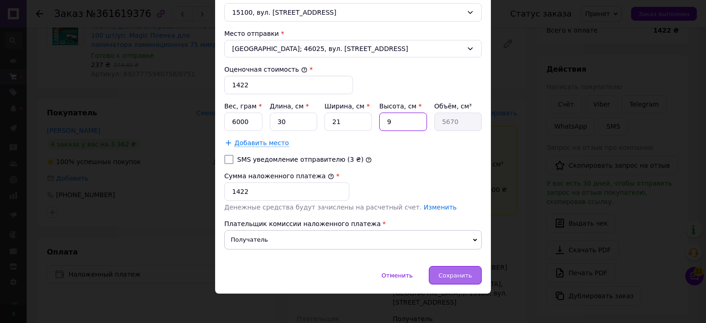
type input "9"
click at [462, 268] on div "Сохранить" at bounding box center [455, 275] width 53 height 18
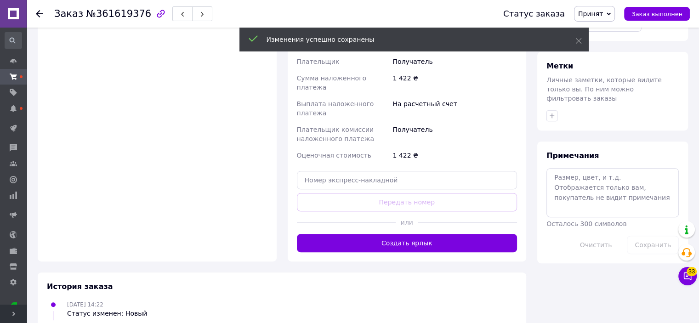
scroll to position [373, 0]
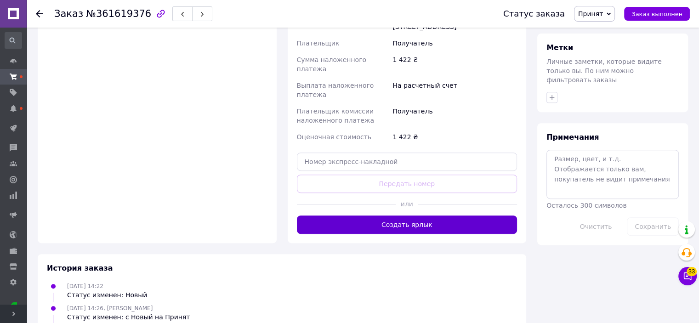
click at [360, 216] on button "Создать ярлык" at bounding box center [407, 225] width 221 height 18
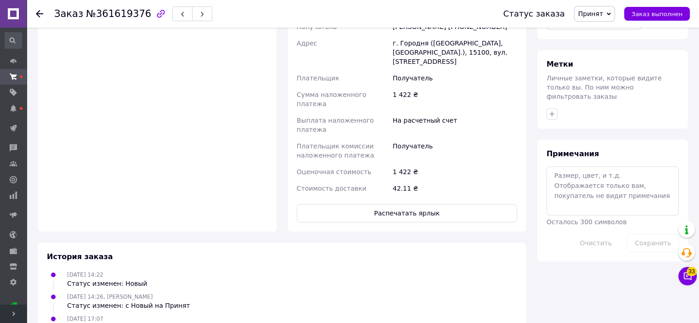
click at [360, 204] on button "Распечатать ярлык" at bounding box center [407, 213] width 221 height 18
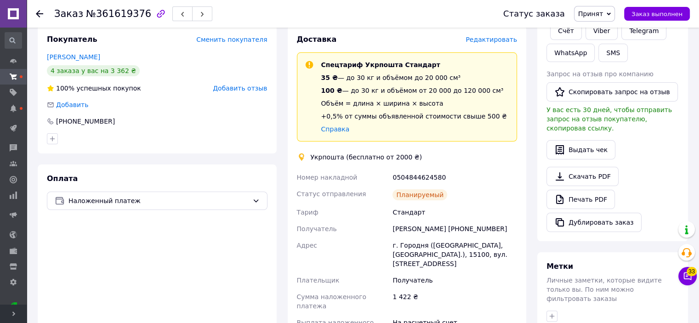
scroll to position [184, 0]
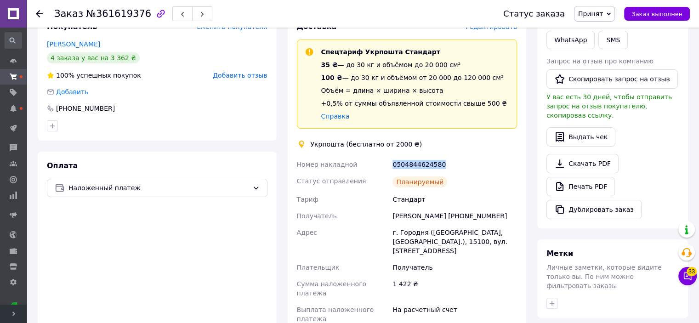
drag, startPoint x: 387, startPoint y: 166, endPoint x: 446, endPoint y: 163, distance: 59.8
click at [446, 163] on div "Номер накладной 0504844624580 Статус отправления Планируемый Тариф Стандарт Пол…" at bounding box center [407, 271] width 224 height 230
copy div "Номер накладной 0504844624580"
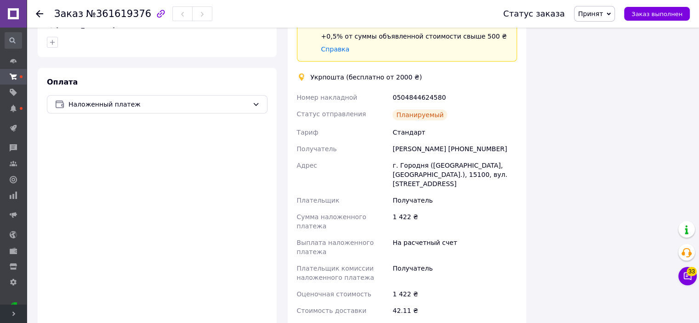
scroll to position [304, 0]
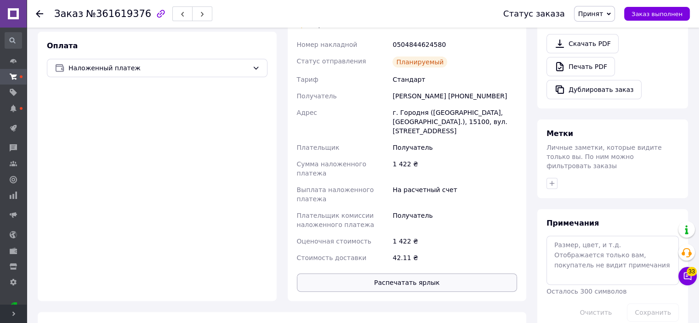
click at [353, 274] on button "Распечатать ярлык" at bounding box center [407, 283] width 221 height 18
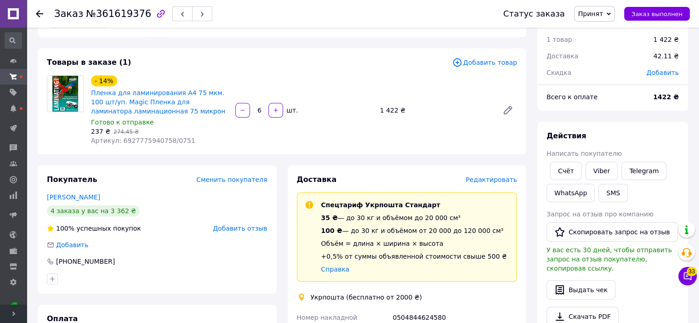
scroll to position [0, 0]
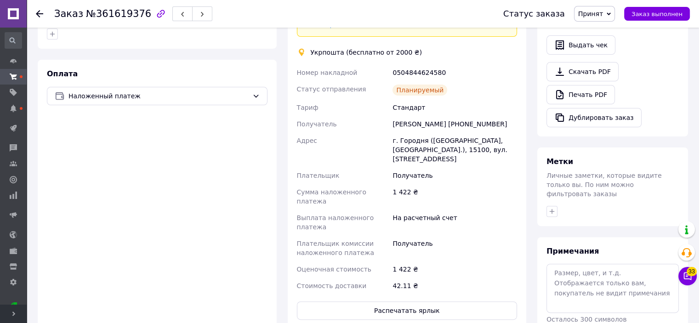
scroll to position [292, 0]
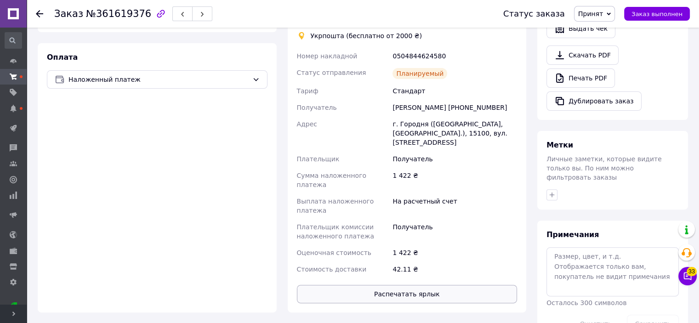
click at [378, 285] on button "Распечатать ярлык" at bounding box center [407, 294] width 221 height 18
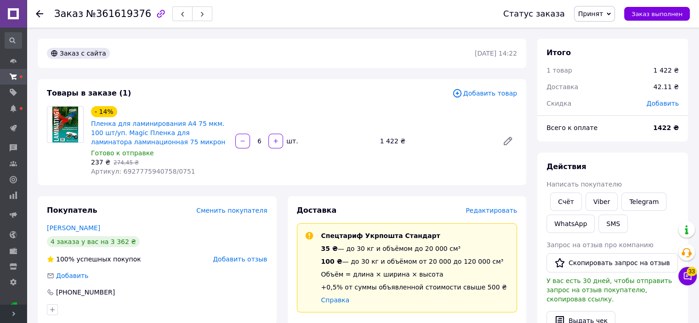
scroll to position [276, 0]
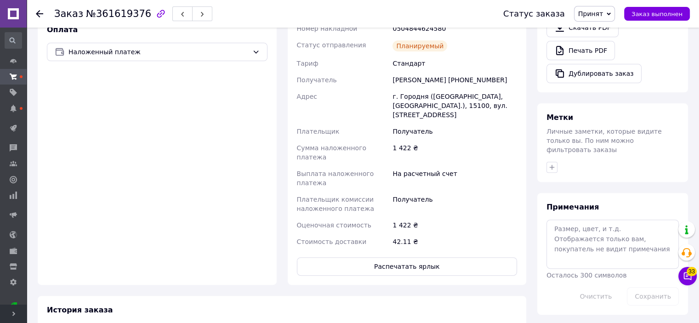
scroll to position [321, 0]
click at [404, 257] on button "Распечатать ярлык" at bounding box center [407, 266] width 221 height 18
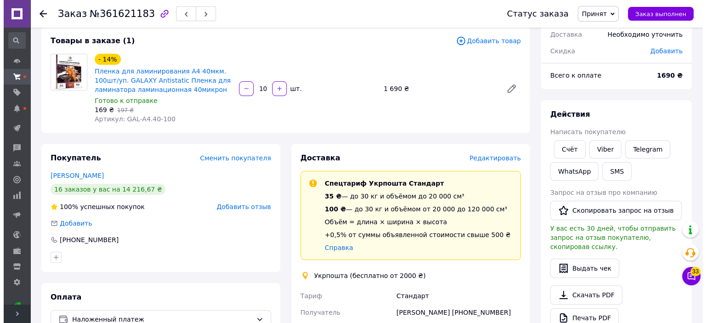
scroll to position [138, 0]
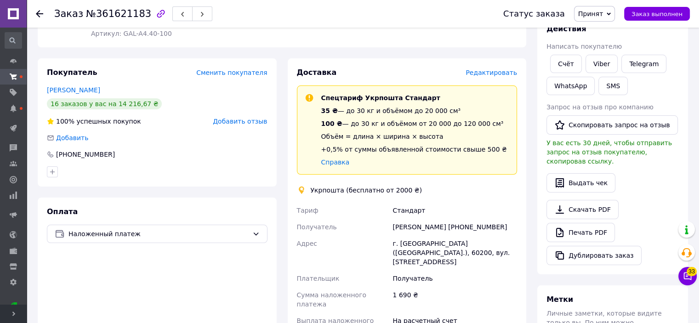
click at [486, 75] on span "Редактировать" at bounding box center [492, 72] width 52 height 7
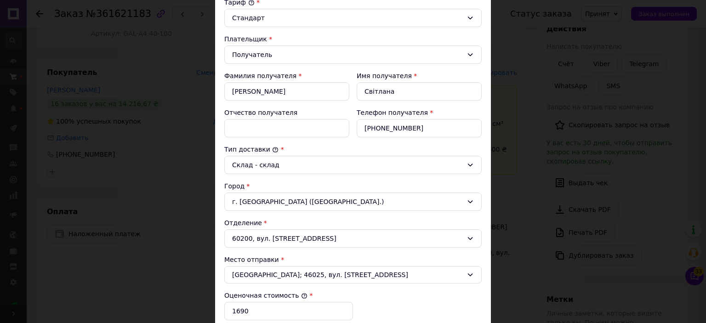
scroll to position [276, 0]
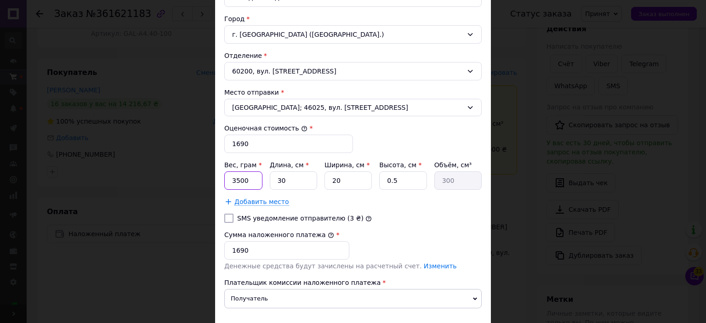
drag, startPoint x: 237, startPoint y: 178, endPoint x: 274, endPoint y: 180, distance: 36.4
click at [274, 180] on div "Вес, грам * 3500 Длина, см * 30 Ширина, см * 20 Высота, см * 0.5 Объём, см³ 300" at bounding box center [353, 174] width 258 height 29
type input "7000"
drag, startPoint x: 386, startPoint y: 175, endPoint x: 413, endPoint y: 177, distance: 27.2
click at [413, 177] on input "0.5" at bounding box center [402, 181] width 47 height 18
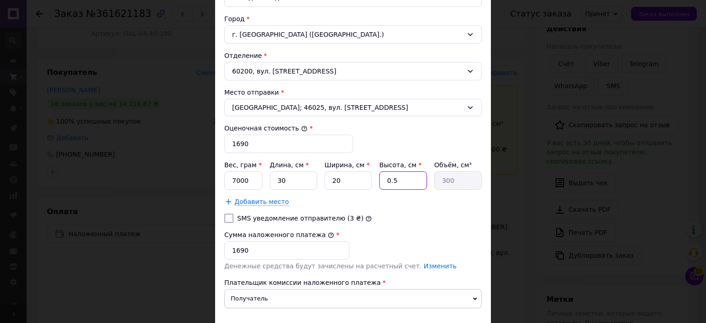
type input "1"
type input "600"
type input "10"
type input "6000"
type input "10"
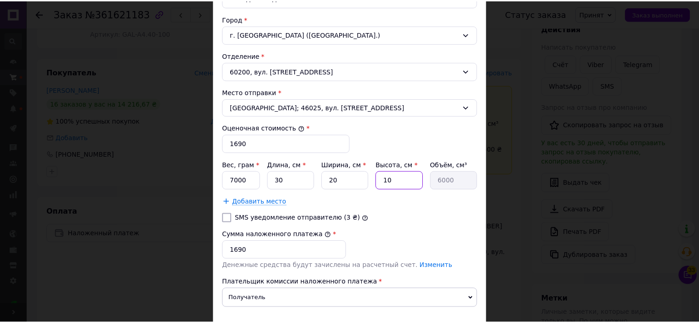
scroll to position [335, 0]
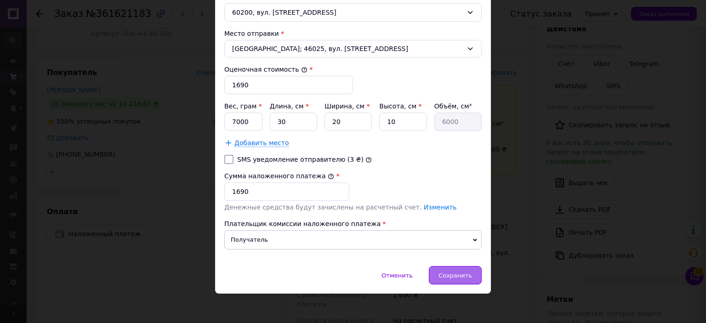
click at [461, 272] on span "Сохранить" at bounding box center [456, 275] width 34 height 7
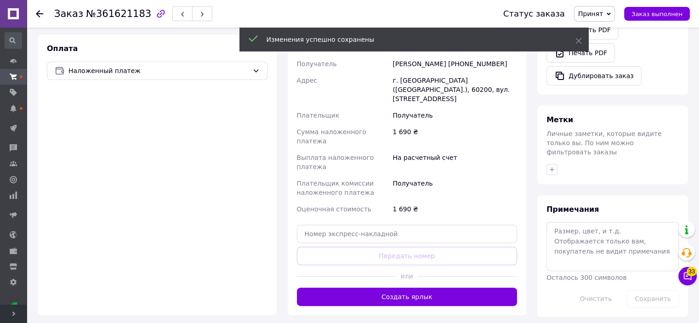
scroll to position [322, 0]
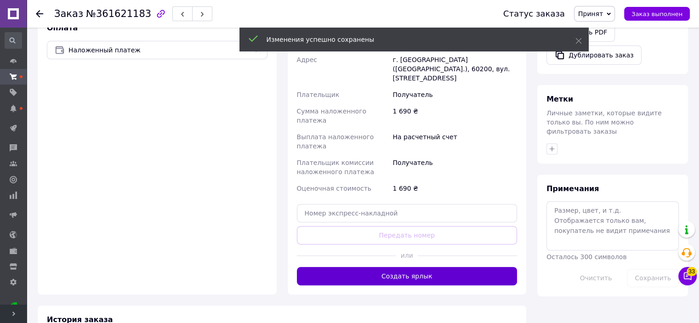
click at [417, 267] on button "Создать ярлык" at bounding box center [407, 276] width 221 height 18
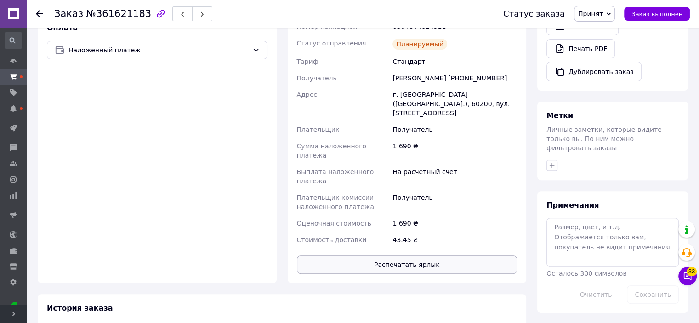
click at [416, 256] on button "Распечатать ярлык" at bounding box center [407, 265] width 221 height 18
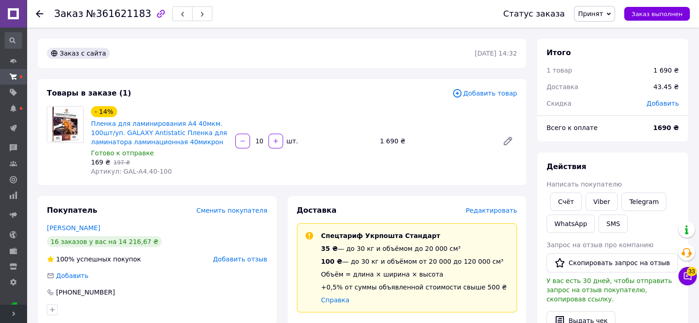
scroll to position [138, 0]
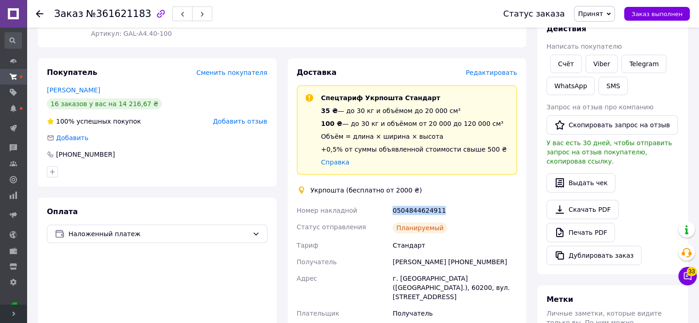
drag, startPoint x: 388, startPoint y: 211, endPoint x: 443, endPoint y: 210, distance: 55.2
click at [443, 210] on div "Номер накладной 0504844624911 Статус отправления Планируемый Тариф Стандарт Пол…" at bounding box center [407, 317] width 224 height 230
copy div "Номер накладной 0504844624911"
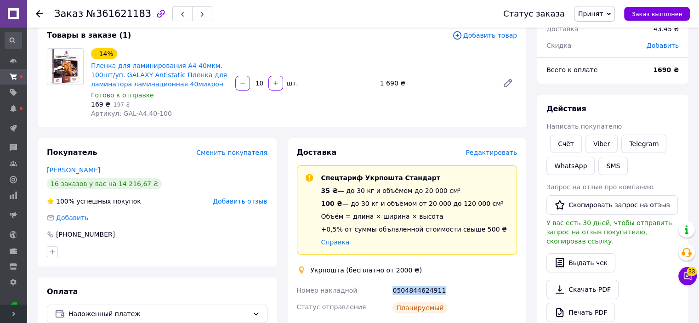
scroll to position [0, 0]
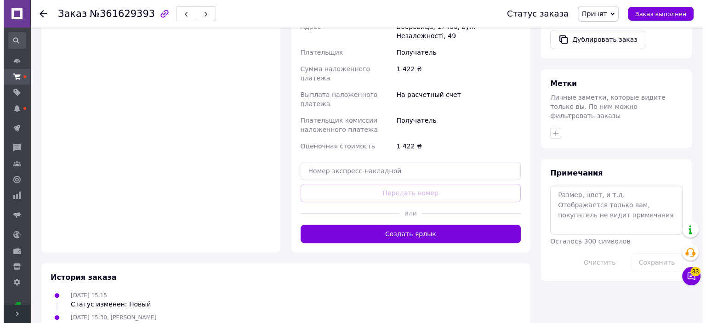
scroll to position [79, 0]
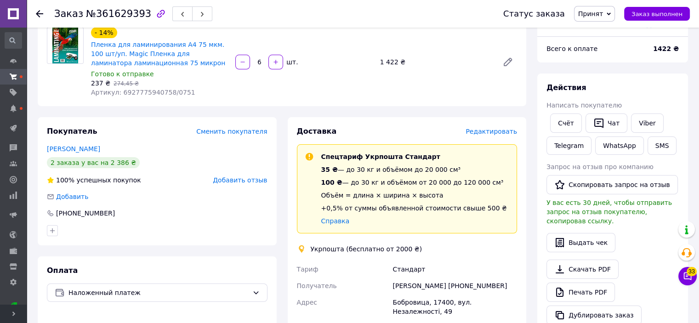
click at [499, 135] on span "Редактировать" at bounding box center [492, 131] width 52 height 7
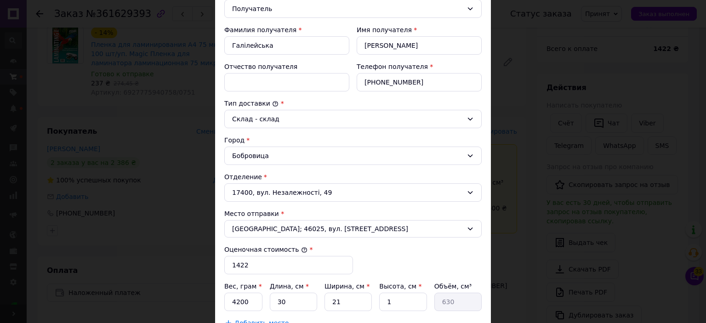
scroll to position [276, 0]
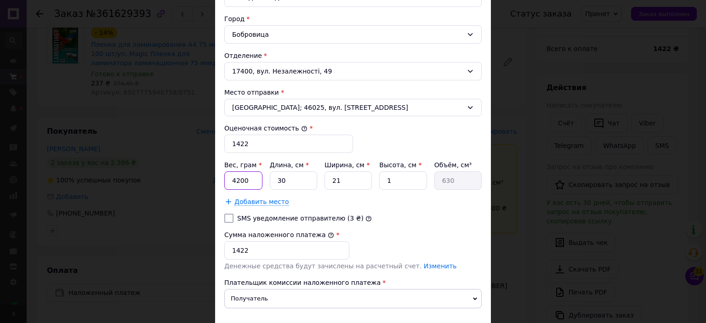
drag, startPoint x: 269, startPoint y: 180, endPoint x: 277, endPoint y: 183, distance: 8.1
click at [277, 183] on div "Вес, грам * 4200 Длина, см * 30 Ширина, см * 21 Высота, см * 1 Объём, см³ 630" at bounding box center [353, 174] width 258 height 29
type input "6000"
drag, startPoint x: 386, startPoint y: 180, endPoint x: 399, endPoint y: 180, distance: 13.3
click at [399, 180] on input "1" at bounding box center [402, 181] width 47 height 18
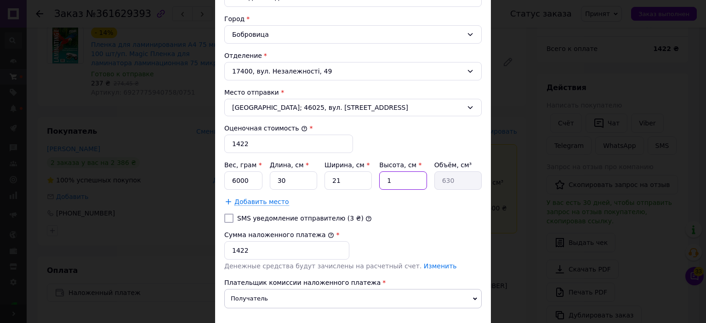
type input "8"
type input "5040"
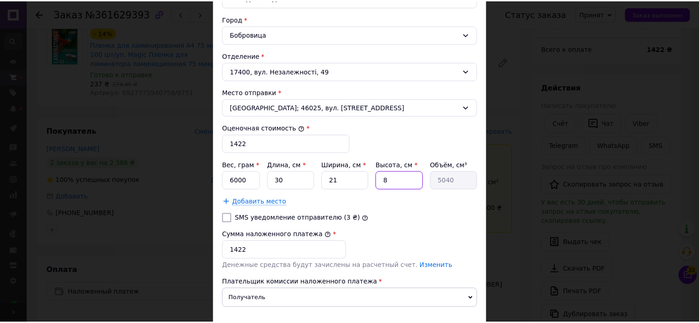
scroll to position [335, 0]
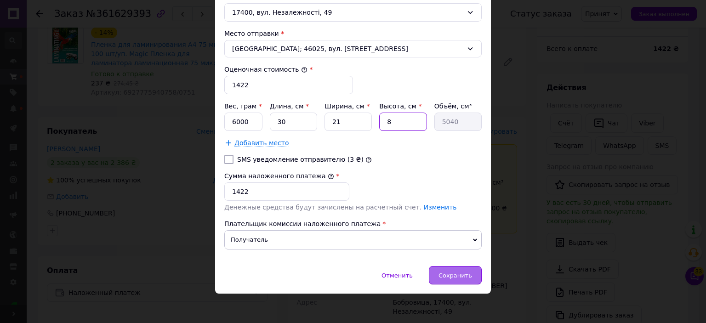
type input "8"
click at [460, 274] on span "Сохранить" at bounding box center [456, 275] width 34 height 7
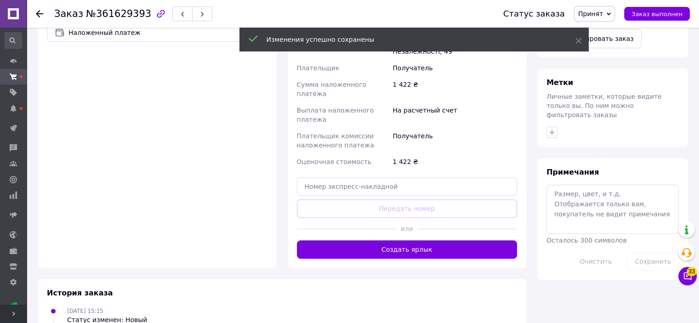
scroll to position [355, 0]
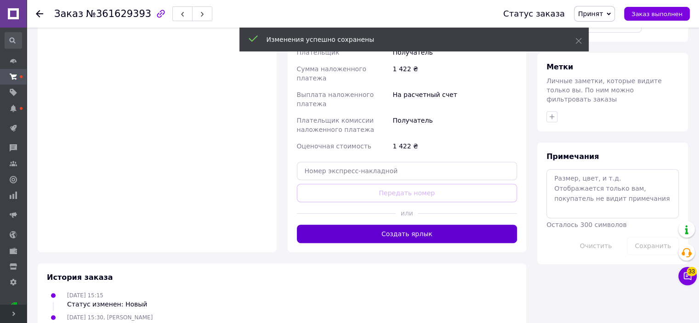
click at [388, 225] on button "Создать ярлык" at bounding box center [407, 234] width 221 height 18
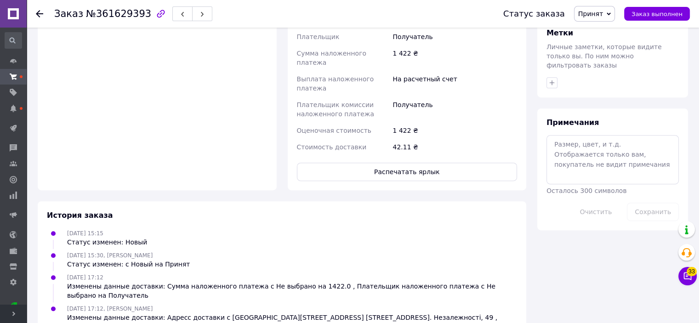
scroll to position [407, 0]
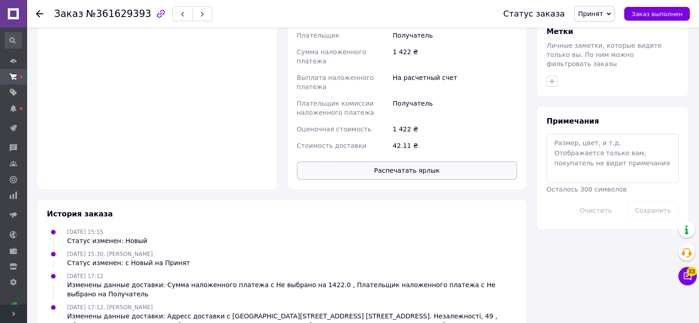
click at [396, 161] on button "Распечатать ярлык" at bounding box center [407, 170] width 221 height 18
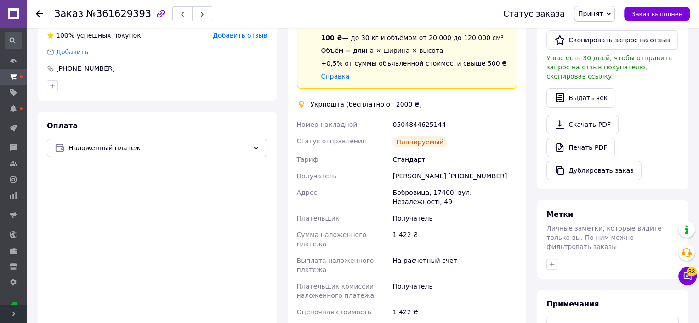
scroll to position [230, 0]
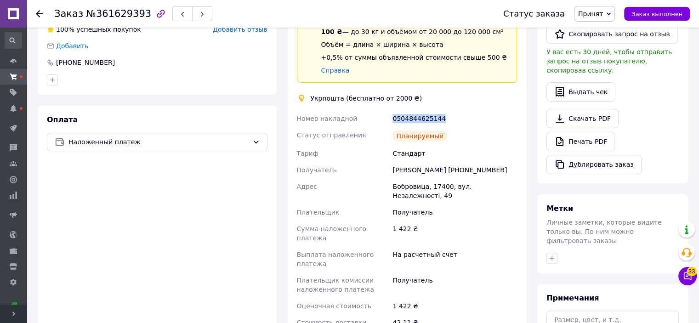
drag, startPoint x: 386, startPoint y: 120, endPoint x: 447, endPoint y: 118, distance: 60.7
click at [447, 118] on div "Номер накладной 0504844625144 Статус отправления Планируемый Тариф Стандарт Пол…" at bounding box center [407, 220] width 224 height 221
copy div "Номер накладной 0504844625144"
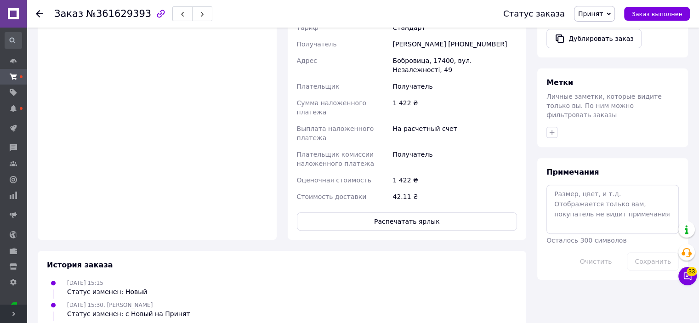
scroll to position [407, 0]
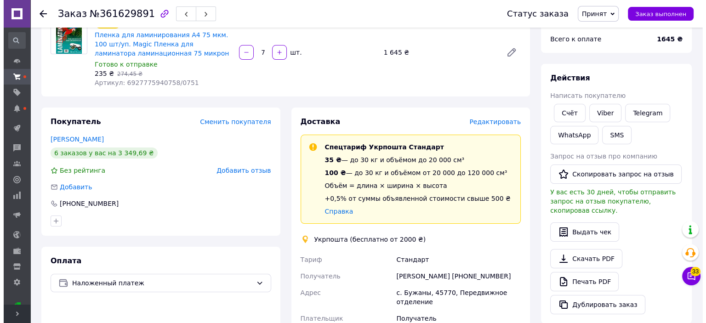
scroll to position [88, 0]
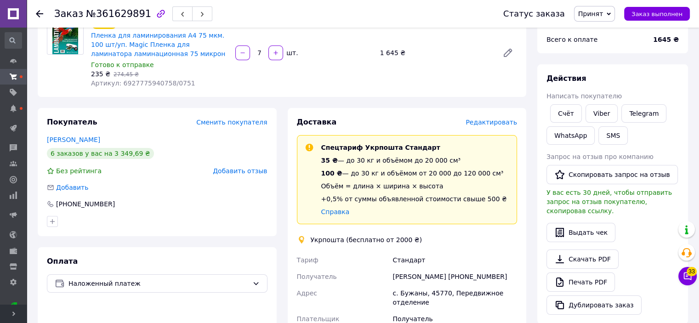
click at [502, 123] on span "Редактировать" at bounding box center [492, 122] width 52 height 7
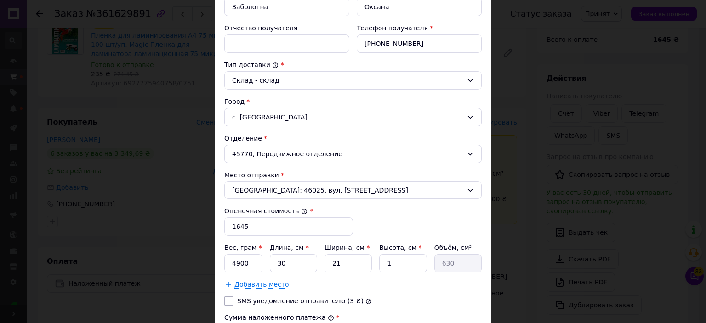
scroll to position [276, 0]
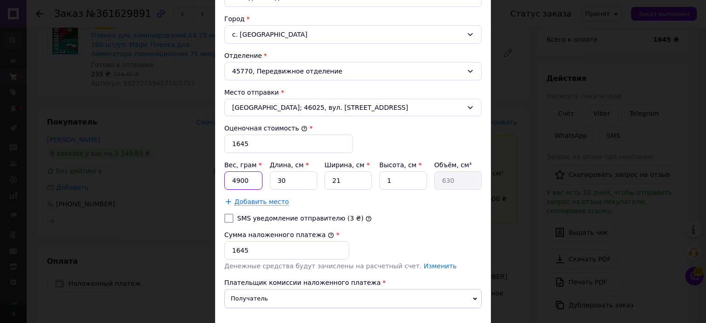
drag, startPoint x: 230, startPoint y: 180, endPoint x: 265, endPoint y: 186, distance: 36.0
click at [265, 186] on div "Вес, грам * 4900 Длина, см * 30 Ширина, см * 21 Высота, см * 1 Объём, см³ 630" at bounding box center [353, 174] width 258 height 29
type input "7000"
drag, startPoint x: 379, startPoint y: 181, endPoint x: 395, endPoint y: 183, distance: 16.3
click at [395, 183] on input "1" at bounding box center [402, 181] width 47 height 18
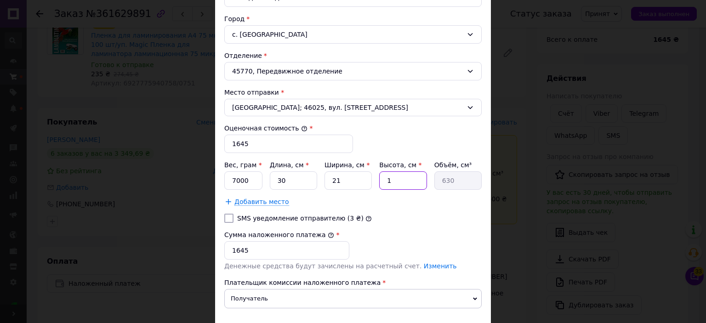
type input "10"
type input "6300"
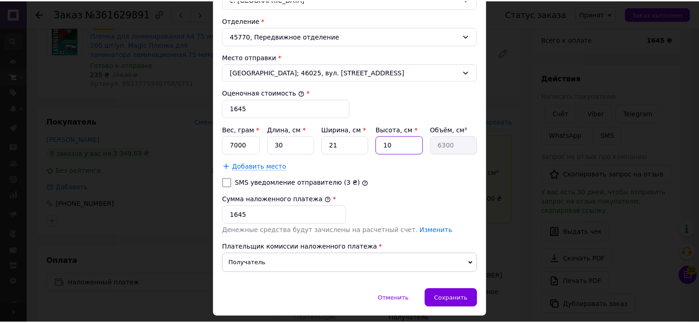
scroll to position [335, 0]
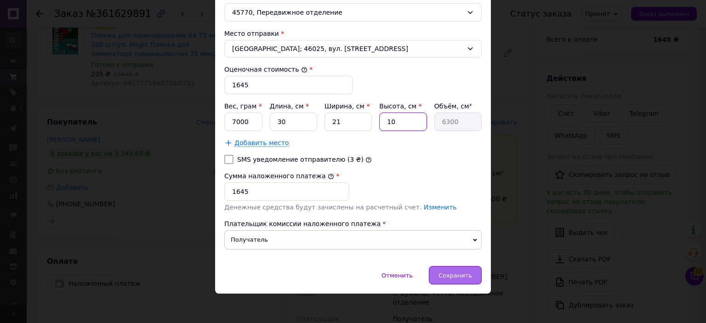
type input "10"
click at [447, 272] on span "Сохранить" at bounding box center [456, 275] width 34 height 7
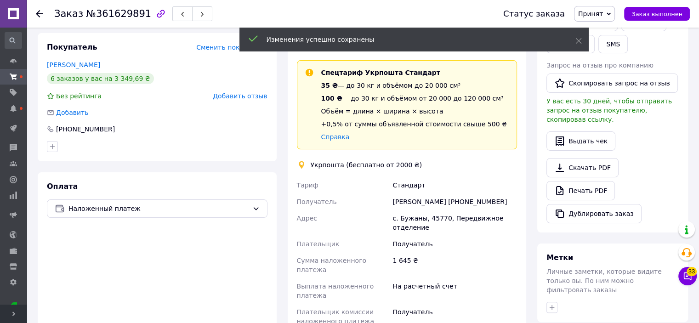
scroll to position [318, 0]
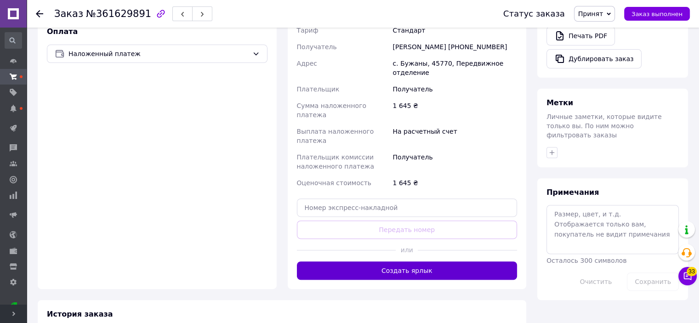
click at [392, 262] on button "Создать ярлык" at bounding box center [407, 271] width 221 height 18
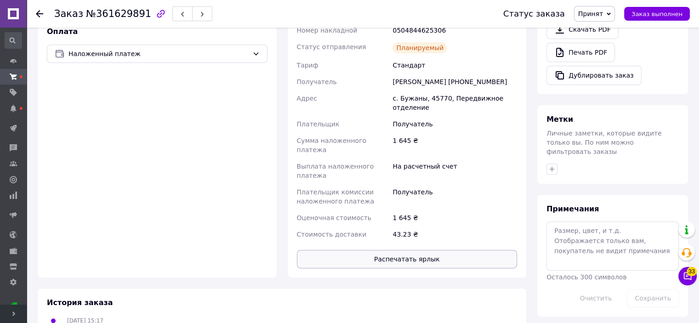
click at [358, 250] on button "Распечатать ярлык" at bounding box center [407, 259] width 221 height 18
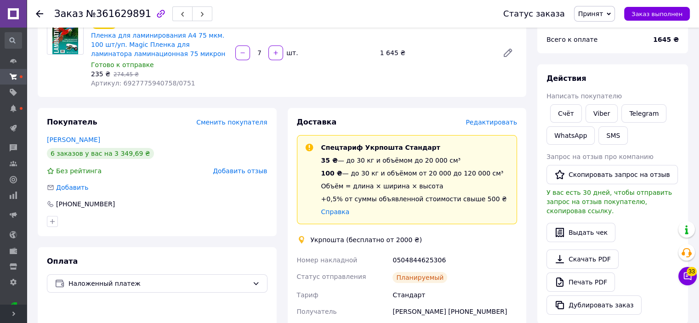
scroll to position [92, 0]
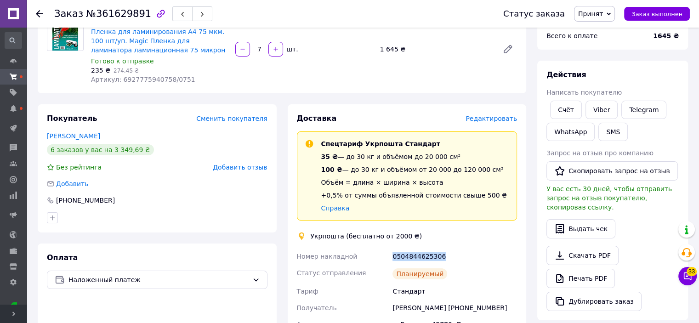
drag, startPoint x: 389, startPoint y: 256, endPoint x: 447, endPoint y: 256, distance: 58.9
copy div "Номер накладной 0504844625306"
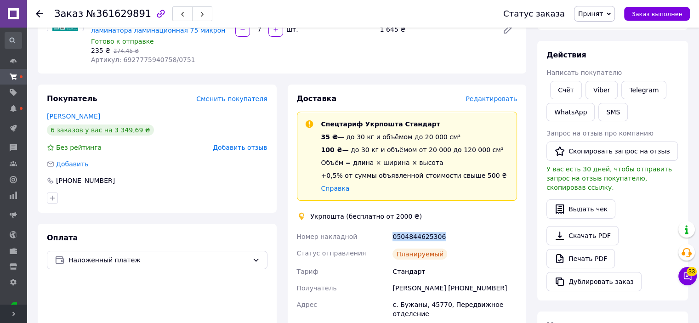
scroll to position [184, 0]
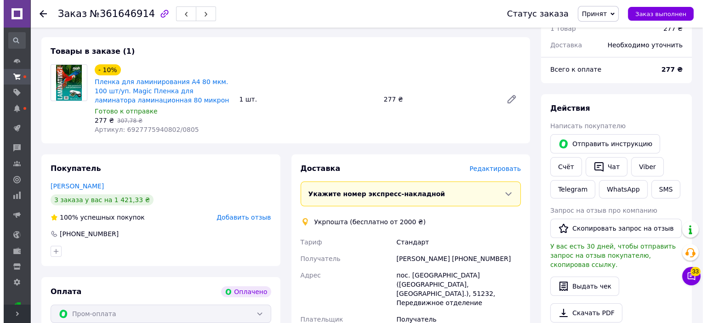
scroll to position [138, 0]
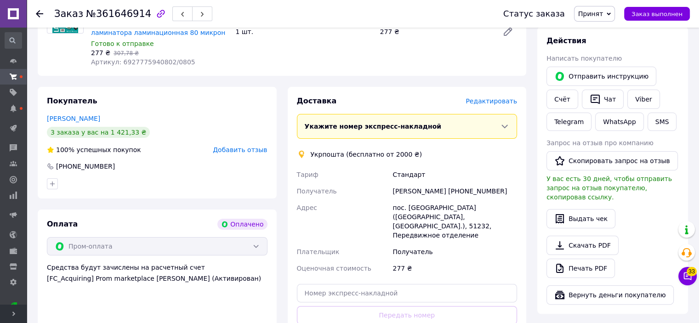
click at [493, 105] on span "Редактировать" at bounding box center [492, 100] width 52 height 7
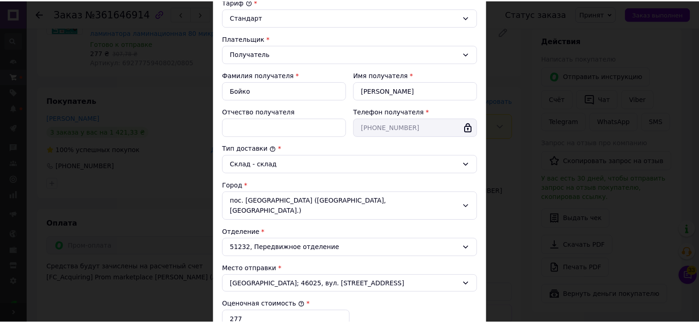
scroll to position [230, 0]
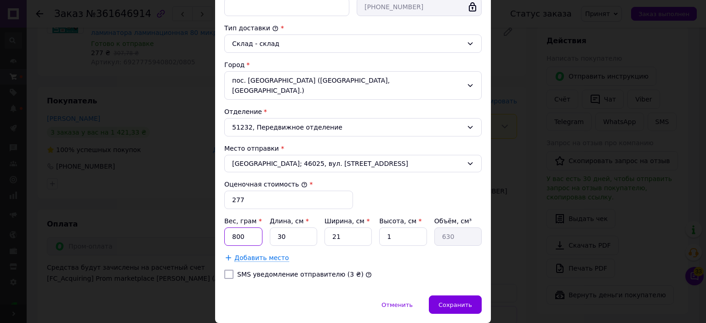
drag, startPoint x: 228, startPoint y: 226, endPoint x: 263, endPoint y: 228, distance: 35.0
click at [263, 228] on div "Вес, грам * 800 Длина, см * 30 Ширина, см * 21 Высота, см * 1 Объём, см³ 630" at bounding box center [353, 231] width 258 height 29
type input "900"
drag, startPoint x: 384, startPoint y: 228, endPoint x: 401, endPoint y: 228, distance: 16.6
click at [401, 228] on input "1" at bounding box center [402, 237] width 47 height 18
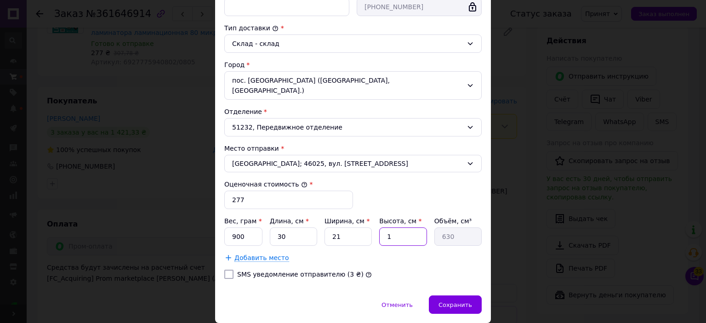
type input "2"
type input "1260"
type input "2"
click at [462, 298] on div "Сохранить" at bounding box center [455, 305] width 53 height 18
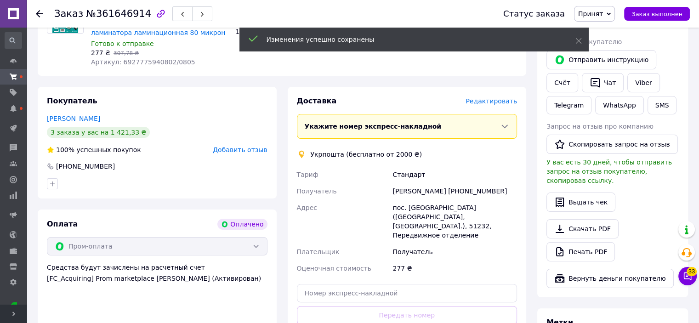
scroll to position [368, 0]
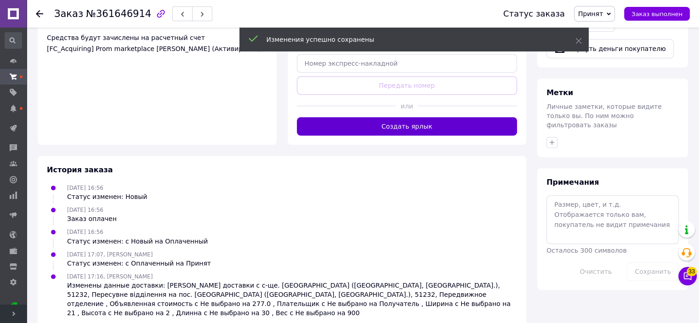
click at [388, 121] on button "Создать ярлык" at bounding box center [407, 126] width 221 height 18
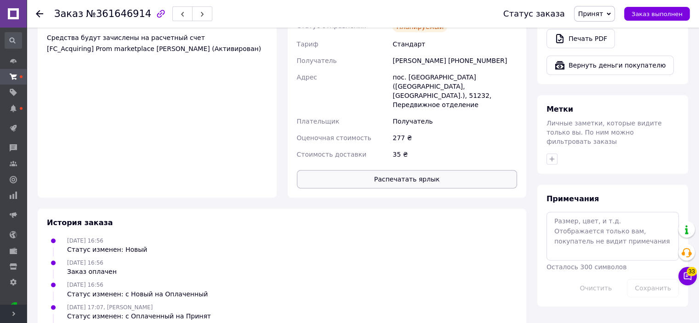
click at [378, 172] on button "Распечатать ярлык" at bounding box center [407, 179] width 221 height 18
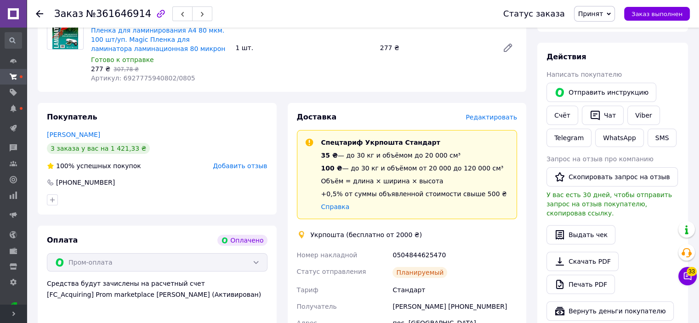
scroll to position [138, 0]
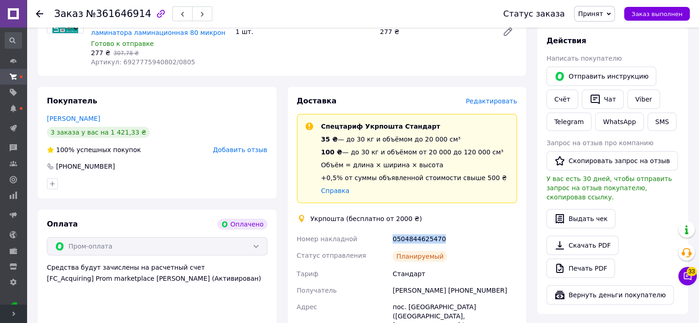
drag, startPoint x: 388, startPoint y: 239, endPoint x: 446, endPoint y: 240, distance: 58.9
click at [446, 240] on div "Номер накладной 0504844625470 Статус отправления Планируемый [PERSON_NAME] Полу…" at bounding box center [407, 312] width 224 height 162
copy div "Номер накладной 0504844625470"
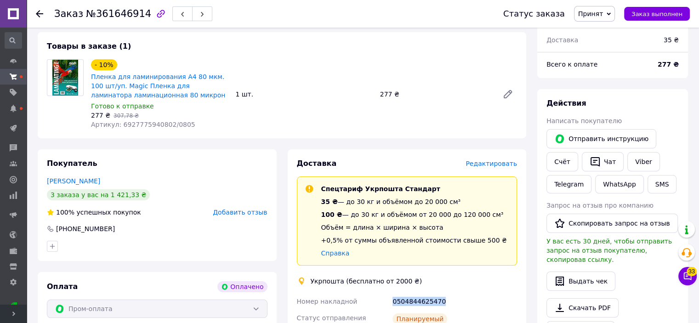
scroll to position [0, 0]
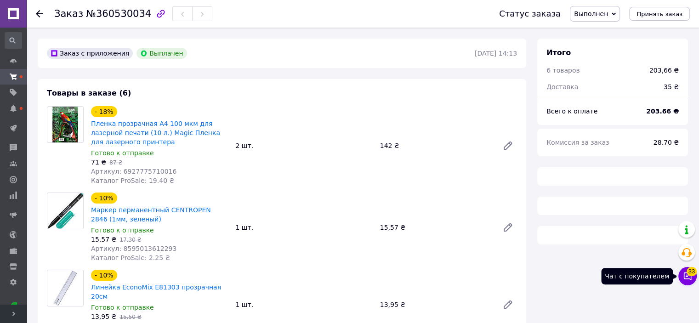
click at [689, 277] on icon at bounding box center [687, 276] width 9 height 9
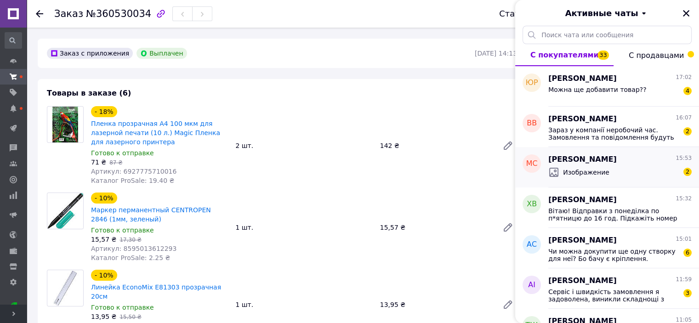
click at [624, 172] on div "Изображение 2" at bounding box center [620, 172] width 143 height 15
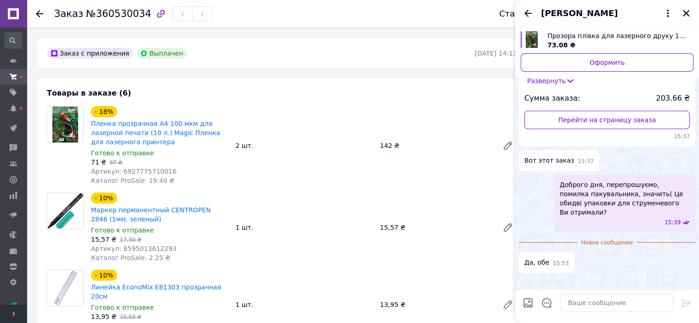
scroll to position [283, 0]
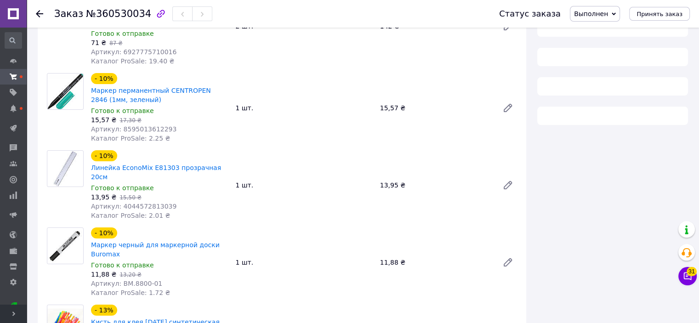
scroll to position [46, 0]
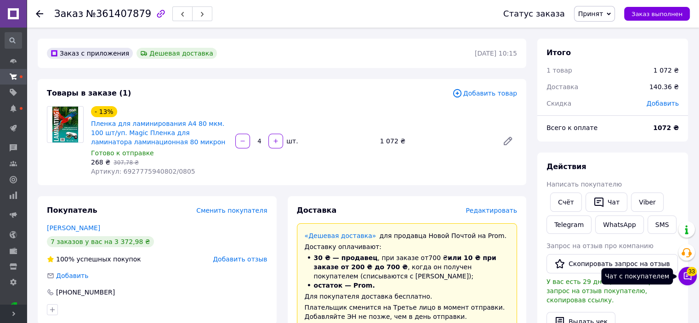
click at [693, 271] on span "33" at bounding box center [692, 271] width 10 height 9
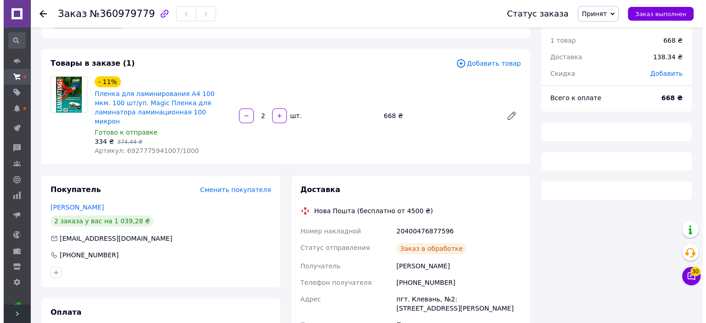
scroll to position [46, 0]
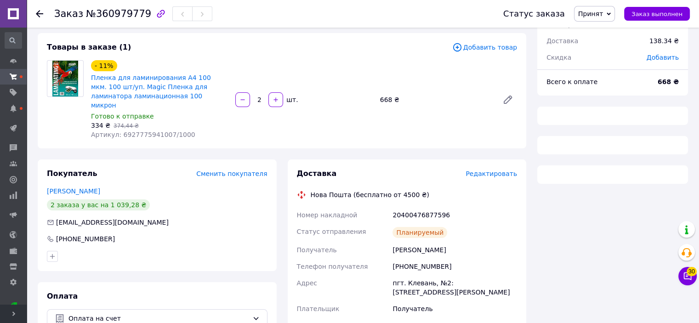
click at [489, 170] on span "Редактировать" at bounding box center [492, 173] width 52 height 7
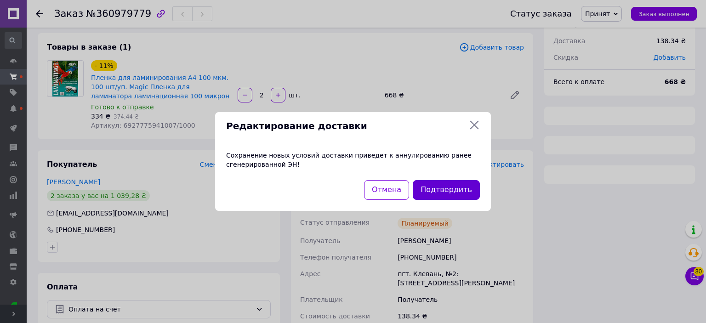
click at [449, 192] on button "Подтвердить" at bounding box center [446, 190] width 67 height 20
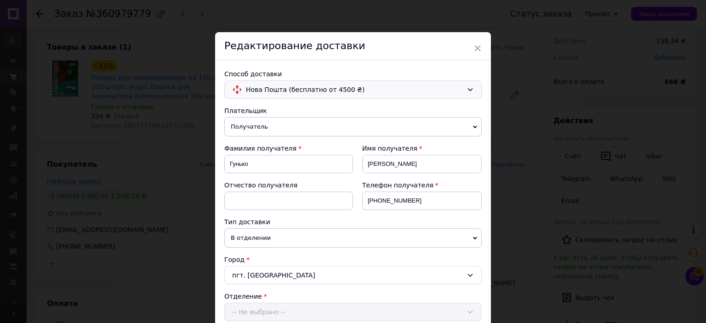
click at [318, 91] on span "Нова Пошта (бесплатно от 4500 ₴)" at bounding box center [354, 90] width 217 height 10
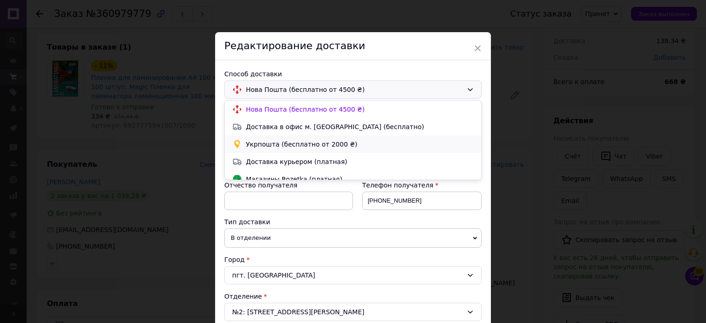
click at [270, 144] on span "Укрпошта (бесплатно от 2000 ₴)" at bounding box center [360, 144] width 228 height 9
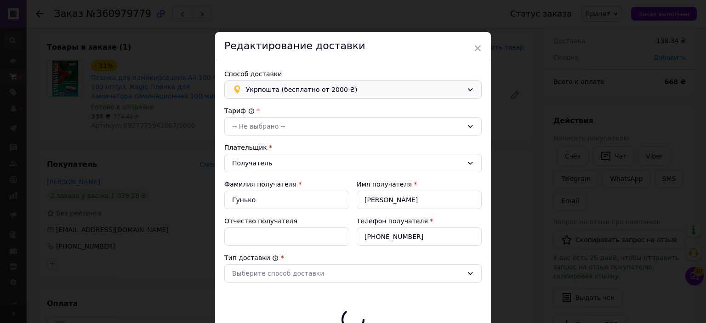
type input "668"
click at [272, 122] on div "-- Не выбрано --" at bounding box center [347, 126] width 231 height 10
click at [261, 144] on li "Стандарт" at bounding box center [353, 145] width 257 height 17
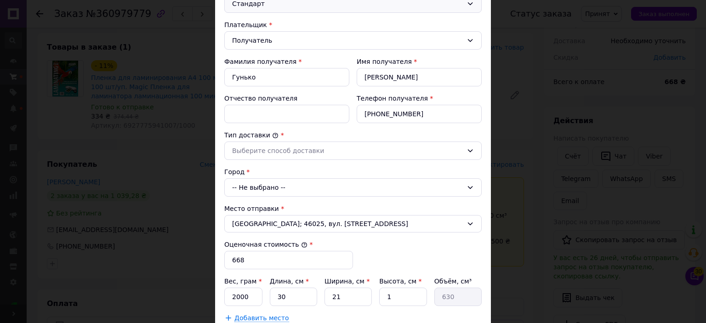
scroll to position [138, 0]
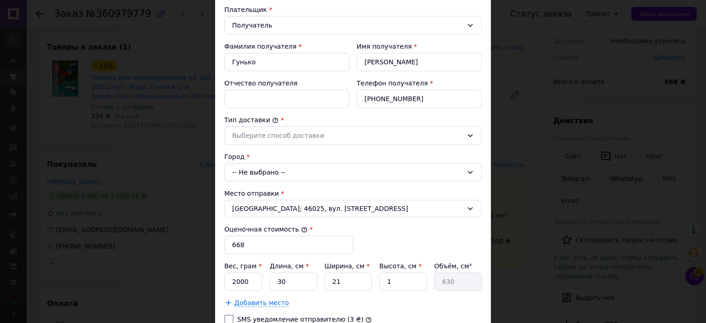
click at [264, 170] on div "-- Не выбрано --" at bounding box center [353, 172] width 258 height 18
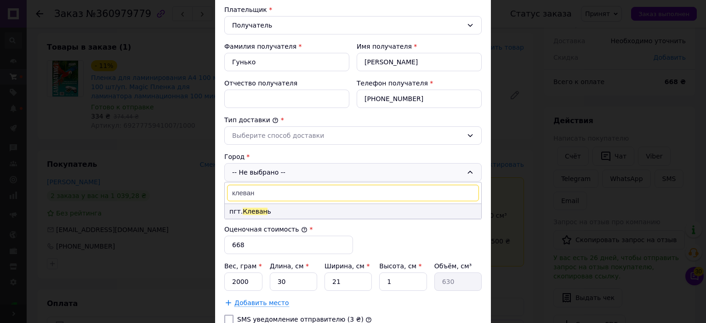
type input "клеван"
click at [263, 208] on li "пгт. Клеван ь" at bounding box center [353, 211] width 257 height 15
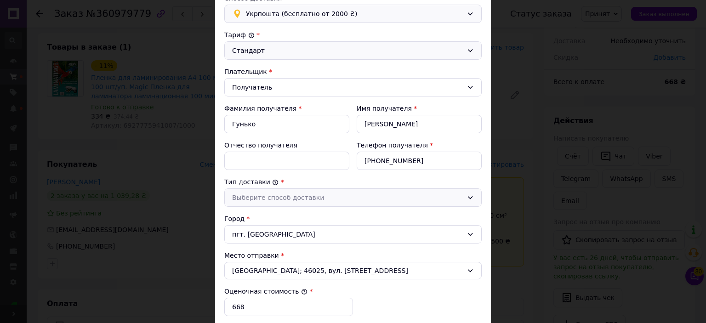
scroll to position [92, 0]
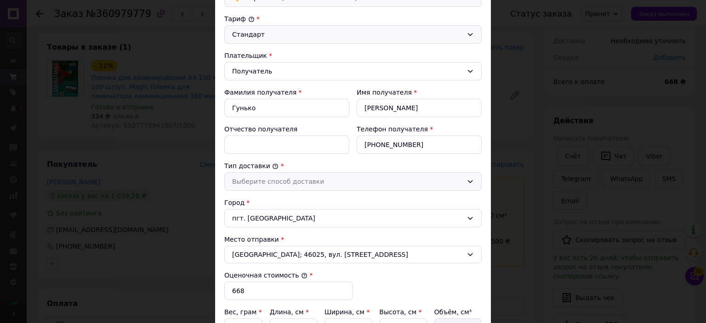
click at [335, 178] on div "Выберите способ доставки" at bounding box center [347, 182] width 231 height 10
click at [258, 200] on li "Склад - склад" at bounding box center [353, 201] width 257 height 17
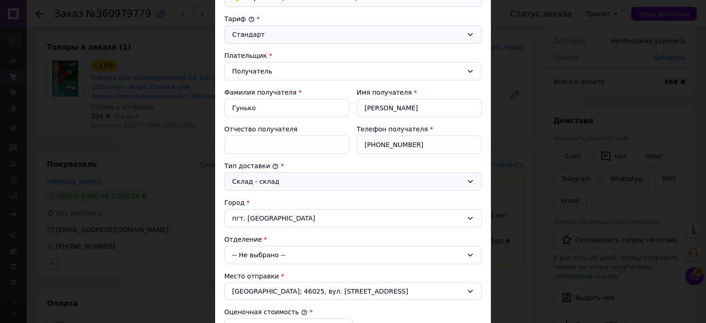
click at [272, 253] on div "-- Не выбрано --" at bounding box center [353, 255] width 258 height 18
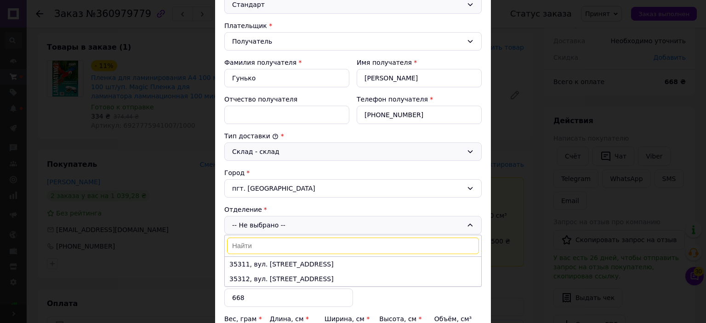
scroll to position [138, 0]
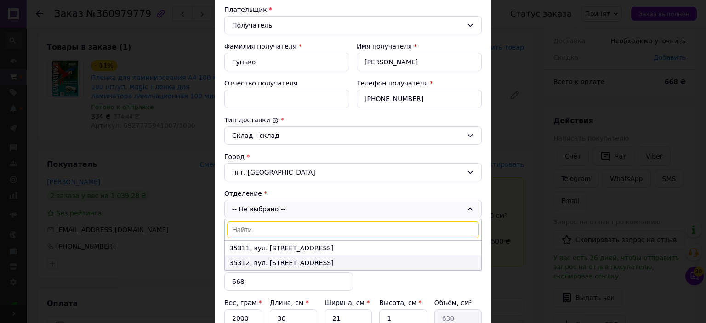
click at [248, 263] on li "35312, вул. [STREET_ADDRESS]" at bounding box center [353, 263] width 257 height 15
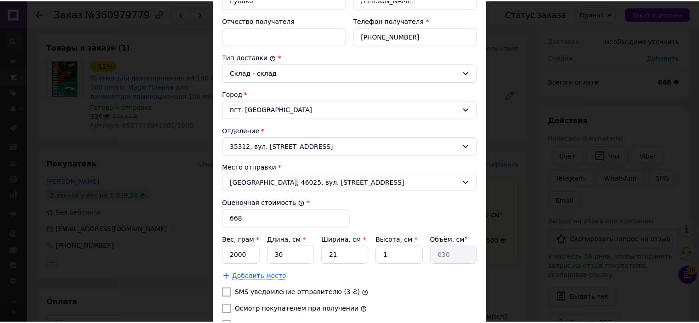
scroll to position [276, 0]
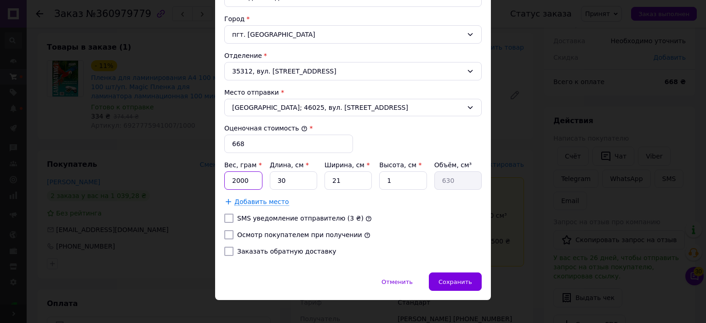
drag, startPoint x: 230, startPoint y: 182, endPoint x: 258, endPoint y: 184, distance: 28.1
click at [258, 184] on input "2000" at bounding box center [243, 181] width 38 height 18
type input "3000"
drag, startPoint x: 382, startPoint y: 179, endPoint x: 401, endPoint y: 172, distance: 20.8
click at [401, 179] on input "1" at bounding box center [402, 181] width 47 height 18
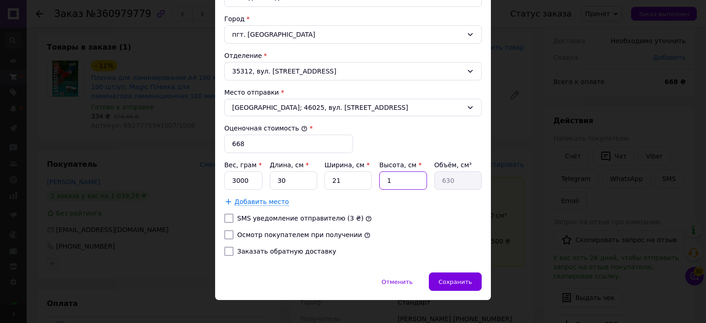
type input "4"
type input "2520"
type input "4"
click at [298, 237] on div "Тариф * Стандарт Плательщик * Получатель Фамилия получателя * Гунько Имя получа…" at bounding box center [353, 46] width 258 height 433
click at [329, 232] on label "Осмотр покупателем при получении" at bounding box center [299, 234] width 125 height 7
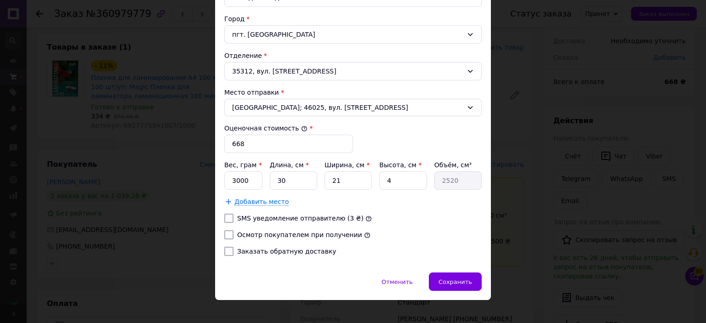
click at [234, 232] on input "Осмотр покупателем при получении" at bounding box center [228, 234] width 9 height 9
checkbox input "true"
click at [441, 275] on div "Сохранить" at bounding box center [455, 282] width 53 height 18
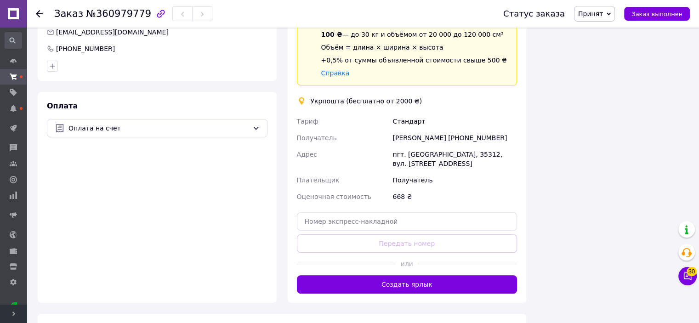
scroll to position [237, 0]
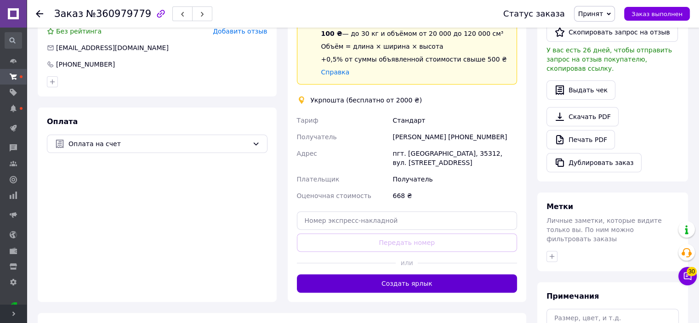
click at [390, 275] on button "Создать ярлык" at bounding box center [407, 284] width 221 height 18
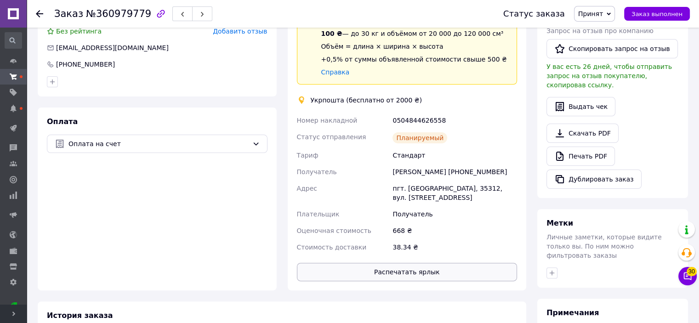
click at [393, 263] on button "Распечатать ярлык" at bounding box center [407, 272] width 221 height 18
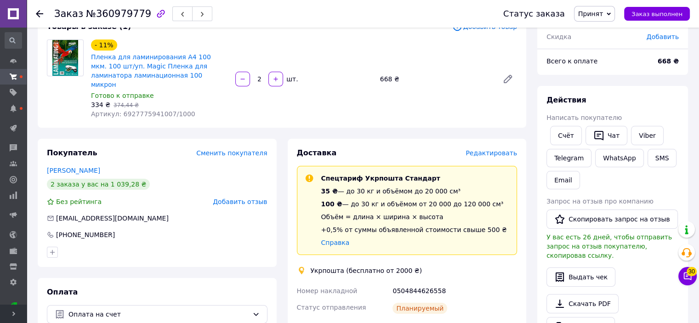
scroll to position [138, 0]
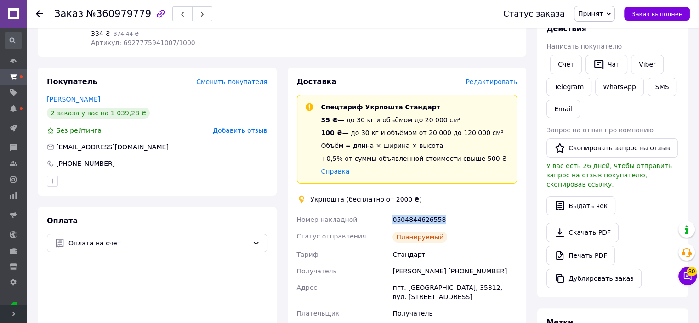
drag, startPoint x: 389, startPoint y: 210, endPoint x: 445, endPoint y: 212, distance: 55.2
click at [445, 212] on div "Номер накладной 0504844626558 Статус отправления Планируемый [PERSON_NAME] Полу…" at bounding box center [407, 283] width 224 height 143
copy div "Номер накладной 0504844626558"
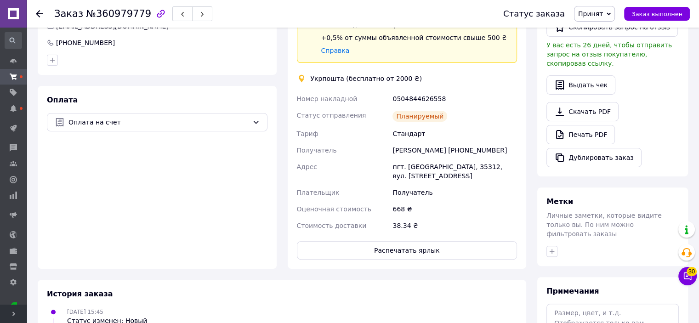
scroll to position [273, 0]
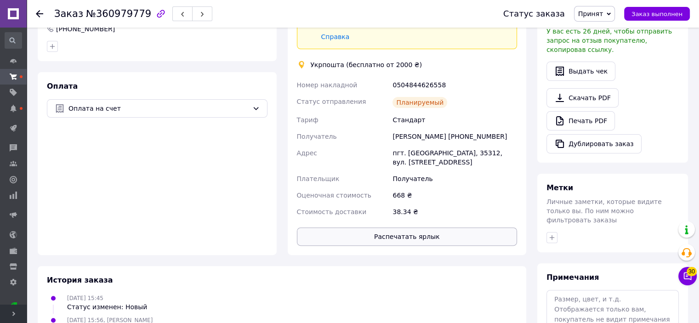
click at [394, 228] on button "Распечатать ярлык" at bounding box center [407, 237] width 221 height 18
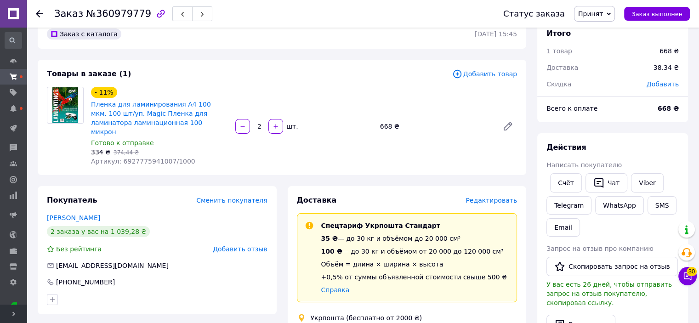
scroll to position [0, 0]
